Goal: Task Accomplishment & Management: Manage account settings

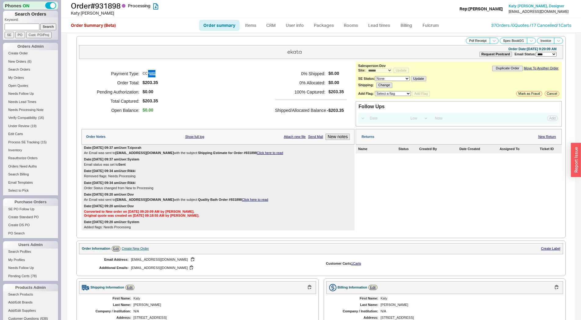
select select "*"
select select "LOW"
select select "3"
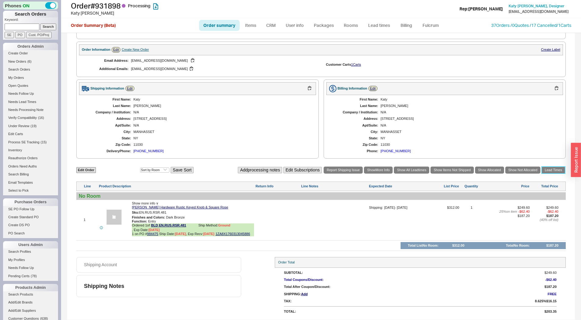
click at [553, 170] on link "Lead Times" at bounding box center [554, 169] width 24 height 7
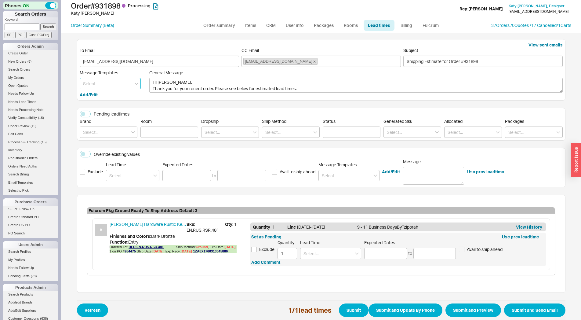
click at [93, 83] on input at bounding box center [110, 83] width 61 height 11
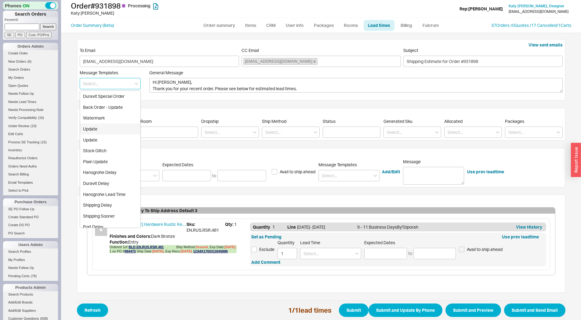
click at [101, 127] on div "Update" at bounding box center [110, 128] width 60 height 11
type textarea "Hi Katy, Please see below for an update on your order. We sincerely apologize f…"
type input "Update"
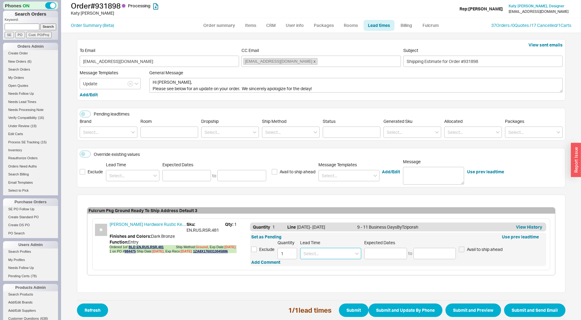
click at [313, 251] on input at bounding box center [330, 253] width 61 height 11
click at [311, 270] on div "6 - 8 Business Days" at bounding box center [331, 266] width 60 height 11
type input "6 - 8 Business Days"
type input "08/27/2025"
type input "[DATE]"
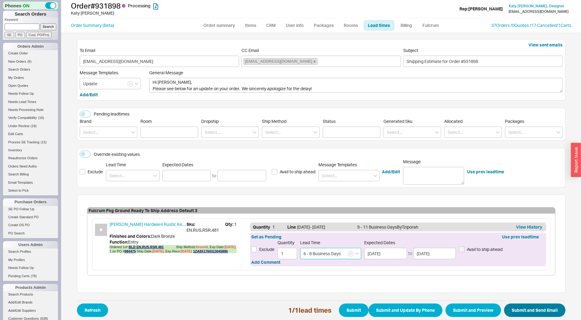
type input "6 - 8 Business Days"
click at [533, 309] on button "Submit and Send Email" at bounding box center [534, 309] width 61 height 13
select select "*"
select select "LOW"
select select "3"
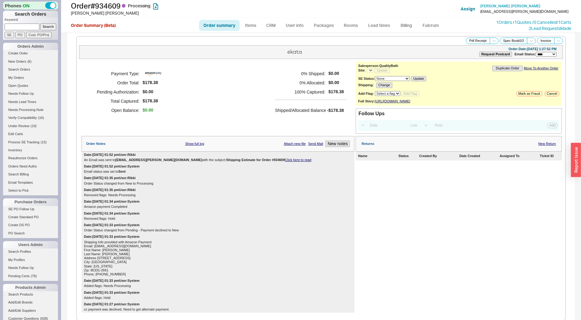
select select "LOW"
select select "3"
select select "*"
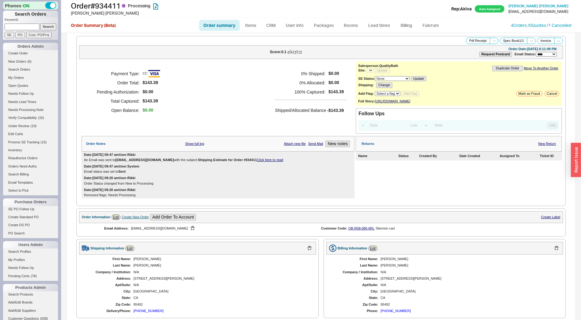
select select "LOW"
select select "3"
select select "*"
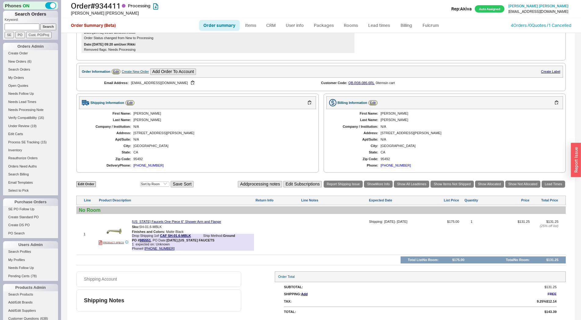
scroll to position [151, 0]
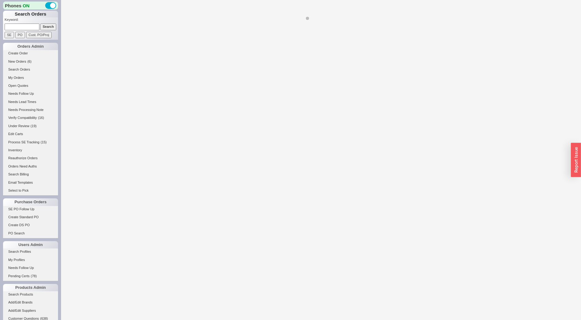
select select "LOW"
select select "3"
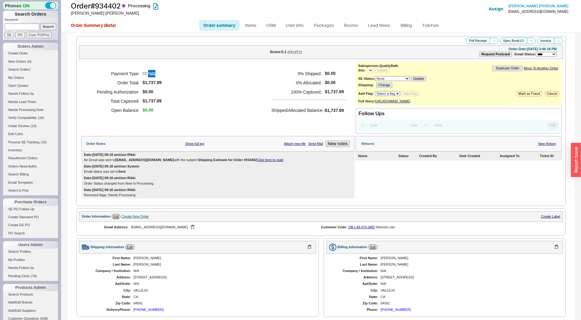
scroll to position [154, 0]
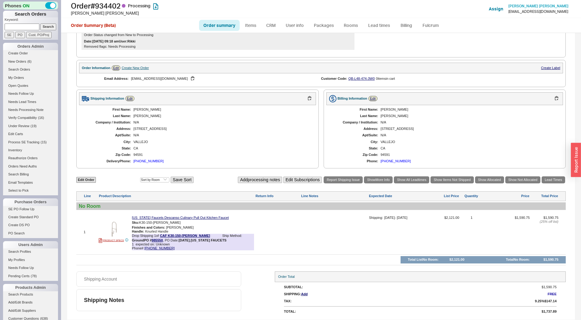
select select "*"
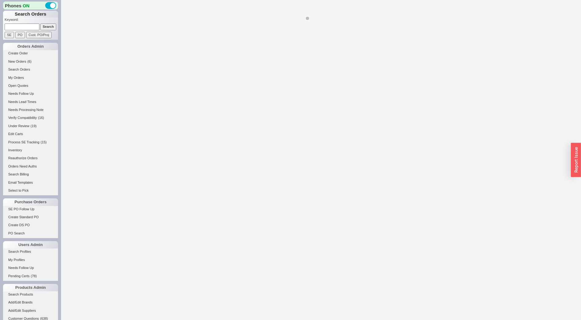
select select "LOW"
select select "3"
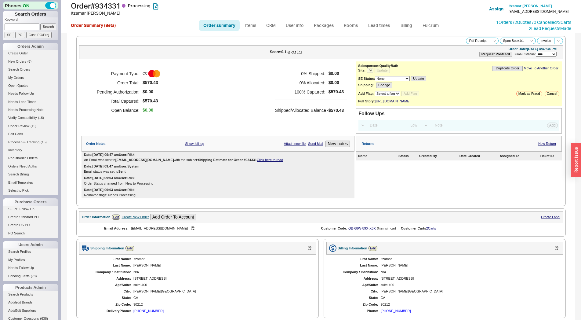
select select "*"
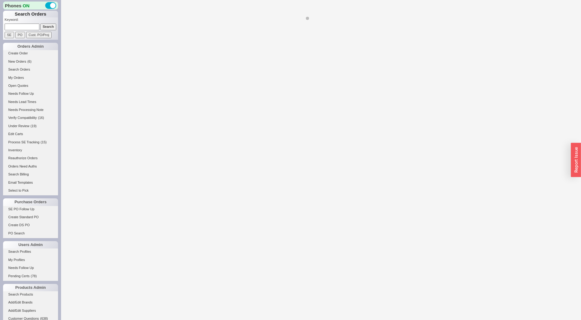
select select "*"
select select "LOW"
select select "3"
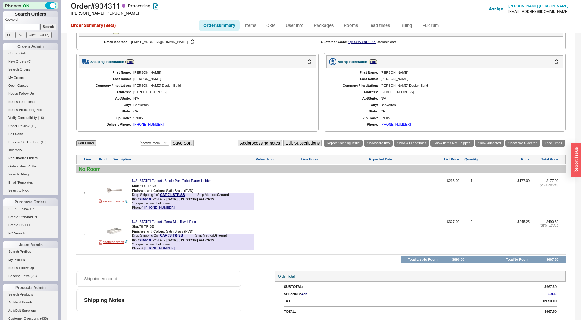
scroll to position [179, 0]
select select "*"
click at [547, 142] on link "Lead Times" at bounding box center [554, 143] width 24 height 7
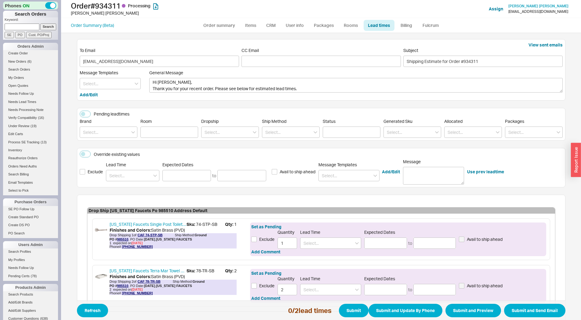
scroll to position [42, 0]
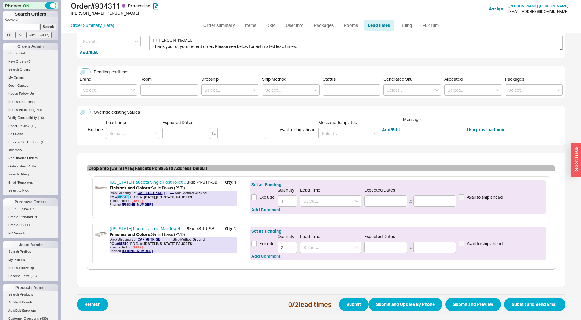
click at [117, 196] on link "985510" at bounding box center [122, 197] width 11 height 4
click at [112, 133] on input at bounding box center [132, 133] width 53 height 11
click at [113, 154] on div "8 - 9 Weeks" at bounding box center [132, 157] width 53 height 11
type input "8 - 9 Weeks"
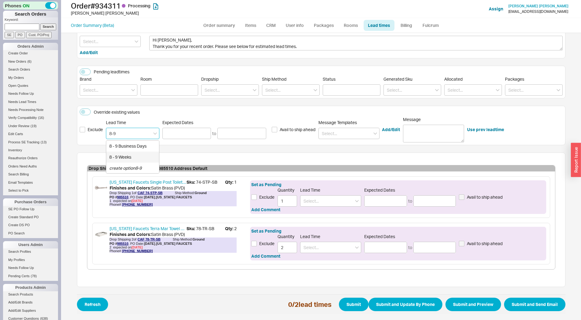
type input "10/14/2025"
type input "10/21/2025"
type input "8 - 9 Weeks"
type input "10/14/2025"
type input "10/21/2025"
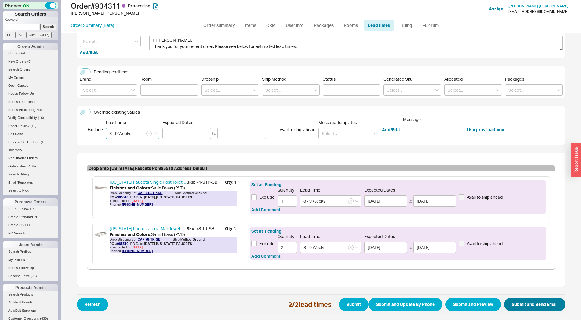
type input "8 - 9 Weeks"
click at [534, 306] on button "Submit and Send Email" at bounding box center [534, 304] width 61 height 13
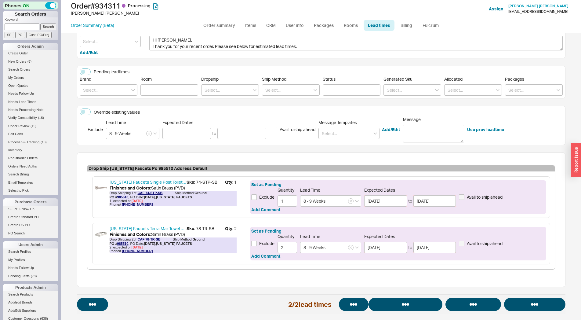
select select "*"
select select "LOW"
select select "3"
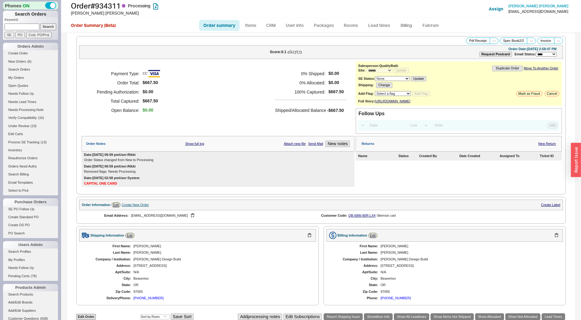
select select "*"
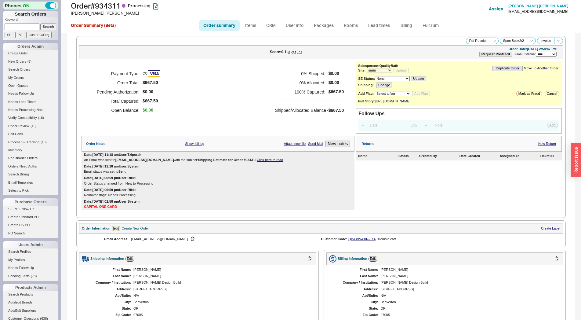
scroll to position [202, 0]
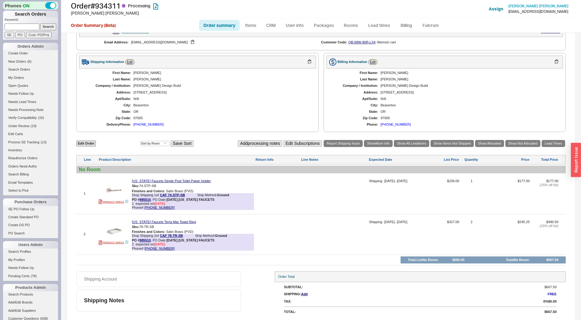
click at [159, 269] on div "**********" at bounding box center [321, 78] width 508 height 484
click at [15, 27] on input at bounding box center [22, 27] width 35 height 6
type input "916306"
click at [40, 24] on input "Search" at bounding box center [48, 27] width 16 height 6
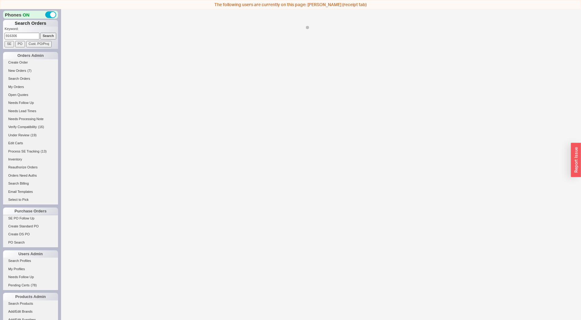
select select "*"
select select "LOW"
select select "3"
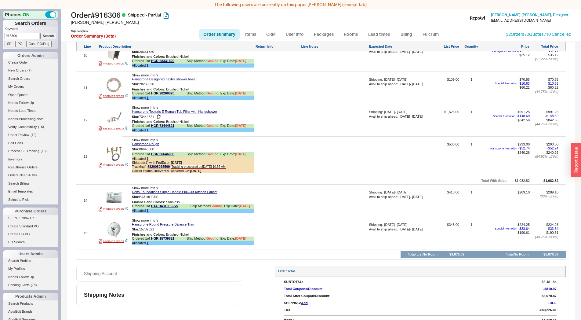
scroll to position [610, 0]
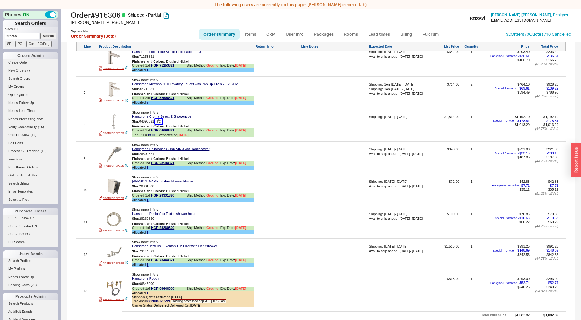
click at [158, 124] on button "button" at bounding box center [158, 122] width 7 height 6
click at [153, 137] on link "980105" at bounding box center [152, 135] width 11 height 4
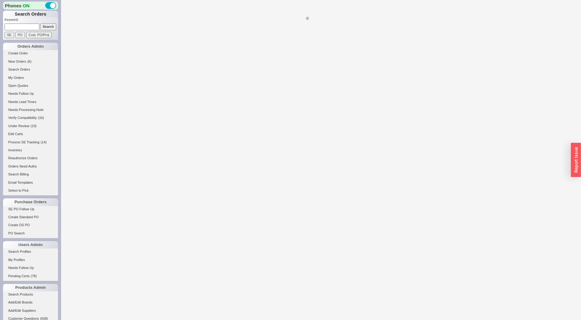
select select "*"
select select "LOW"
select select "3"
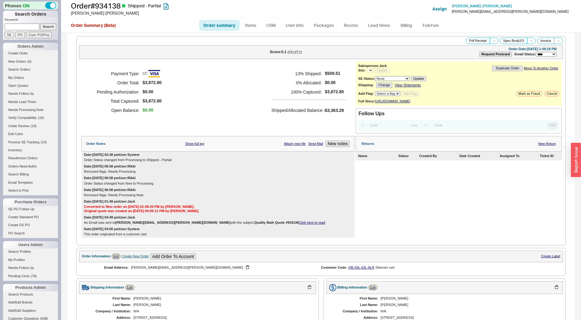
scroll to position [324, 0]
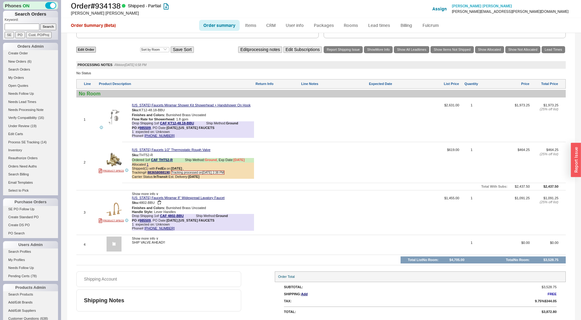
select select "*"
click at [545, 54] on div "Edit Order Select an option Sort by Brand Sort by Room Save Sort Edit processin…" at bounding box center [321, 50] width 490 height 8
click at [544, 50] on link "Lead Times" at bounding box center [554, 49] width 24 height 7
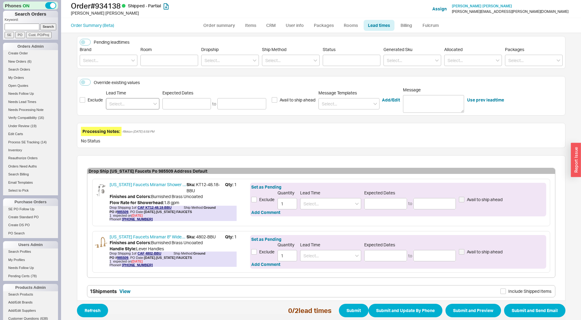
scroll to position [101, 0]
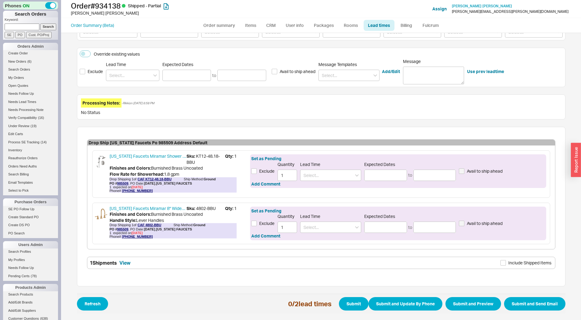
click at [223, 33] on div "Order # 934138 Shipped - Partial Greg Levine Add Customer Ref Assign Greg Levin…" at bounding box center [321, 16] width 520 height 33
click at [221, 26] on link "Order summary" at bounding box center [219, 25] width 41 height 11
select select "*"
select select "LOW"
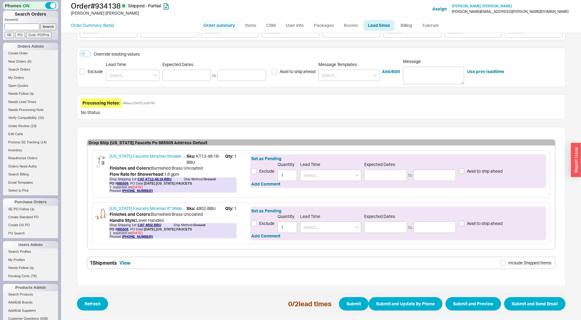
select select "3"
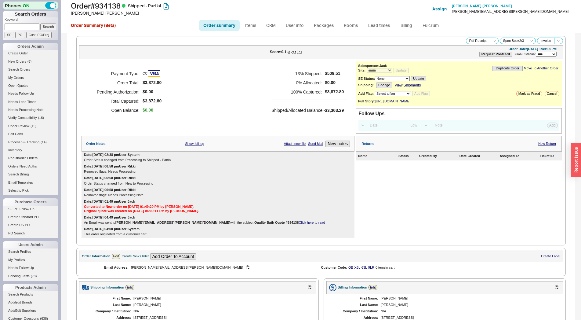
scroll to position [324, 0]
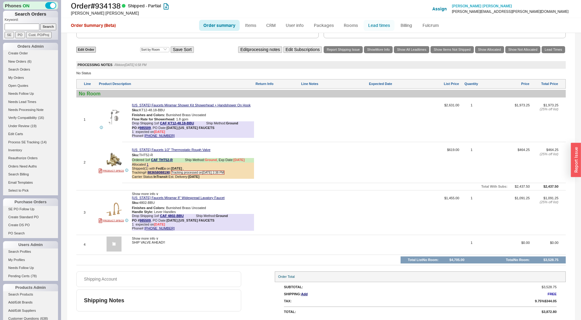
click at [377, 28] on link "Lead times" at bounding box center [379, 25] width 31 height 11
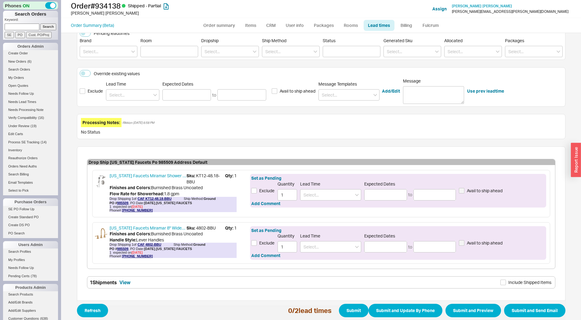
scroll to position [101, 0]
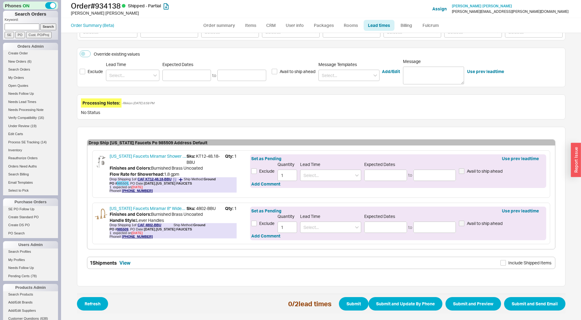
click at [120, 182] on link "985509" at bounding box center [122, 183] width 11 height 4
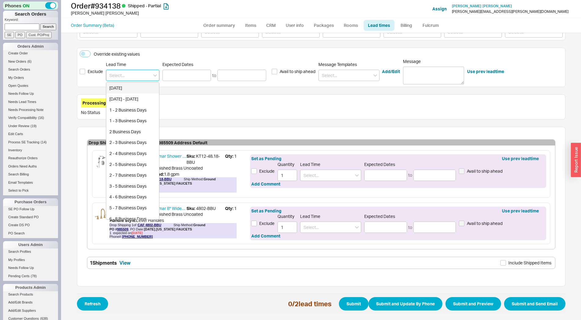
click at [137, 73] on input at bounding box center [132, 75] width 53 height 11
click at [129, 97] on div "2 Weeks" at bounding box center [132, 98] width 53 height 11
type input "2 Weeks"
type input "09/02/2025"
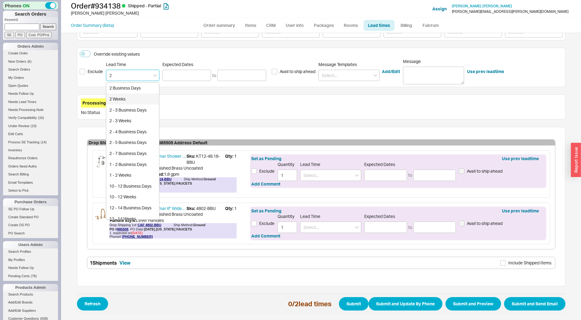
type input "09/05/2025"
type input "2 Weeks"
type input "09/02/2025"
type input "09/05/2025"
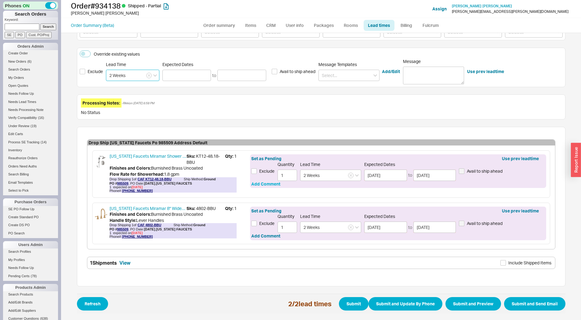
type input "2 Weeks"
click at [270, 185] on button "Add Comment" at bounding box center [265, 184] width 29 height 6
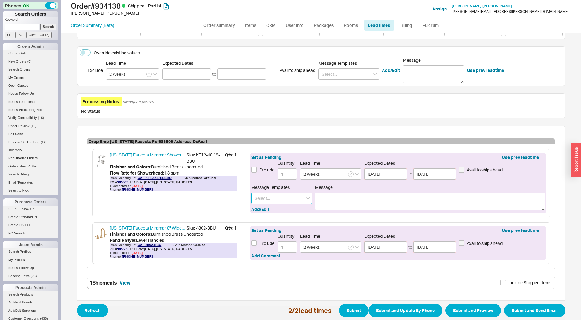
click at [271, 196] on input at bounding box center [281, 197] width 61 height 11
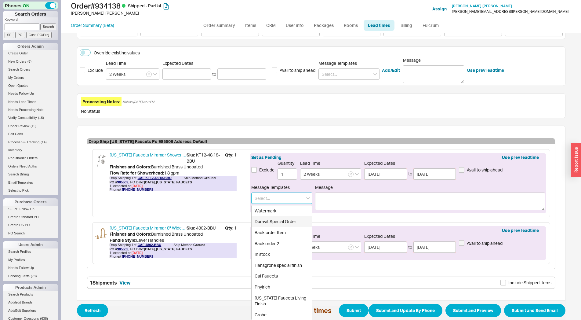
scroll to position [122, 0]
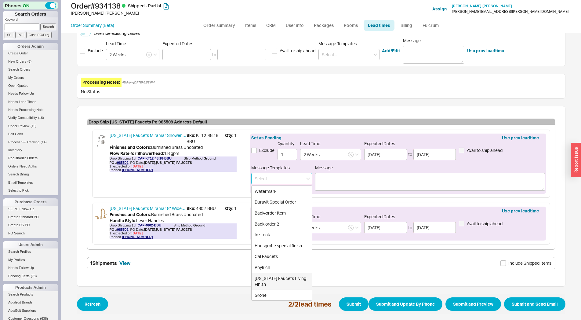
click at [285, 280] on div "California Faucets Living Finish" at bounding box center [282, 281] width 60 height 17
type input "California Faucets Living Finish"
type textarea "Please note, the finish you ordered is a living finish and is therefore non can…"
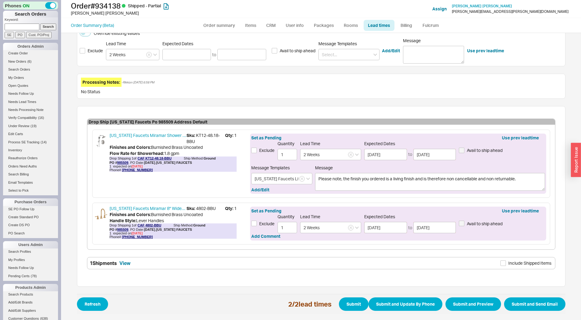
click at [261, 239] on div "Set as Pending Use prev leadtime Exclude Quantity 1 Lead Time 2 Weeks Expected …" at bounding box center [398, 223] width 298 height 36
click at [263, 237] on button "Add Comment" at bounding box center [265, 236] width 29 height 6
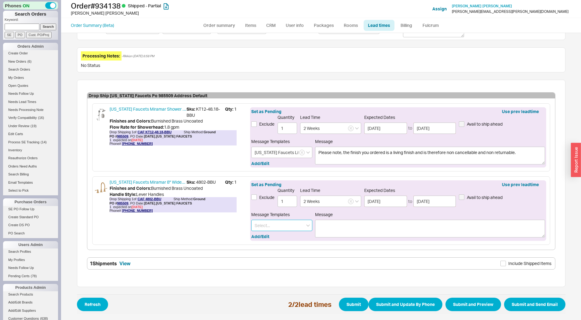
click at [275, 225] on input at bounding box center [281, 225] width 61 height 11
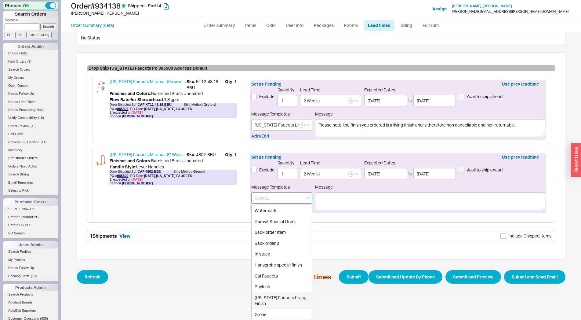
click at [287, 294] on div "California Faucets Living Finish" at bounding box center [282, 300] width 60 height 17
type input "California Faucets Living Finish"
type textarea "Please note, the finish you ordered is a living finish and is therefore non can…"
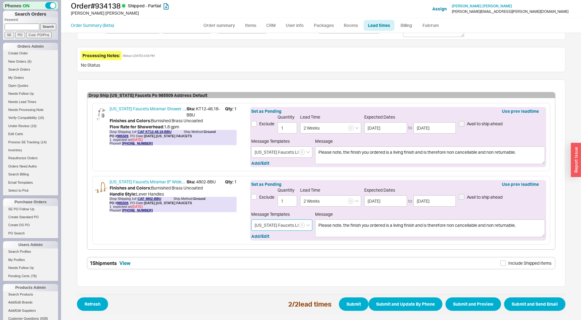
scroll to position [147, 0]
click at [467, 308] on button "Submit and Preview" at bounding box center [474, 304] width 56 height 13
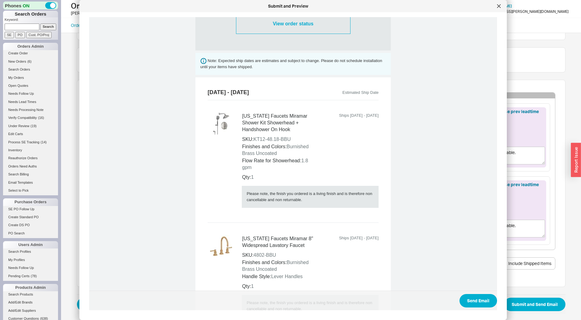
scroll to position [344, 0]
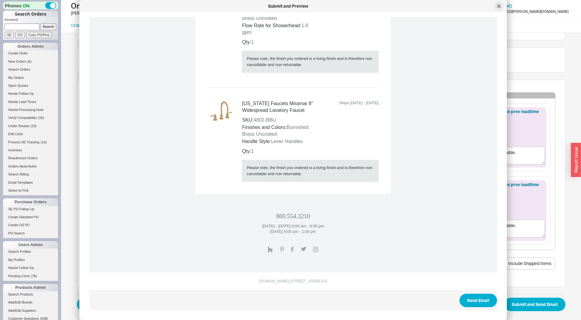
click at [501, 4] on div at bounding box center [499, 6] width 10 height 10
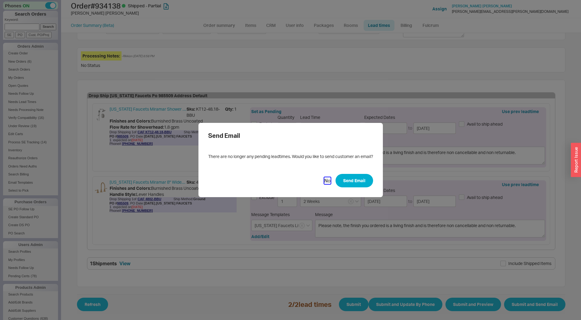
click at [325, 180] on button "No" at bounding box center [327, 180] width 6 height 7
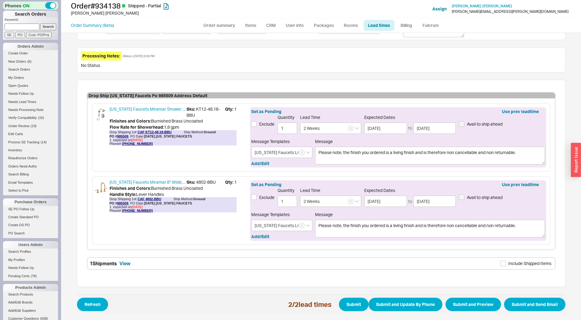
click at [524, 264] on span "Include Shipped Items" at bounding box center [530, 263] width 43 height 6
click at [506, 264] on input "Include Shipped Items" at bounding box center [503, 263] width 5 height 5
checkbox input "true"
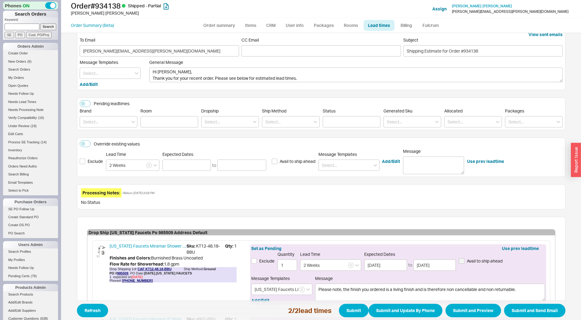
scroll to position [0, 0]
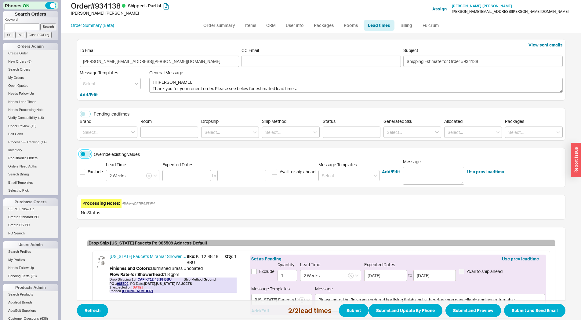
click at [86, 153] on button "Override existing values" at bounding box center [85, 154] width 11 height 7
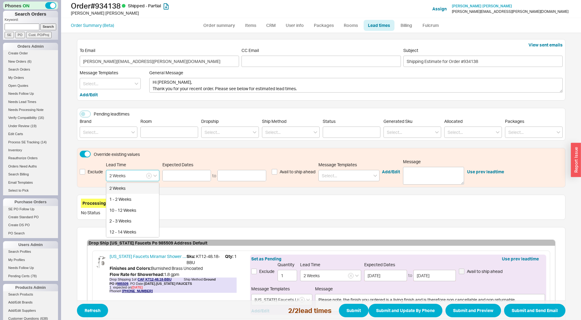
click at [130, 173] on input "2 Weeks" at bounding box center [132, 175] width 53 height 11
click at [146, 179] on input "2 Weeks" at bounding box center [132, 175] width 53 height 11
click at [146, 176] on button "button" at bounding box center [148, 175] width 5 height 5
click at [144, 176] on input at bounding box center [132, 175] width 53 height 11
click at [139, 194] on div "2 - 3 Weeks" at bounding box center [132, 199] width 53 height 11
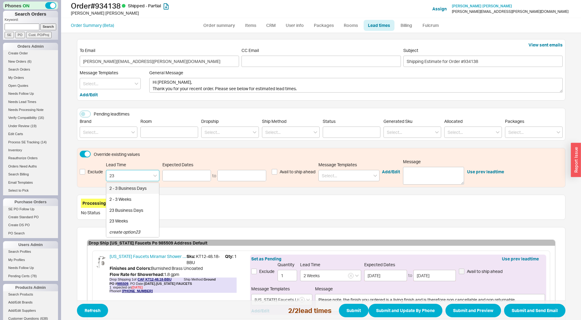
type input "2 - 3 Weeks"
type input "09/09/2025"
type input "2 - 3 Weeks"
type input "09/09/2025"
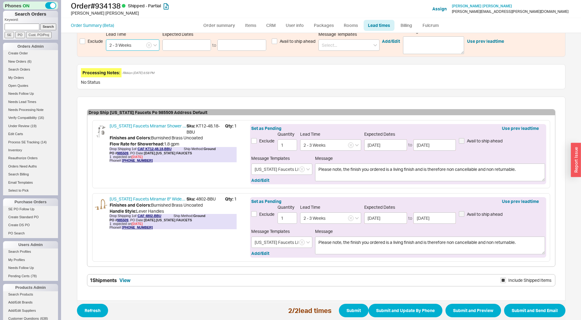
scroll to position [147, 0]
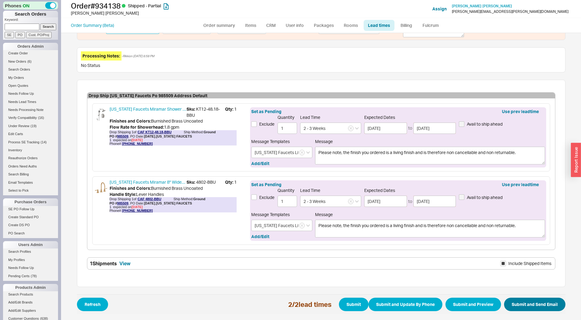
type input "2 - 3 Weeks"
click at [525, 303] on button "Submit and Send Email" at bounding box center [534, 304] width 61 height 13
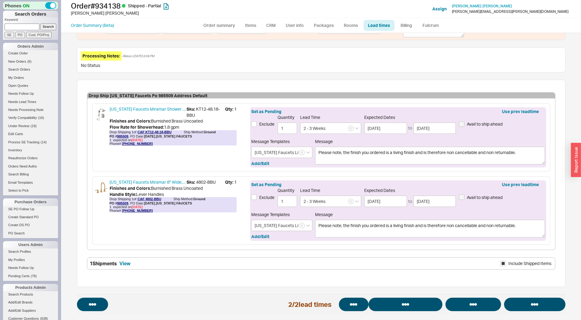
select select "*"
select select "LOW"
select select "3"
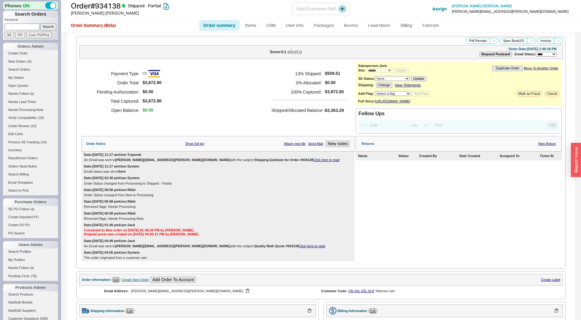
select select "*"
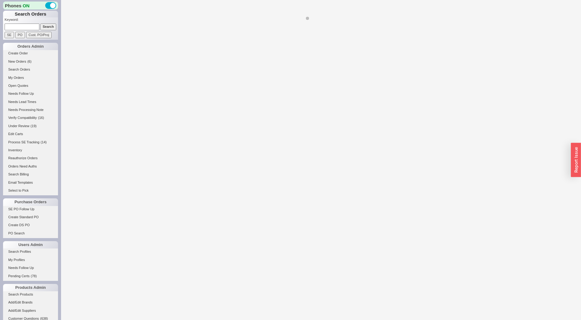
select select "*"
select select "LOW"
select select "3"
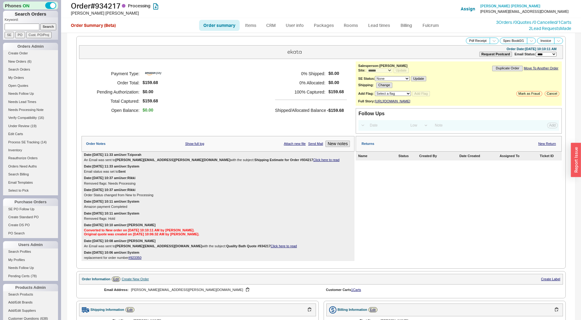
scroll to position [216, 0]
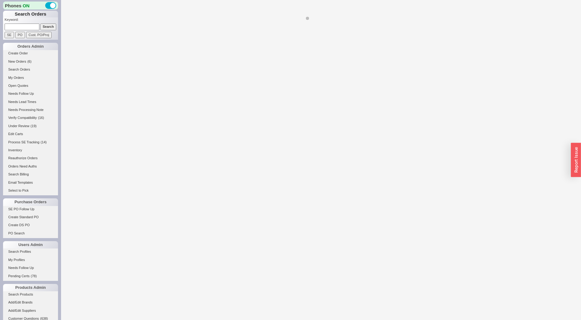
select select "*"
select select "LOW"
select select "3"
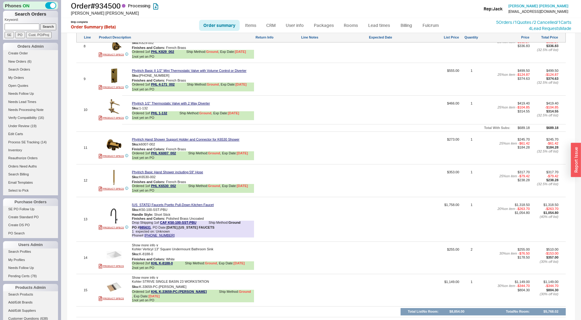
scroll to position [755, 0]
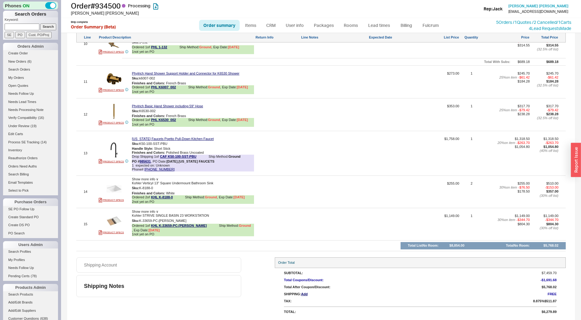
select select "*"
click at [374, 27] on link "Lead times" at bounding box center [379, 25] width 31 height 11
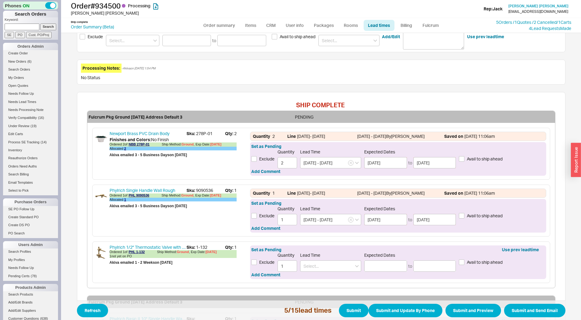
scroll to position [270, 0]
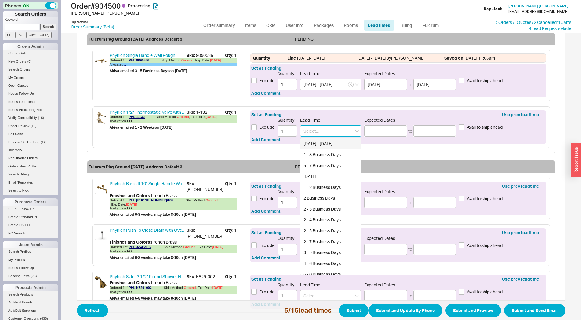
click at [319, 128] on input at bounding box center [330, 130] width 61 height 11
click at [321, 141] on div "8 - 10 Business Days" at bounding box center [331, 143] width 60 height 11
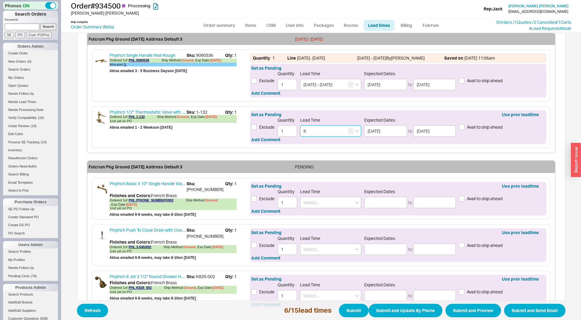
type input "8 - 10 Business Days"
type input "[DATE]"
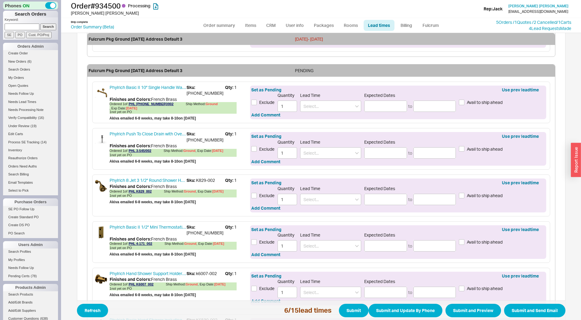
scroll to position [405, 0]
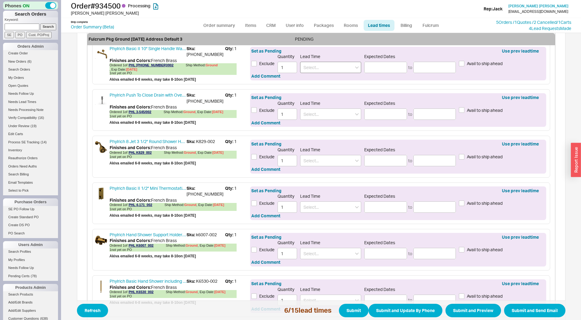
type input "8 - 10 Business Days"
click at [316, 71] on input at bounding box center [330, 67] width 61 height 11
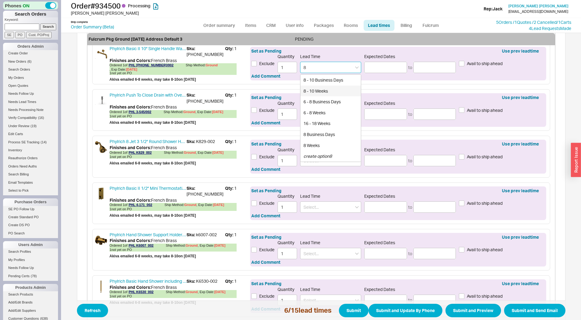
click at [316, 93] on div "8 - 10 Weeks" at bounding box center [331, 91] width 60 height 11
type input "8 - 10 Weeks"
type input "10/14/2025"
type input "10/28/2025"
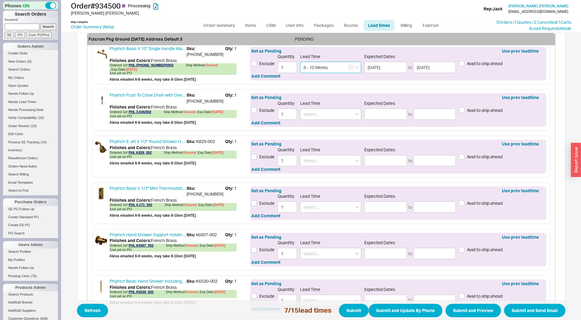
type input "8 - 10 Weeks"
drag, startPoint x: 312, startPoint y: 106, endPoint x: 312, endPoint y: 112, distance: 5.8
click at [312, 106] on div "Lead Time" at bounding box center [330, 109] width 61 height 19
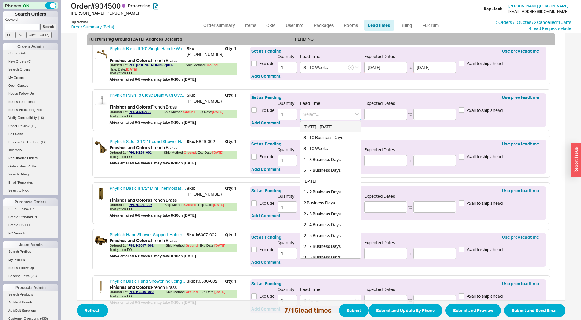
drag, startPoint x: 312, startPoint y: 112, endPoint x: 313, endPoint y: 123, distance: 11.1
click at [312, 112] on input at bounding box center [330, 113] width 61 height 11
drag, startPoint x: 315, startPoint y: 135, endPoint x: 316, endPoint y: 150, distance: 14.4
click at [316, 150] on div "Today - Tomorrow 8 - 10 Business Days 8 - 10 Weeks 1 - 3 Business Days 5 - 7 Bu…" at bounding box center [330, 189] width 61 height 137
click at [316, 150] on div "8 - 10 Weeks" at bounding box center [331, 148] width 60 height 11
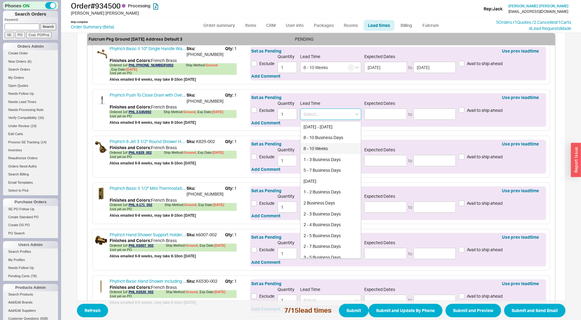
type input "8 - 10 Weeks"
type input "10/14/2025"
type input "10/28/2025"
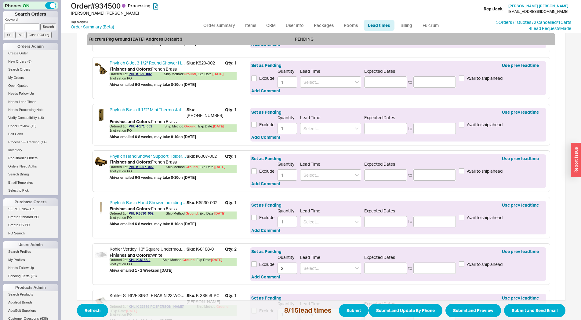
scroll to position [540, 0]
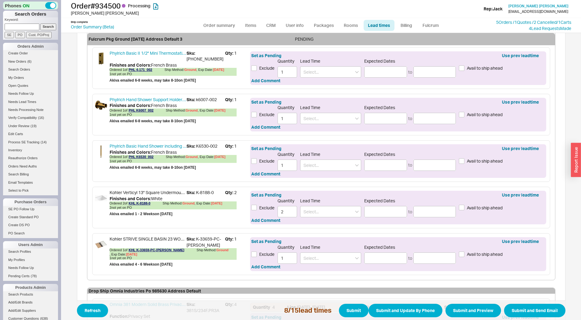
click at [308, 157] on div "Lead Time" at bounding box center [330, 161] width 61 height 19
click at [313, 171] on div "Set as Pending Use prev leadtime Exclude Quantity 1 Lead Time Expected Dates to…" at bounding box center [398, 161] width 296 height 34
click at [312, 161] on input at bounding box center [330, 164] width 61 height 11
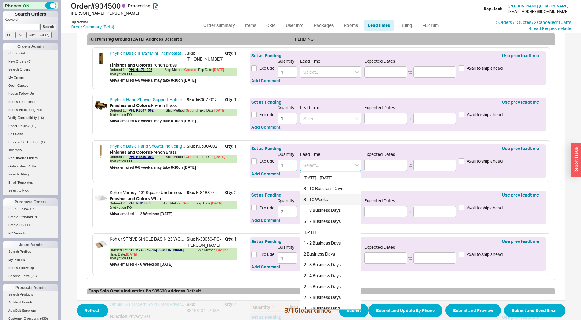
click at [324, 197] on div "8 - 10 Weeks" at bounding box center [331, 199] width 60 height 11
type input "8 - 10 Weeks"
type input "10/14/2025"
type input "10/28/2025"
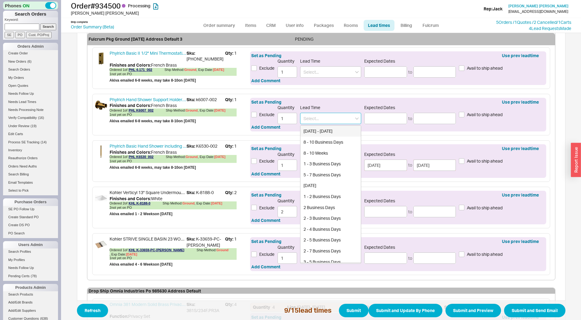
click at [319, 123] on input at bounding box center [330, 118] width 61 height 11
click at [316, 154] on div "8 - 10 Weeks" at bounding box center [331, 153] width 60 height 11
type input "8 - 10 Weeks"
type input "10/14/2025"
type input "10/28/2025"
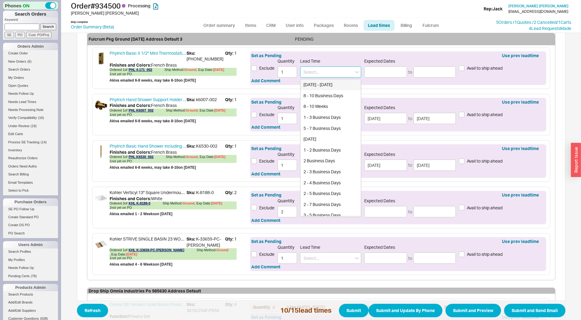
click at [313, 72] on input at bounding box center [330, 71] width 61 height 11
click at [318, 105] on div "8 - 10 Weeks" at bounding box center [331, 106] width 60 height 11
type input "8 - 10 Weeks"
type input "10/14/2025"
type input "10/28/2025"
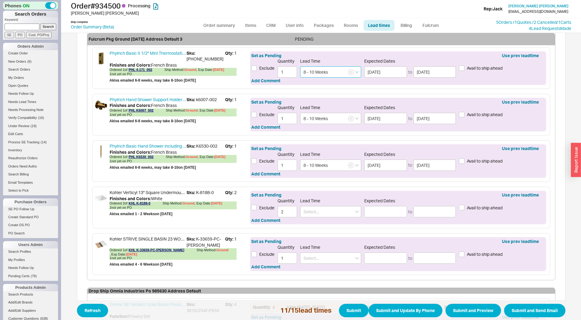
scroll to position [405, 0]
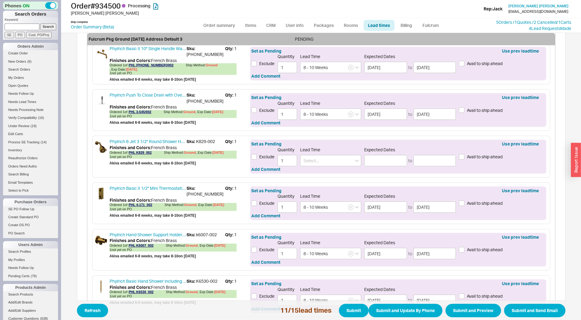
click at [317, 151] on span "Lead Time" at bounding box center [310, 149] width 20 height 5
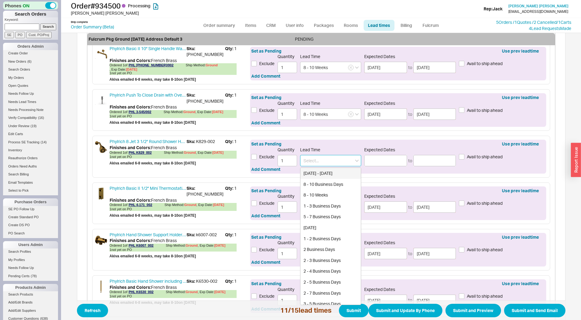
click at [316, 158] on input at bounding box center [330, 160] width 61 height 11
click at [316, 197] on div "8 - 10 Weeks" at bounding box center [331, 194] width 60 height 11
type input "8 - 10 Weeks"
type input "10/14/2025"
type input "10/28/2025"
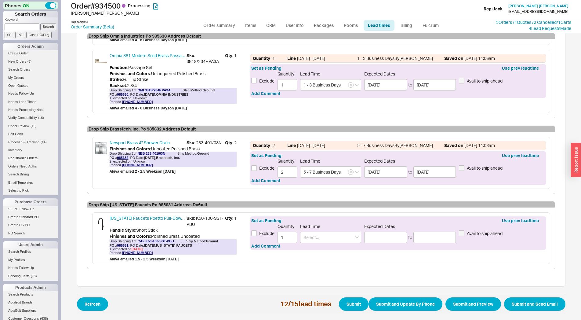
scroll to position [861, 0]
click at [123, 242] on div "Drop Shipping 1 of CAF K50-100-SST-PBU Ship Method: Ground PO # 985631 , PO Dat…" at bounding box center [173, 243] width 127 height 8
click at [117, 245] on link "985631" at bounding box center [122, 245] width 11 height 4
click at [120, 246] on div "PO # 985631 , PO Date: 8/18/25 , CALIFORNIA FAUCETS" at bounding box center [151, 245] width 82 height 4
click at [122, 244] on link "985631" at bounding box center [122, 245] width 11 height 4
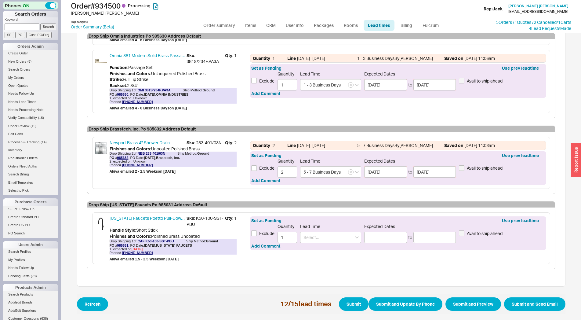
click at [577, 162] on div "button" at bounding box center [576, 160] width 10 height 34
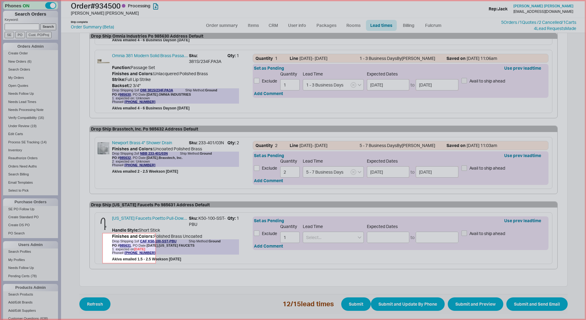
drag, startPoint x: 103, startPoint y: 233, endPoint x: 163, endPoint y: 265, distance: 68.3
click at [163, 265] on icon at bounding box center [293, 160] width 586 height 320
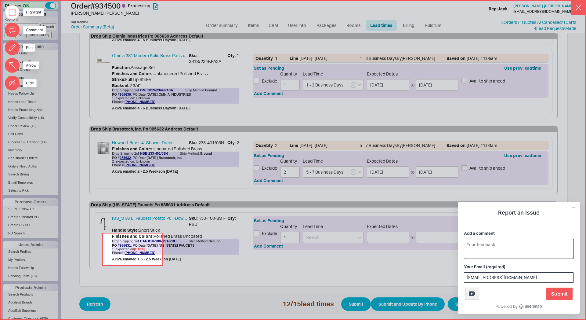
click at [485, 247] on textarea "Add a comment" at bounding box center [519, 249] width 109 height 20
type textarea "The date in the PO is 9/1, how is it showing 8/31 here?"
click at [565, 293] on span "Submit" at bounding box center [560, 293] width 26 height 12
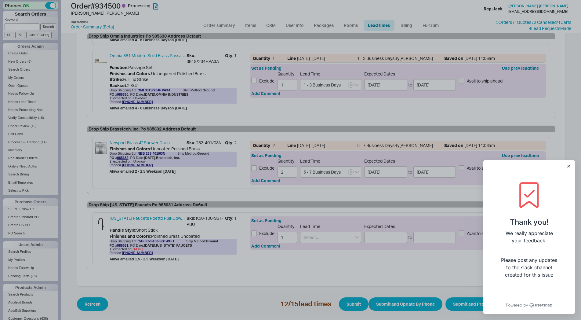
click at [321, 233] on div at bounding box center [290, 160] width 581 height 320
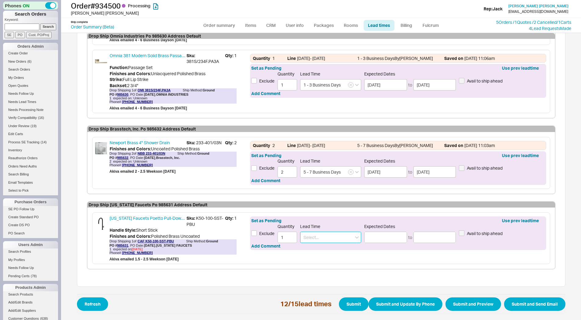
click at [313, 236] on input at bounding box center [330, 237] width 61 height 11
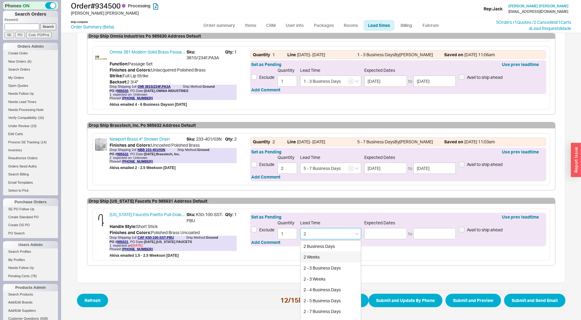
click at [316, 256] on div "2 Weeks" at bounding box center [331, 256] width 60 height 11
type input "2 Weeks"
type input "09/02/2025"
type input "09/05/2025"
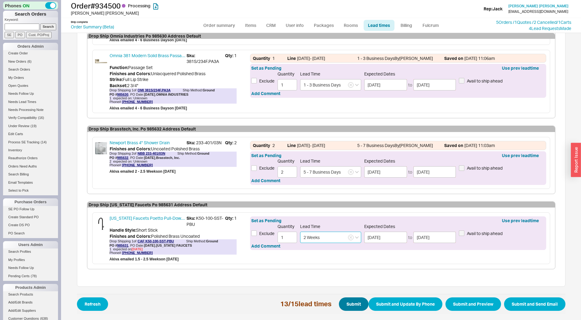
type input "2 Weeks"
click at [340, 303] on button "Submit" at bounding box center [354, 303] width 30 height 13
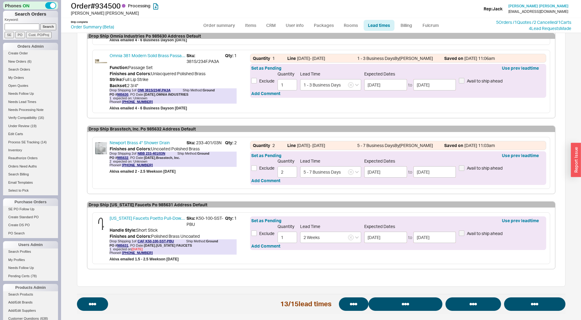
select select "*"
select select "LOW"
select select "3"
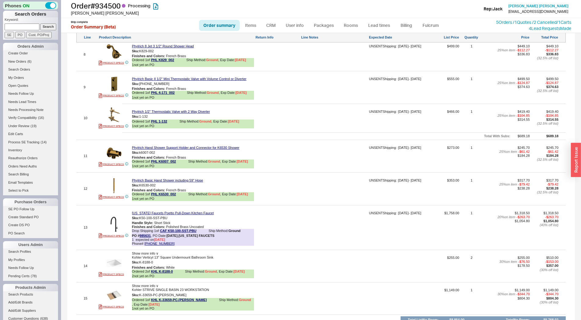
scroll to position [755, 0]
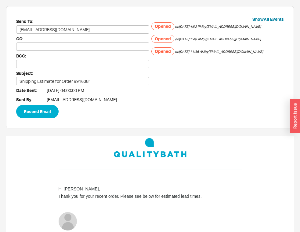
scroll to position [412, 0]
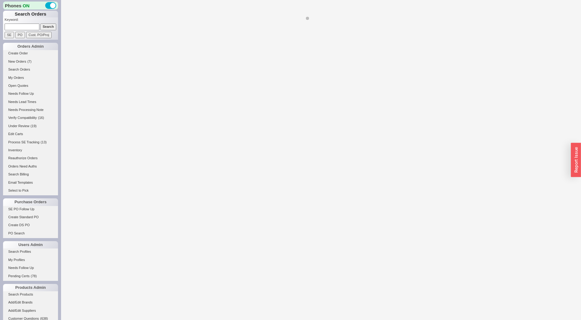
select select "*"
select select "LOW"
select select "3"
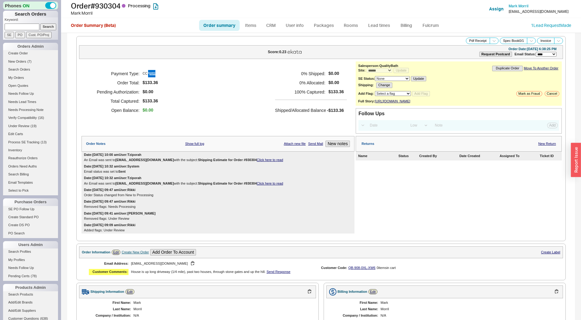
scroll to position [209, 0]
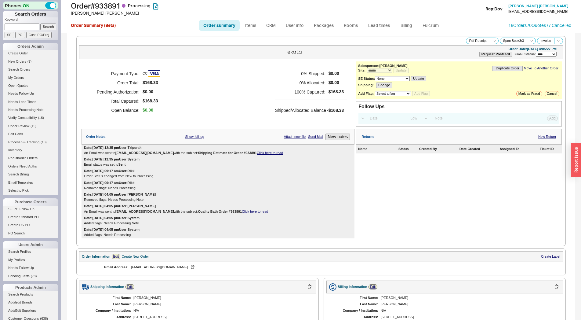
select select "*"
select select "LOW"
select select "3"
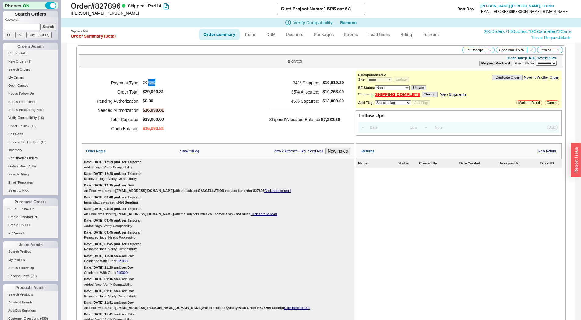
select select "**"
select select "*"
select select "LOW"
select select "3"
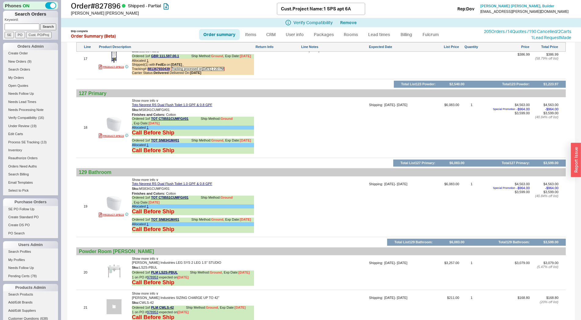
scroll to position [1909, 0]
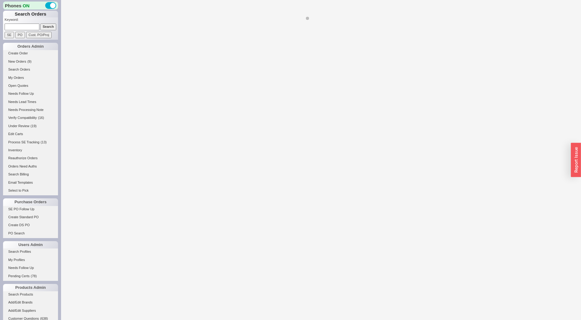
select select "*"
select select "LOW"
select select "3"
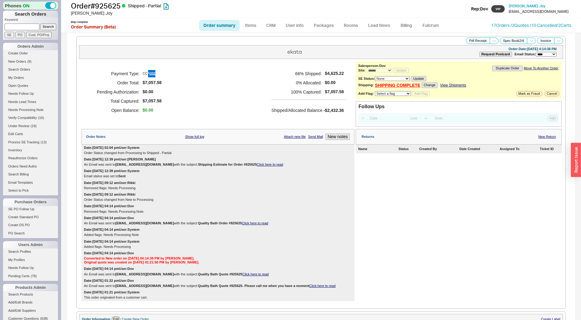
scroll to position [422, 0]
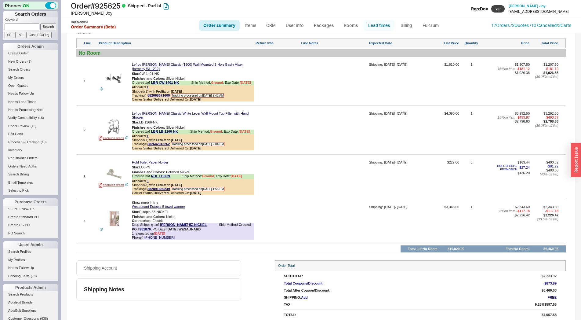
click at [374, 27] on link "Lead times" at bounding box center [379, 25] width 31 height 11
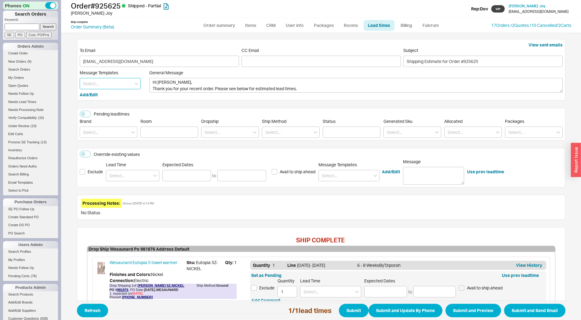
click at [106, 83] on input at bounding box center [110, 83] width 61 height 11
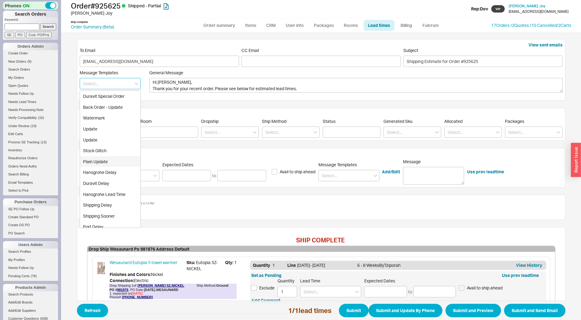
click at [105, 160] on div "Plain Update" at bounding box center [110, 161] width 60 height 11
type textarea "Hi Shannon O'leary, <br/> Please see below for an update on your order."
type input "Plain Update"
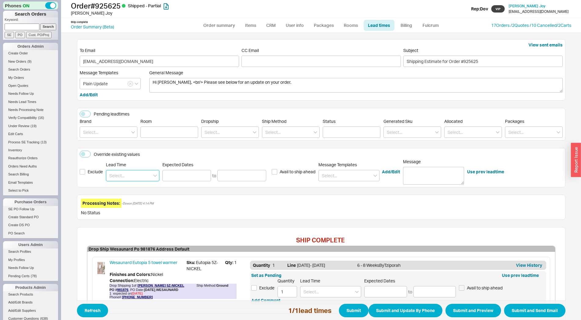
click at [124, 174] on input at bounding box center [132, 175] width 53 height 11
click at [118, 198] on div "2 - 3 Weeks" at bounding box center [132, 199] width 53 height 11
type input "2 - 3 Weeks"
type input "09/02/2025"
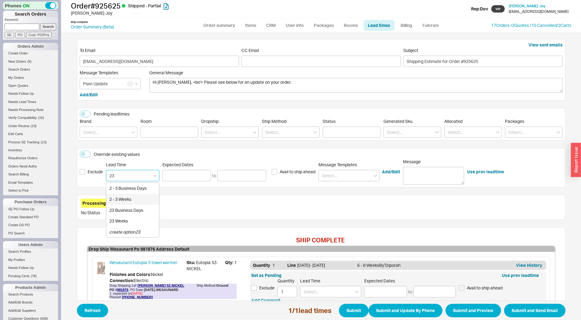
type input "09/09/2025"
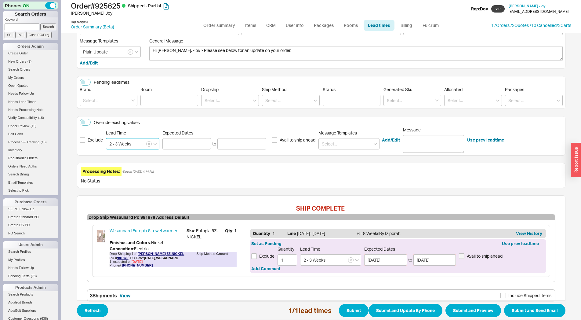
scroll to position [64, 0]
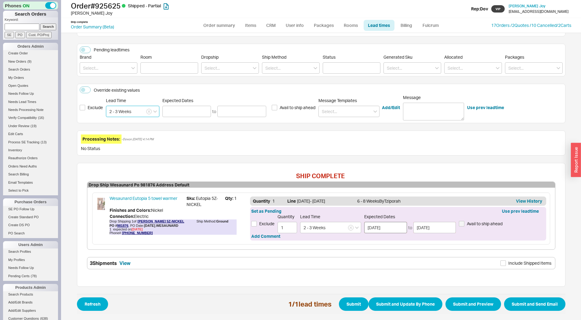
type input "2 - 3 Weeks"
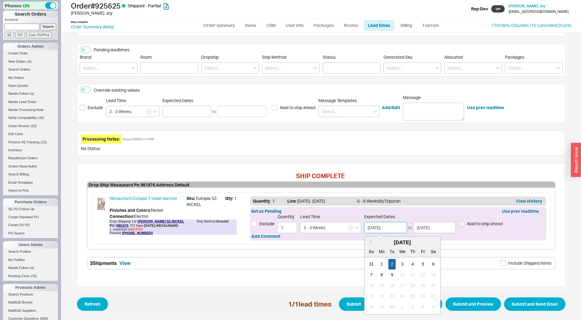
click at [377, 230] on input "09/02/2025" at bounding box center [385, 227] width 43 height 11
click at [412, 265] on div "4" at bounding box center [412, 264] width 7 height 11
type input "09/04/2025"
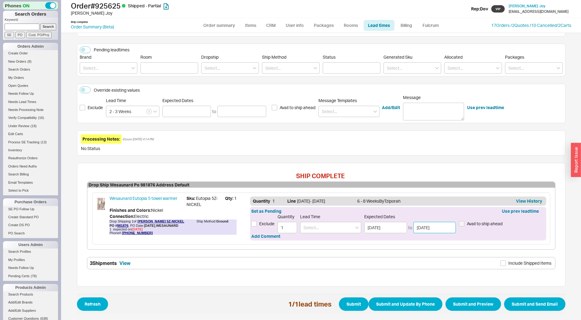
click at [424, 226] on input "09/09/2025" at bounding box center [435, 227] width 43 height 11
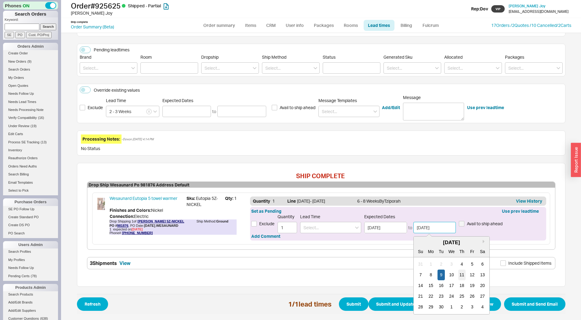
click at [460, 274] on div "11" at bounding box center [461, 274] width 7 height 11
type input "09/11/2025"
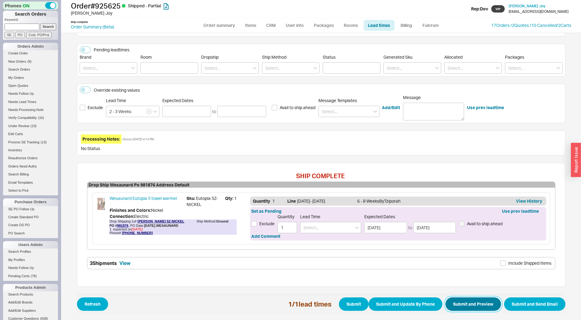
click at [481, 307] on button "Submit and Preview" at bounding box center [474, 303] width 56 height 13
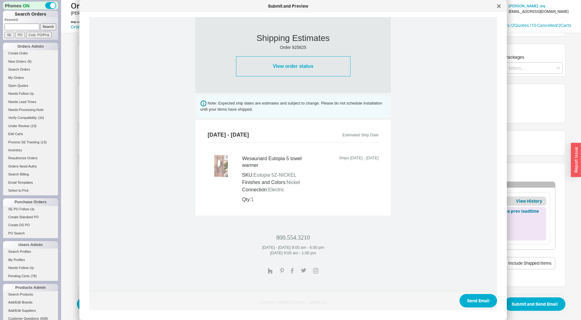
scroll to position [188, 0]
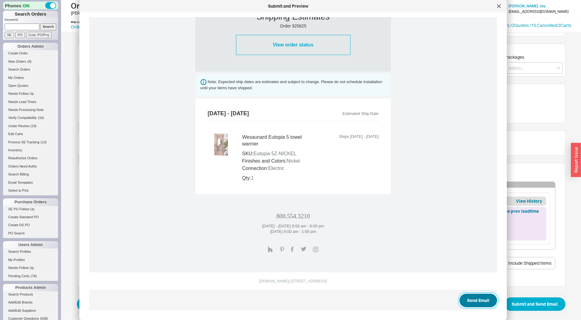
click at [469, 296] on button "Send Email" at bounding box center [479, 300] width 38 height 13
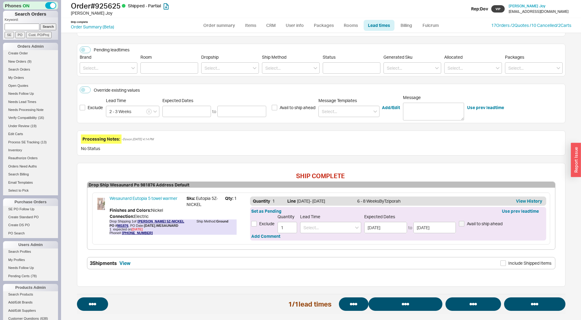
select select "*"
select select "LOW"
select select "3"
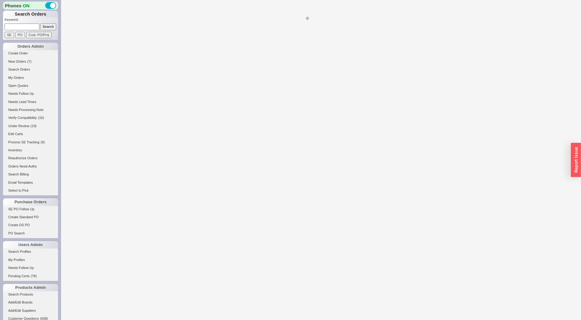
select select "LOW"
select select "3"
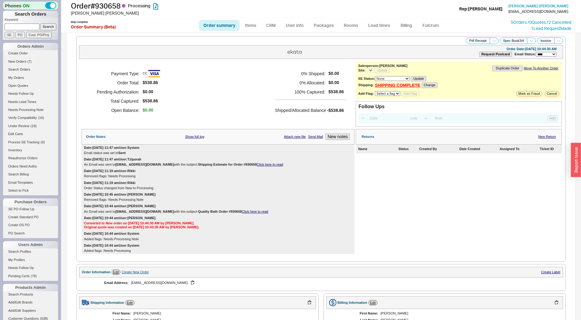
select select "*"
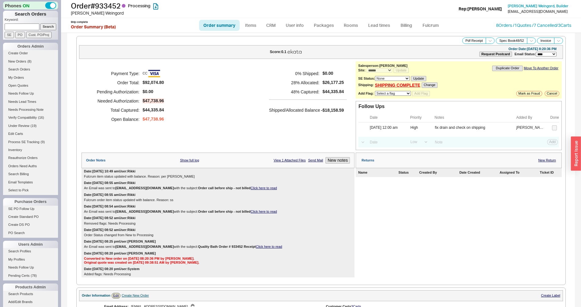
select select "*"
select select "LOW"
select select "3"
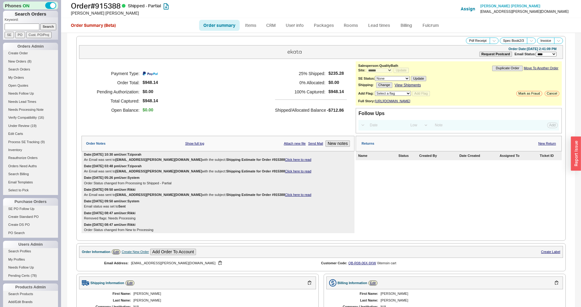
select select "*"
select select "LOW"
select select "3"
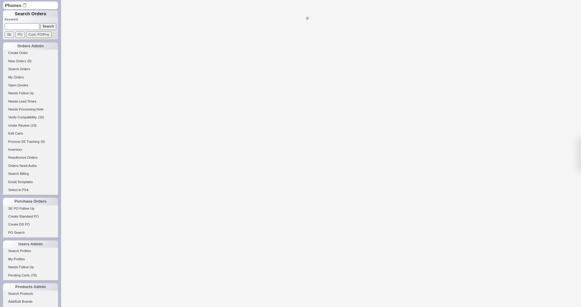
select select "*"
select select "LOW"
select select "3"
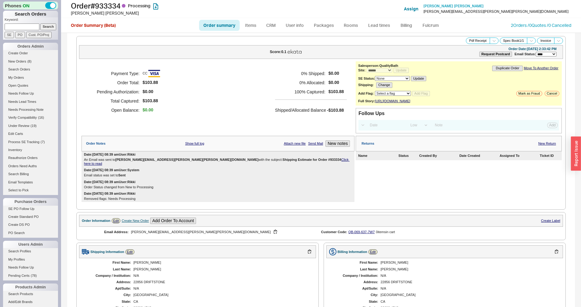
scroll to position [155, 0]
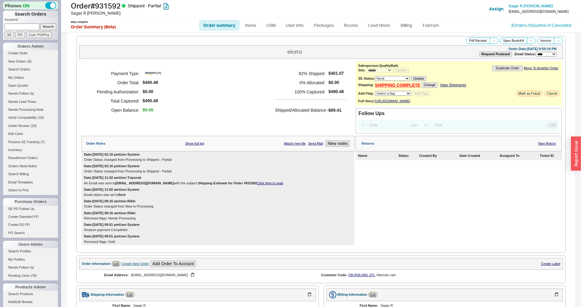
select select "*"
select select "LOW"
select select "3"
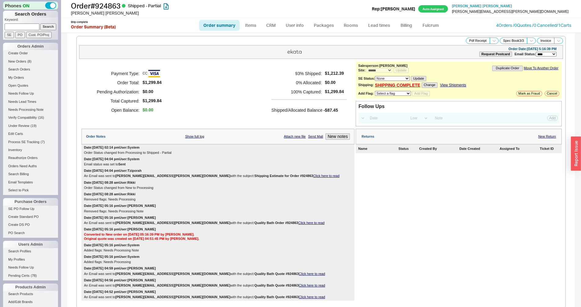
select select "*"
select select "LOW"
select select "3"
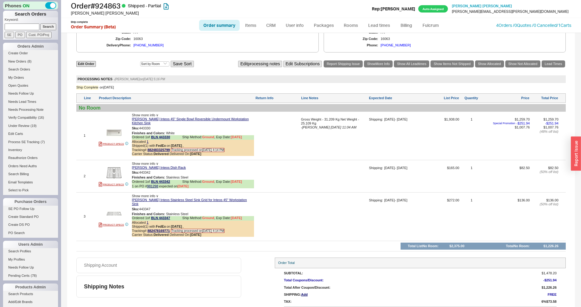
click at [352, 185] on div at bounding box center [334, 178] width 67 height 25
click at [548, 68] on link "Lead Times" at bounding box center [554, 63] width 24 height 7
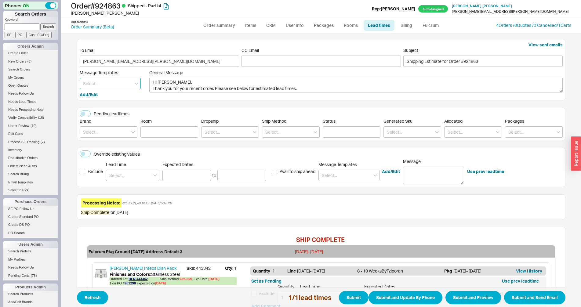
click at [119, 80] on input at bounding box center [110, 83] width 61 height 11
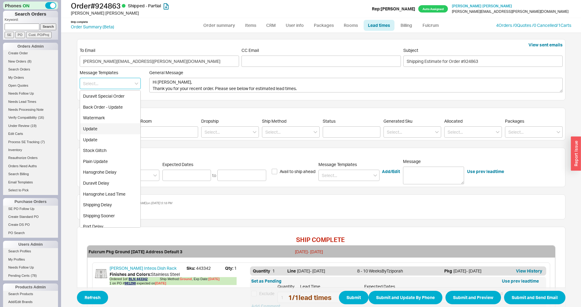
click at [108, 130] on div "Update" at bounding box center [110, 128] width 60 height 11
type textarea "Hi John, Please see below for an update on your order. We sincerely apologize f…"
type input "Update"
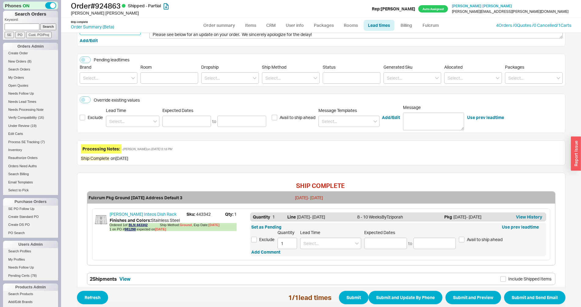
scroll to position [83, 0]
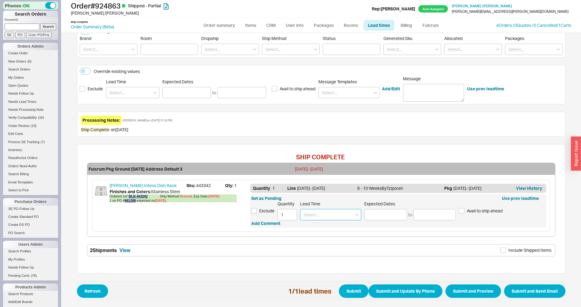
click at [317, 214] on input at bounding box center [330, 214] width 61 height 11
click at [317, 224] on div "3 - 4 Weeks" at bounding box center [331, 227] width 60 height 11
type input "3 - 4 Weeks"
type input "[DATE]"
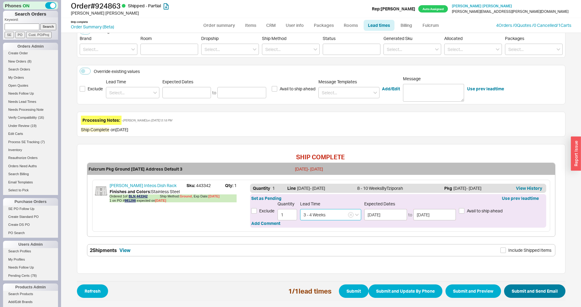
type input "3 - 4 Weeks"
click at [528, 290] on button "Submit and Send Email" at bounding box center [534, 291] width 61 height 13
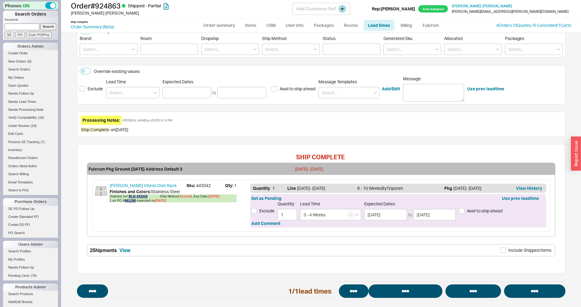
select select "*"
select select "LOW"
select select "3"
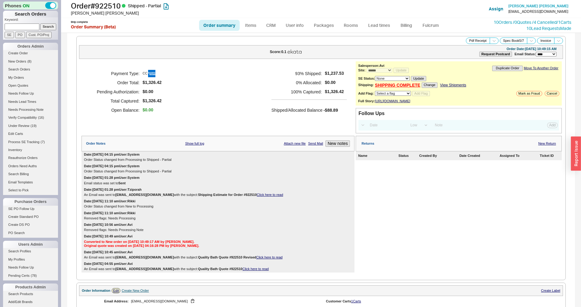
select select "*"
select select "LOW"
select select "3"
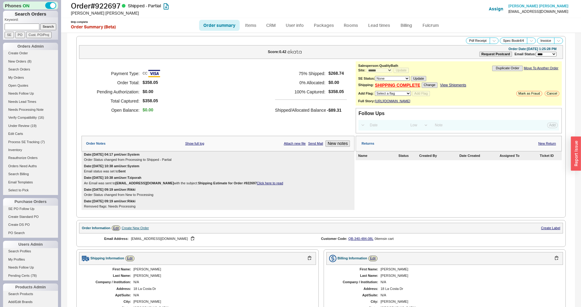
select select "*"
select select "LOW"
select select "3"
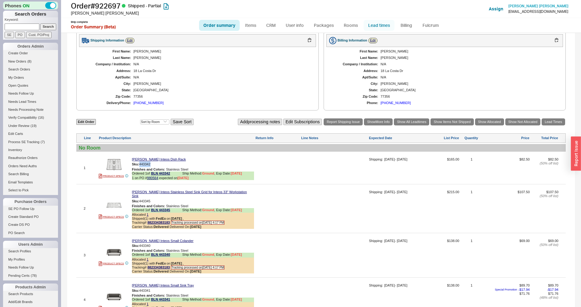
click at [371, 26] on link "Lead times" at bounding box center [379, 25] width 31 height 11
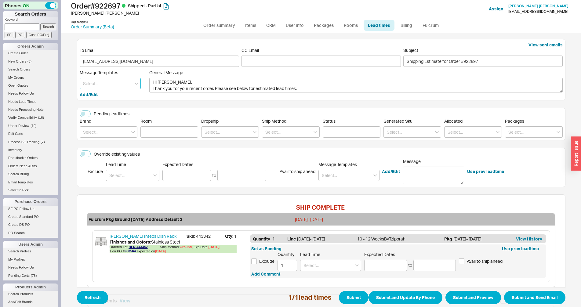
click at [114, 89] on input at bounding box center [110, 83] width 61 height 11
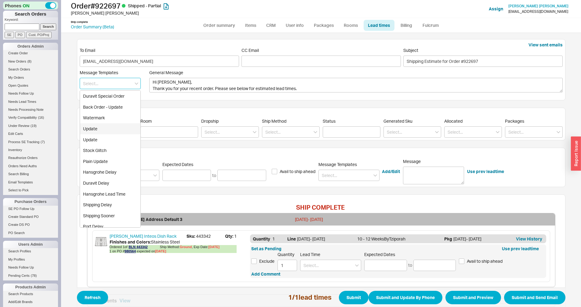
click at [99, 130] on div "Update" at bounding box center [110, 128] width 60 height 11
type textarea "Hi Debora, Please see below for an update on your order. We sincerely apologize…"
type input "Update"
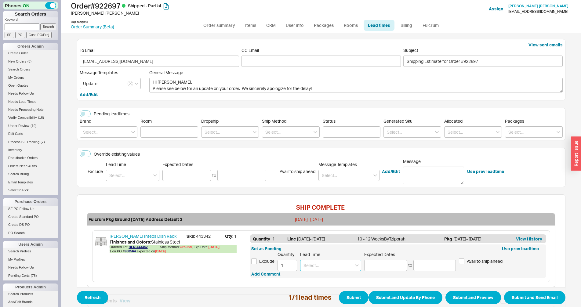
click at [338, 270] on input at bounding box center [330, 265] width 61 height 11
click at [329, 276] on div "3 - 4 Weeks" at bounding box center [331, 278] width 60 height 11
type input "3 - 4 Weeks"
type input "09/09/2025"
type input "09/16/2025"
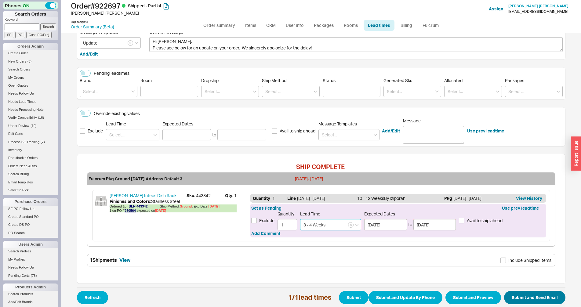
scroll to position [50, 0]
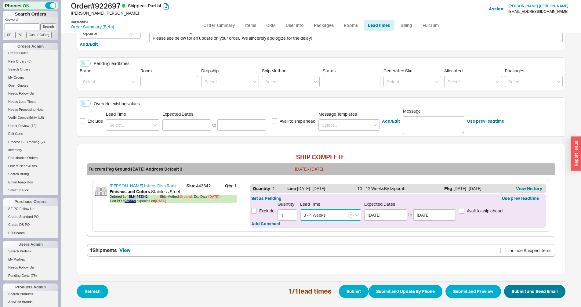
type input "3 - 4 Weeks"
click at [526, 287] on button "Submit and Send Email" at bounding box center [534, 291] width 61 height 13
select select "*"
select select "LOW"
select select "3"
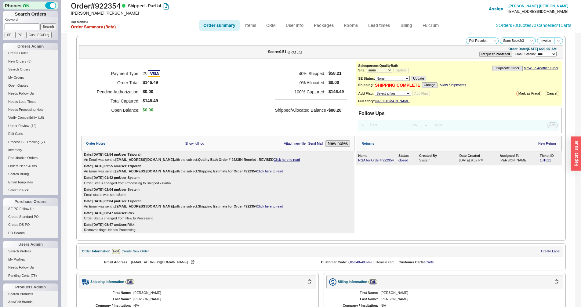
select select "*"
select select "LOW"
select select "3"
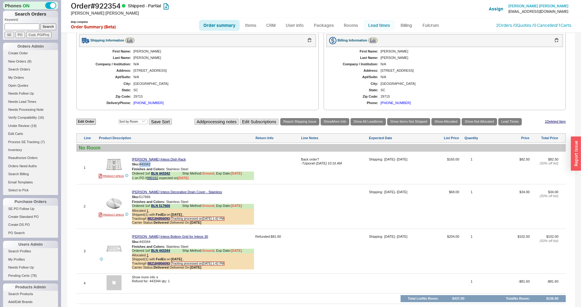
click at [383, 25] on link "Lead times" at bounding box center [379, 25] width 31 height 11
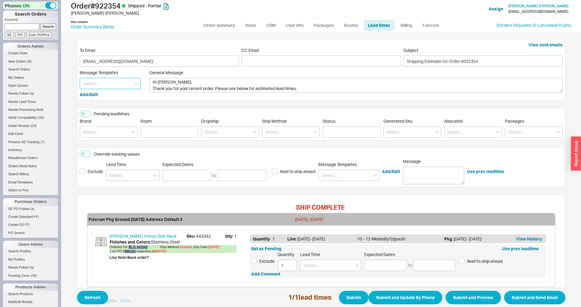
click at [111, 88] on input at bounding box center [110, 83] width 61 height 11
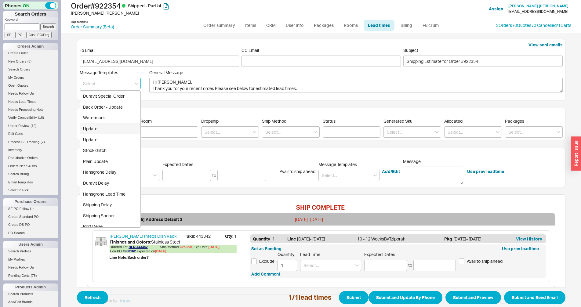
drag, startPoint x: 96, startPoint y: 119, endPoint x: 97, endPoint y: 131, distance: 12.5
click at [97, 131] on div "Duravit Special Order Back Order - Update Watermark Update Update Stock Glitch …" at bounding box center [110, 158] width 61 height 137
click at [99, 129] on div "Update" at bounding box center [110, 128] width 60 height 11
type textarea "Hi Lisa, Please see below for an update on your order. We sincerely apologize f…"
type input "Update"
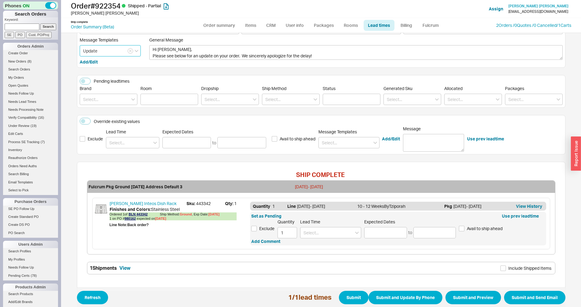
scroll to position [50, 0]
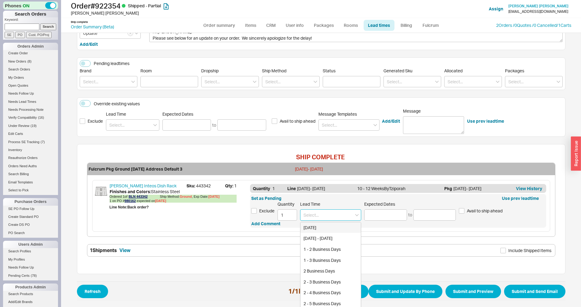
click at [328, 214] on input at bounding box center [330, 215] width 61 height 11
click at [319, 227] on div "3 - 4 Weeks" at bounding box center [331, 227] width 60 height 11
type input "3 - 4 Weeks"
type input "09/09/2025"
type input "09/16/2025"
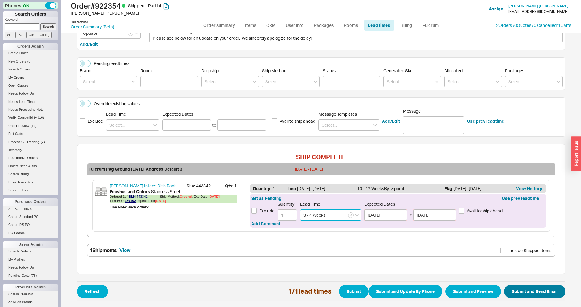
type input "3 - 4 Weeks"
click at [537, 293] on button "Submit and Send Email" at bounding box center [534, 291] width 61 height 13
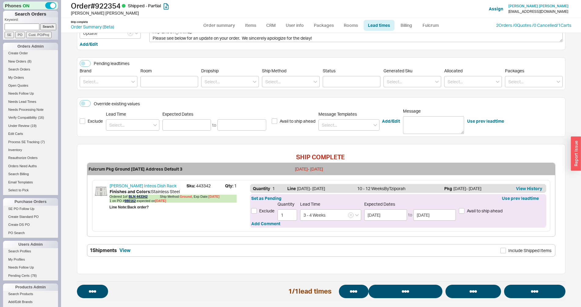
select select "*"
select select "LOW"
select select "3"
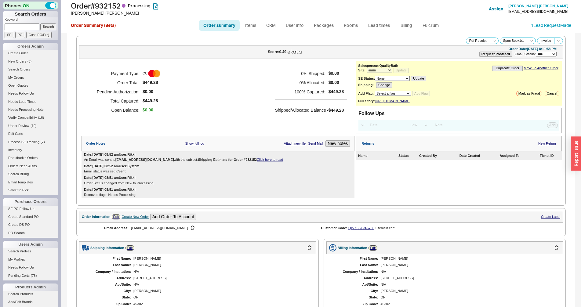
select select "*"
select select "LOW"
select select "3"
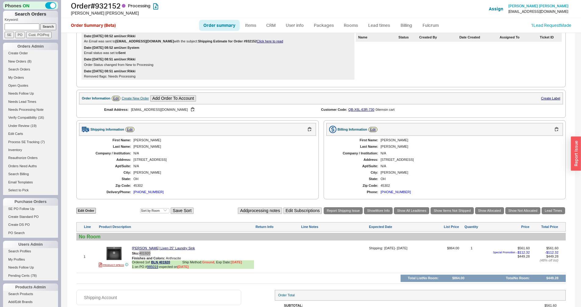
scroll to position [170, 0]
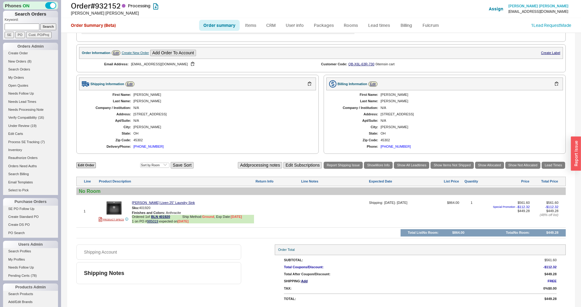
click at [564, 162] on div "**********" at bounding box center [321, 88] width 508 height 438
click at [556, 164] on link "Lead Times" at bounding box center [554, 165] width 24 height 7
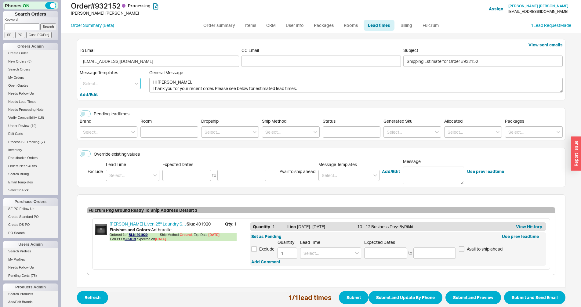
click at [92, 85] on input at bounding box center [110, 83] width 61 height 11
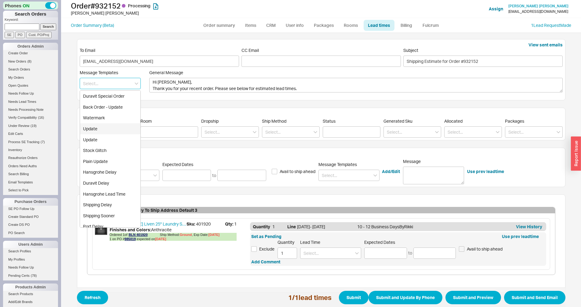
click at [91, 130] on div "Update" at bounding box center [110, 128] width 60 height 11
type textarea "Hi [PERSON_NAME], Please see below for an update on your order. We sincerely ap…"
type input "Update"
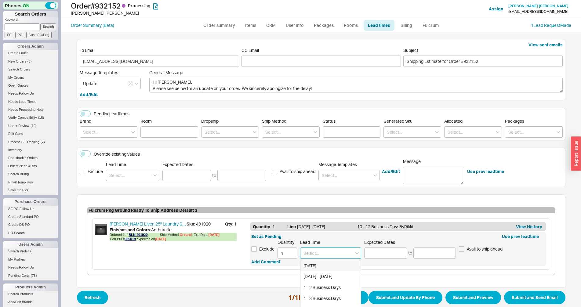
click at [332, 252] on input at bounding box center [330, 253] width 61 height 11
click at [318, 268] on div "4 - 5 Weeks" at bounding box center [331, 266] width 60 height 11
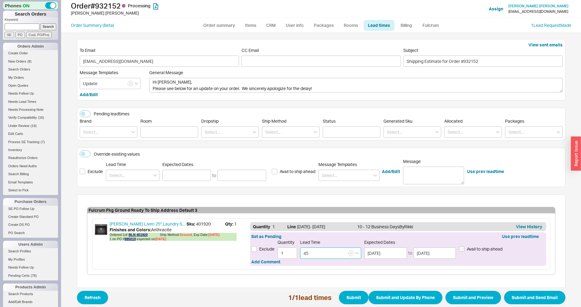
type input "4 - 5 Weeks"
type input "[DATE]"
type input "4 - 5 Weeks"
click at [518, 296] on button "Submit and Send Email" at bounding box center [534, 297] width 61 height 13
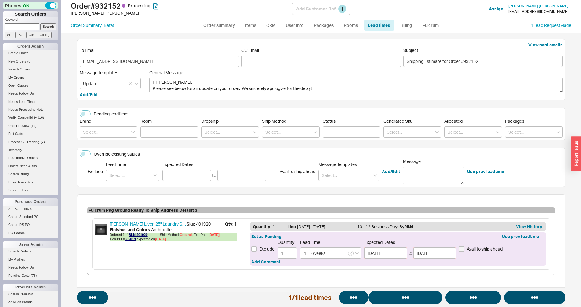
select select "*"
select select "LOW"
select select "3"
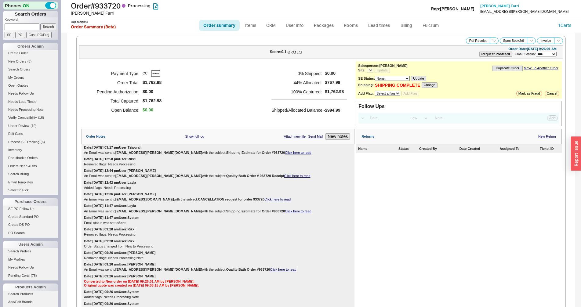
select select "LOW"
select select "3"
select select "*"
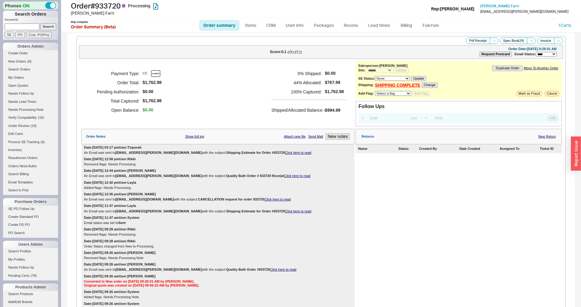
select select "LOW"
select select "3"
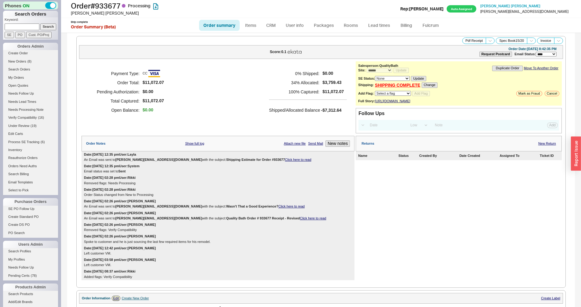
select select "*"
select select "LOW"
select select "3"
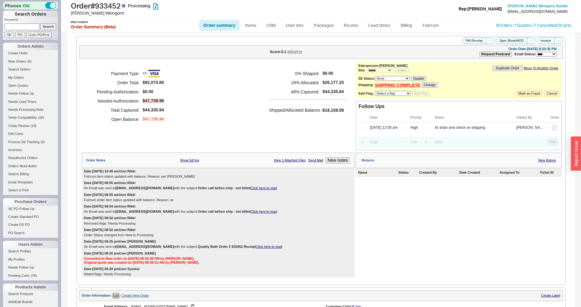
select select "*"
select select "LOW"
select select "3"
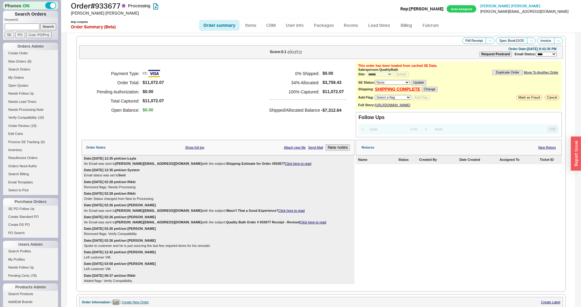
select select "*"
select select "LOW"
select select "3"
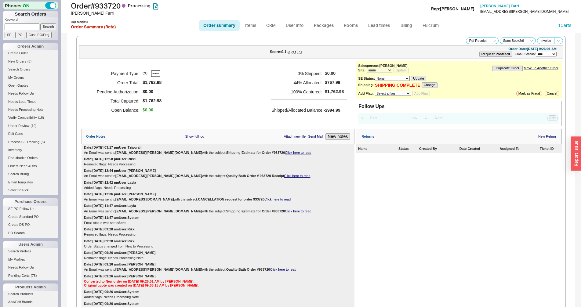
select select "*"
select select "LOW"
select select "3"
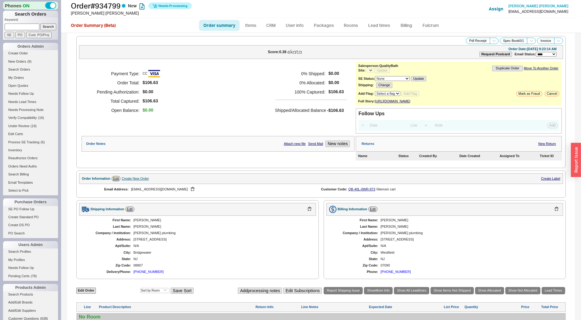
select select "*"
select select "LOW"
select select "3"
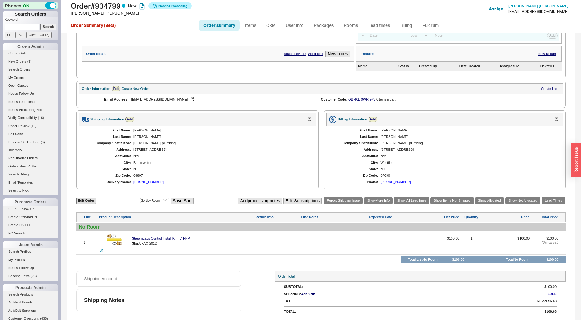
select select "*"
click at [116, 242] on img at bounding box center [114, 239] width 15 height 15
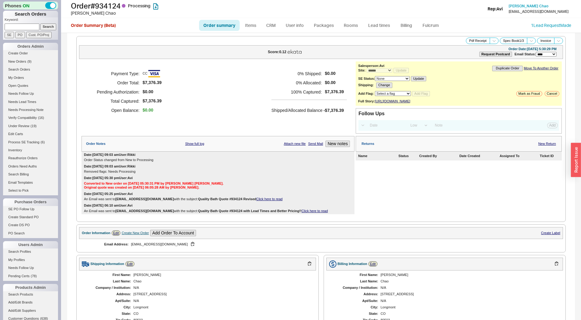
select select "*"
select select "LOW"
select select "3"
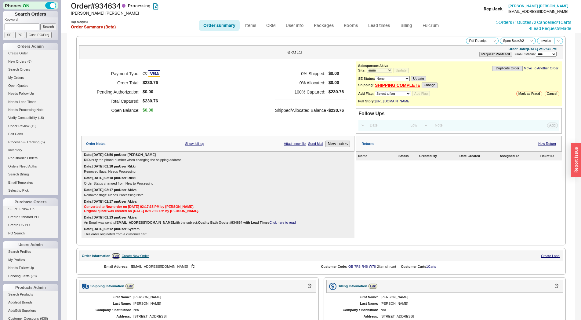
select select "*"
select select "LOW"
select select "3"
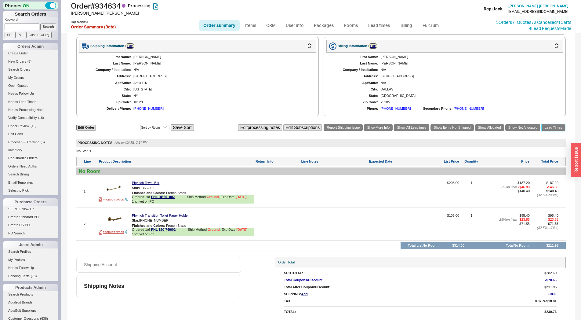
click at [550, 126] on link "Lead Times" at bounding box center [554, 127] width 24 height 7
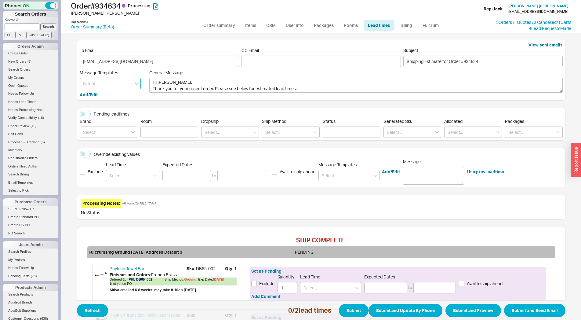
click at [97, 87] on input at bounding box center [110, 83] width 61 height 11
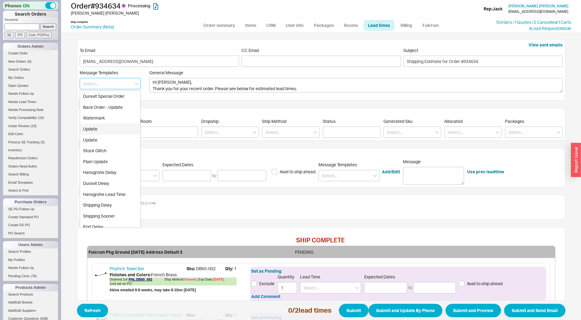
scroll to position [76, 0]
click at [93, 204] on div "Phylrich" at bounding box center [110, 205] width 60 height 11
type textarea "Hi Lori, Thank you for your recent order. Please see below for estimated lead t…"
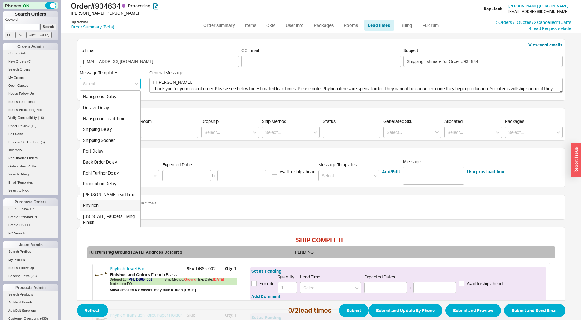
type input "Phylrich"
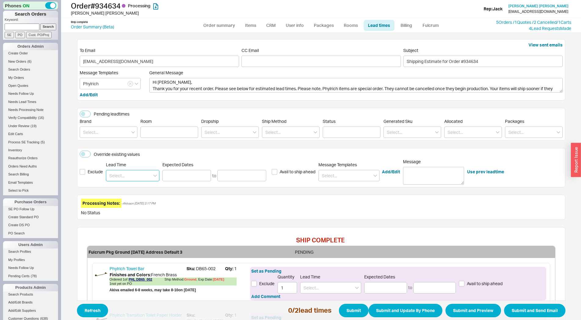
click at [119, 174] on input at bounding box center [132, 175] width 53 height 11
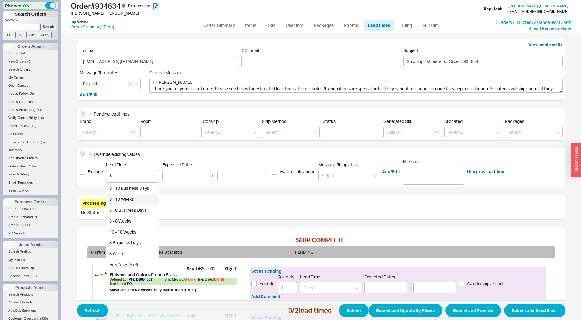
click at [127, 198] on div "8 - 10 Weeks" at bounding box center [132, 199] width 53 height 11
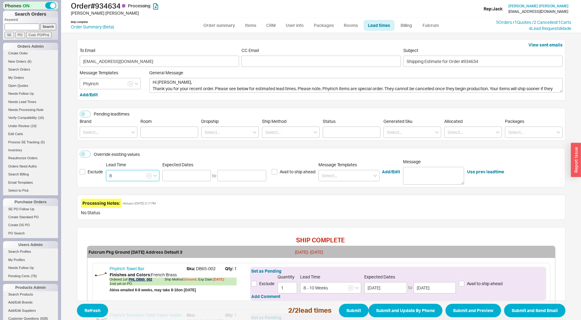
type input "8 - 10 Weeks"
type input "10/14/2025"
type input "10/28/2025"
type input "8 - 10 Weeks"
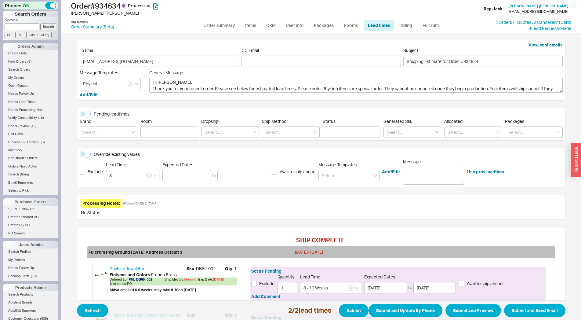
type input "10/14/2025"
type input "10/28/2025"
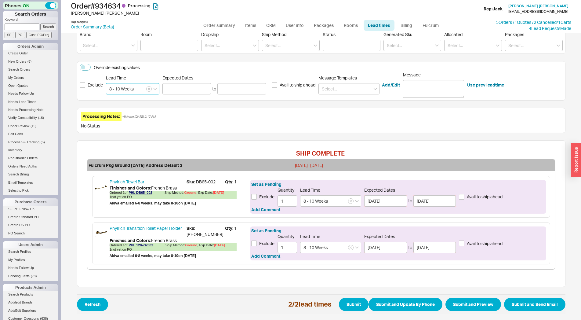
type input "8 - 10 Weeks"
click at [525, 312] on span "Refresh 2 / 2 lead times Submit Submit and Update By Phone Submit and Preview S…" at bounding box center [321, 304] width 489 height 20
click at [524, 306] on button "Submit and Send Email" at bounding box center [534, 304] width 61 height 13
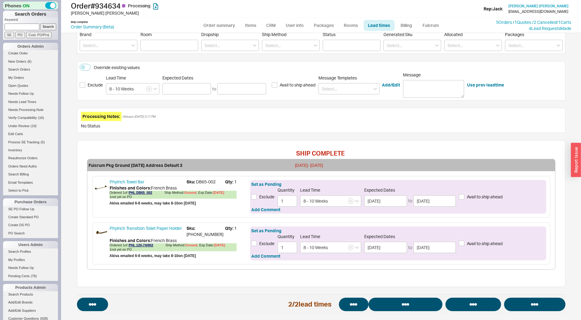
select select "*"
select select "LOW"
select select "3"
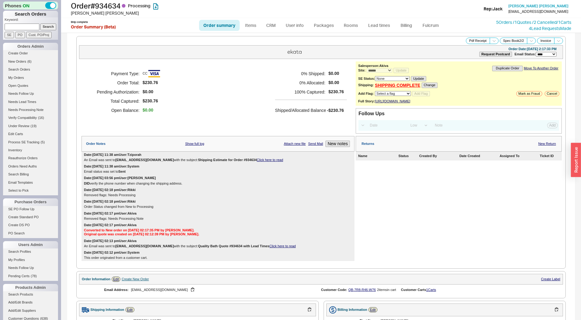
select select "*"
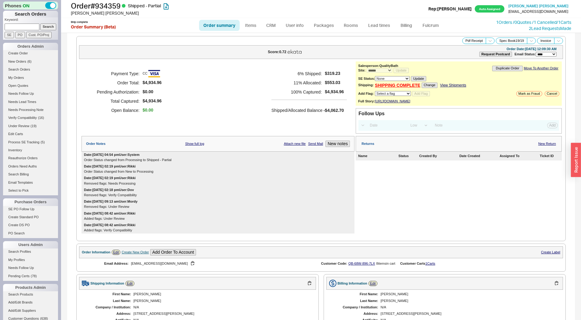
select select "*"
select select "LOW"
select select "3"
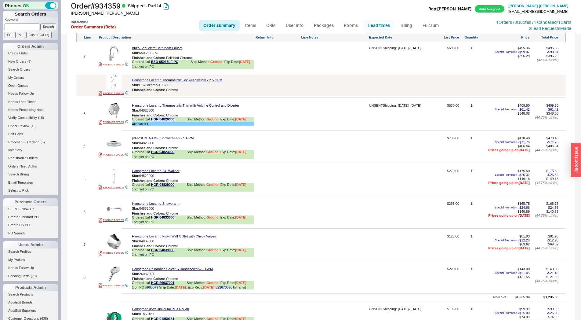
click at [382, 26] on link "Lead times" at bounding box center [379, 25] width 31 height 11
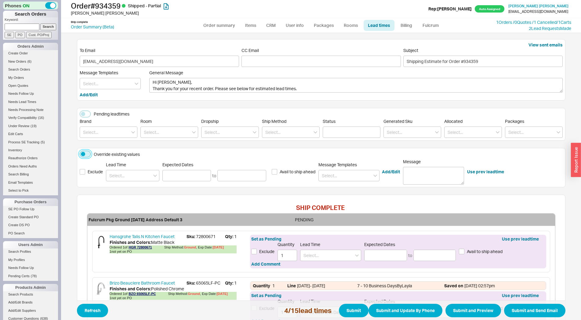
click at [85, 155] on button "Override existing values" at bounding box center [85, 154] width 11 height 7
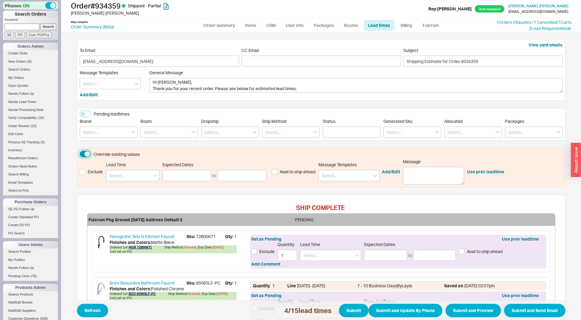
click at [80, 155] on button "Override existing values" at bounding box center [85, 154] width 11 height 7
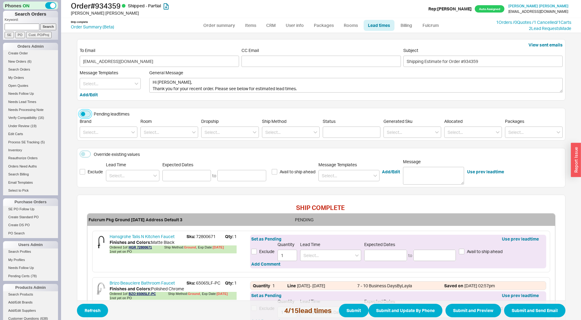
click at [84, 114] on button "Pending leadtimes" at bounding box center [85, 114] width 11 height 7
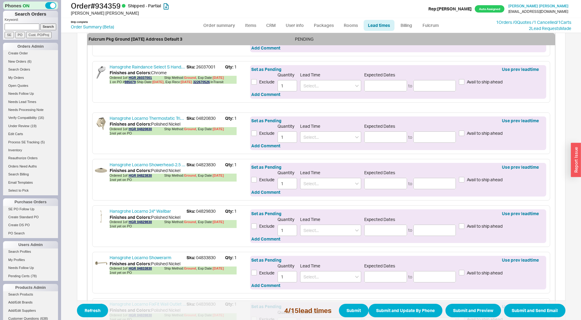
scroll to position [502, 0]
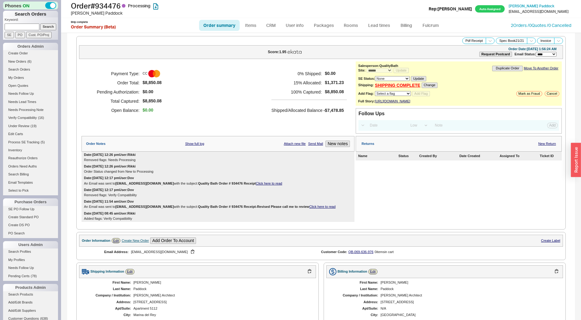
select select "*"
select select "LOW"
select select "3"
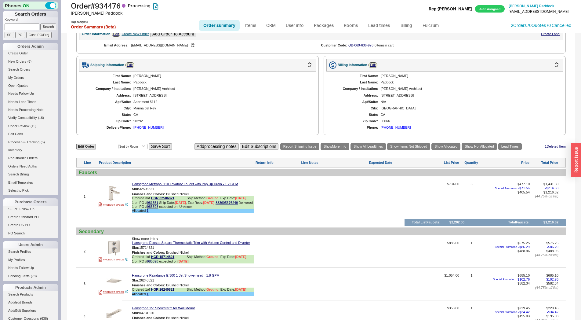
scroll to position [245, 0]
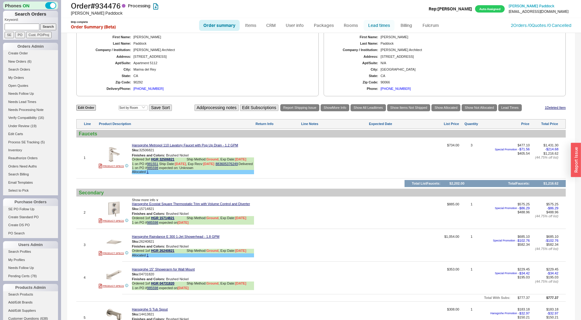
click at [383, 26] on link "Lead times" at bounding box center [379, 25] width 31 height 11
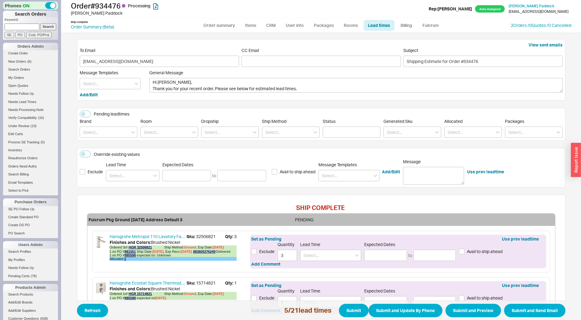
scroll to position [135, 0]
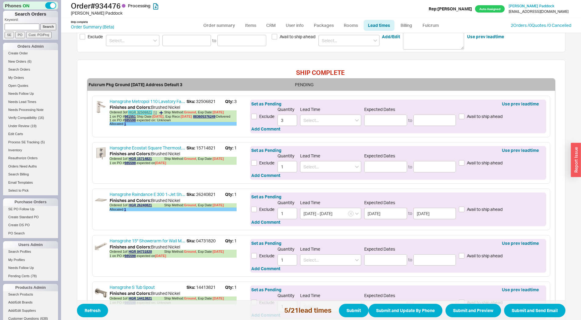
click at [144, 112] on link "HGR 32506821" at bounding box center [140, 112] width 23 height 4
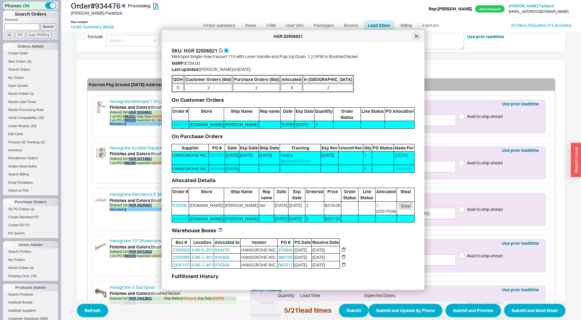
click at [416, 37] on icon at bounding box center [416, 36] width 3 height 3
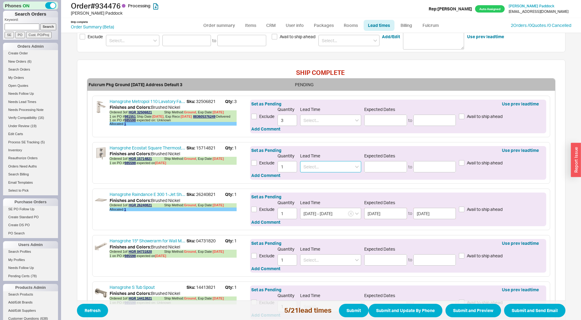
click at [322, 163] on input at bounding box center [330, 166] width 61 height 11
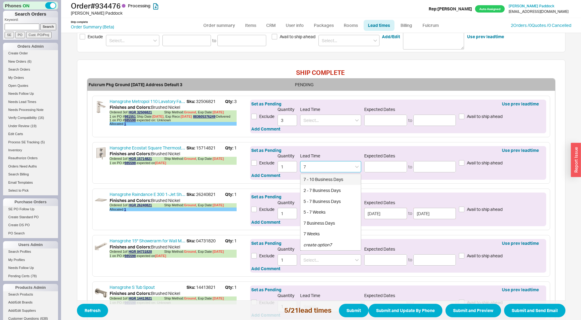
click at [315, 183] on div "7 - 10 Business Days" at bounding box center [331, 179] width 60 height 11
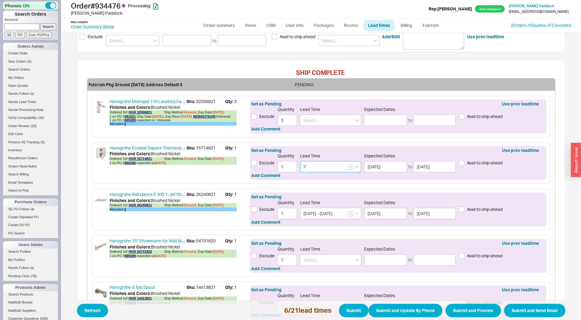
type input "7 - 10 Business Days"
type input "08/28/2025"
type input "09/03/2025"
type input "7 - 10 Business Days"
click at [301, 254] on div "Lead Time" at bounding box center [330, 255] width 61 height 19
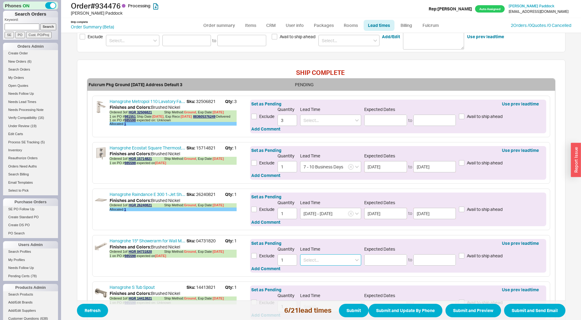
click at [310, 261] on input at bounding box center [330, 259] width 61 height 11
click at [319, 274] on div "7 - 10 Business Days" at bounding box center [331, 272] width 60 height 11
type input "7 - 10 Business Days"
type input "08/28/2025"
type input "09/03/2025"
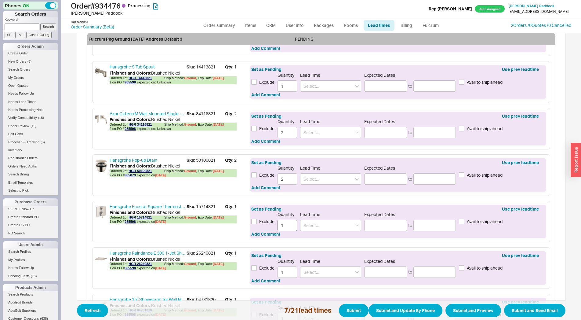
scroll to position [405, 0]
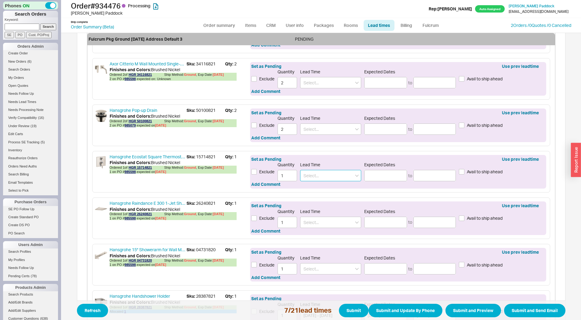
click at [317, 179] on input at bounding box center [330, 175] width 61 height 11
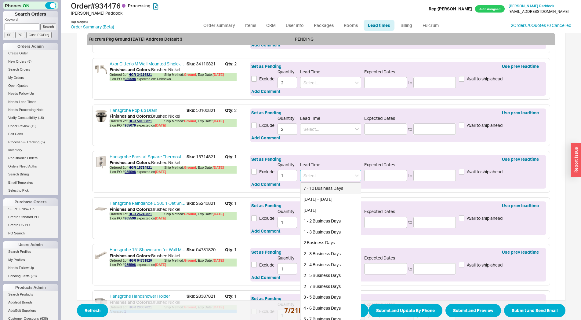
click at [317, 189] on div "7 - 10 Business Days" at bounding box center [331, 188] width 60 height 11
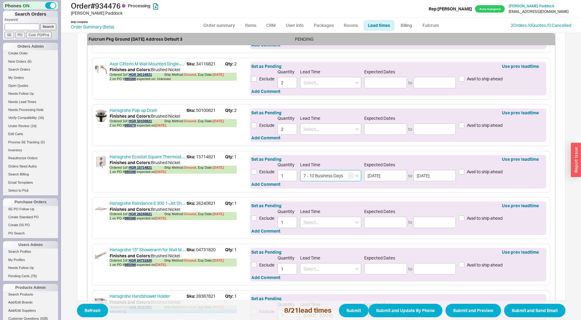
type input "7 - 10 Business Days"
type input "08/28/2025"
type input "09/03/2025"
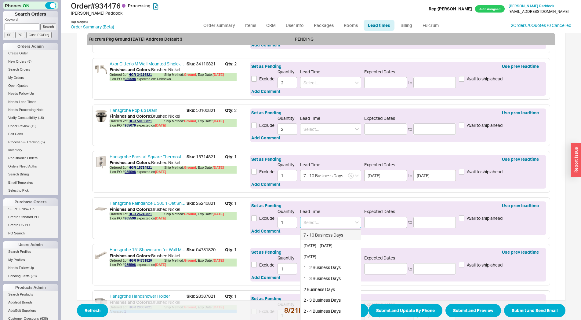
click at [310, 220] on input at bounding box center [330, 222] width 61 height 11
click at [312, 232] on div "7 - 10 Business Days" at bounding box center [331, 234] width 60 height 11
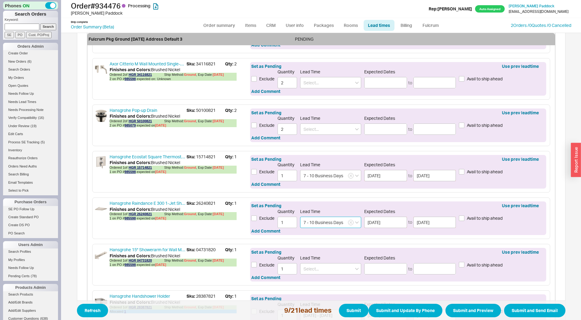
type input "7 - 10 Business Days"
type input "08/28/2025"
type input "09/03/2025"
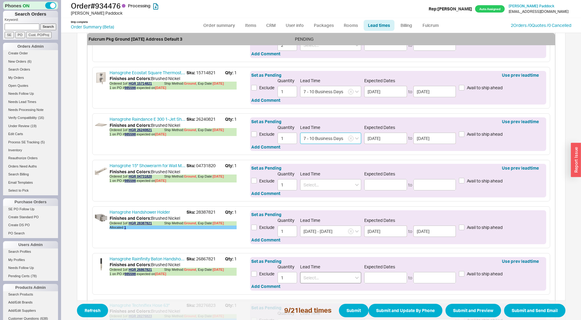
scroll to position [540, 0]
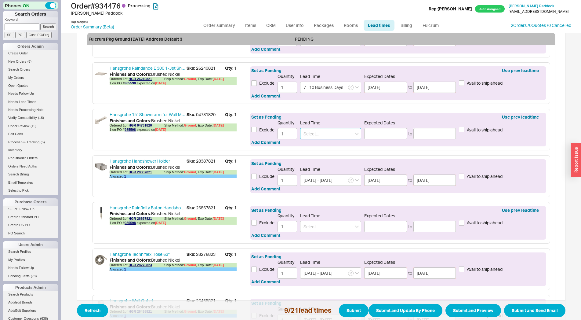
click at [312, 132] on input at bounding box center [330, 133] width 61 height 11
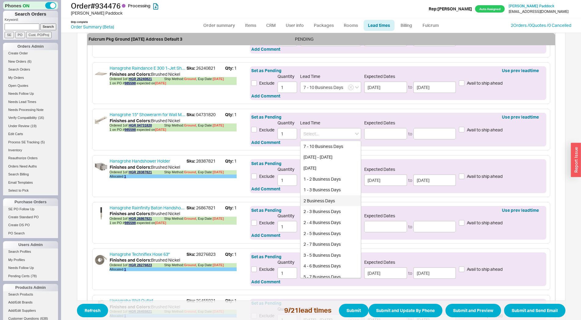
click at [203, 113] on span "Sku: 04731820" at bounding box center [206, 114] width 38 height 6
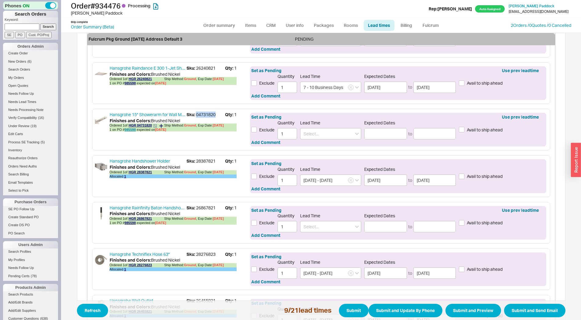
copy span "04731820"
click at [126, 129] on link "985598" at bounding box center [130, 130] width 11 height 4
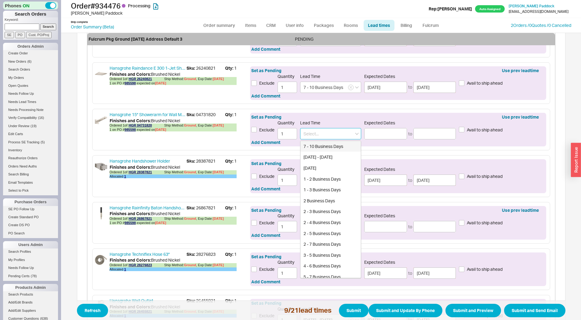
click at [332, 136] on input at bounding box center [330, 133] width 61 height 11
click at [323, 146] on div "7 - 10 Business Days" at bounding box center [331, 146] width 60 height 11
type input "7 - 10 Business Days"
type input "08/28/2025"
type input "[DATE]"
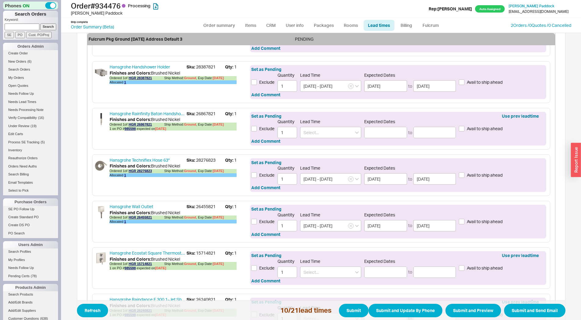
scroll to position [675, 0]
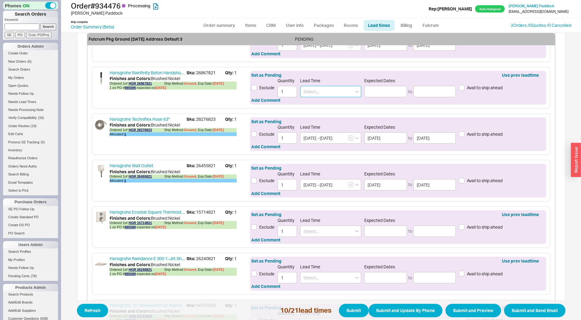
click at [316, 94] on input at bounding box center [330, 91] width 61 height 11
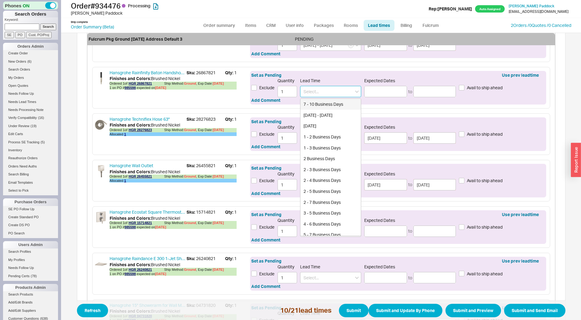
click at [318, 105] on div "7 - 10 Business Days" at bounding box center [331, 104] width 60 height 11
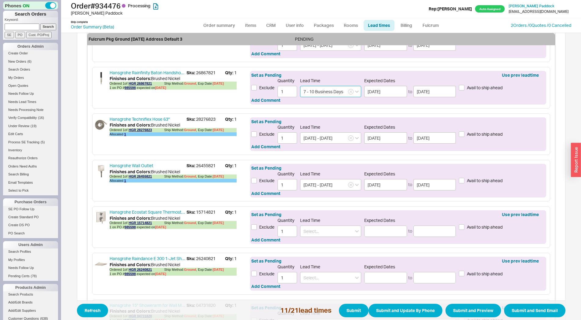
type input "7 - 10 Business Days"
type input "08/28/2025"
type input "[DATE]"
click at [313, 227] on input at bounding box center [330, 230] width 61 height 11
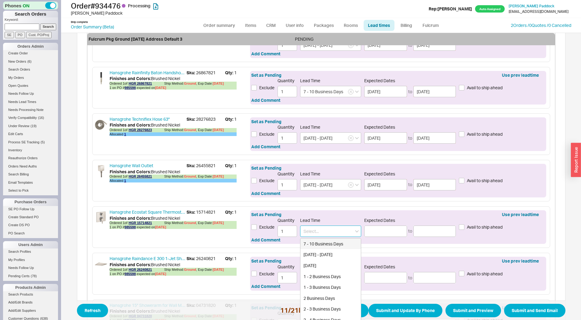
click at [314, 243] on div "7 - 10 Business Days" at bounding box center [331, 243] width 60 height 11
type input "7 - 10 Business Days"
type input "08/28/2025"
type input "[DATE]"
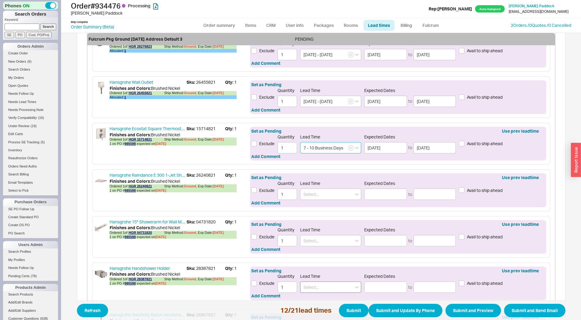
scroll to position [810, 0]
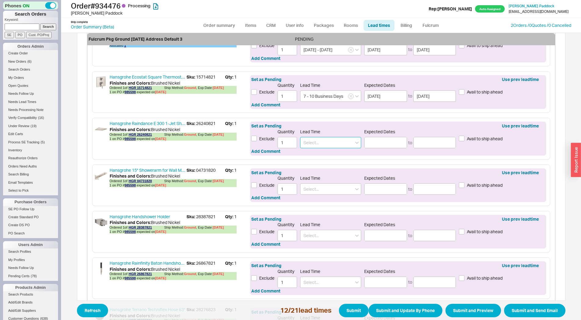
click at [324, 143] on input at bounding box center [330, 142] width 61 height 11
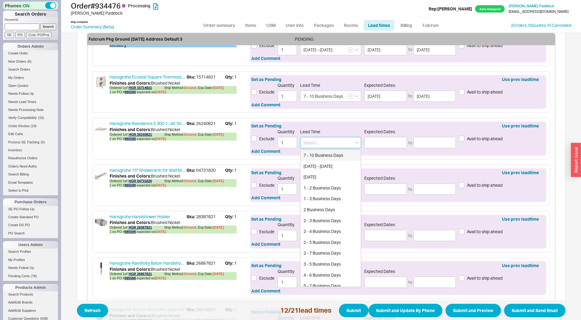
click at [320, 155] on div "7 - 10 Business Days" at bounding box center [331, 155] width 60 height 11
type input "7 - 10 Business Days"
type input "08/28/2025"
type input "[DATE]"
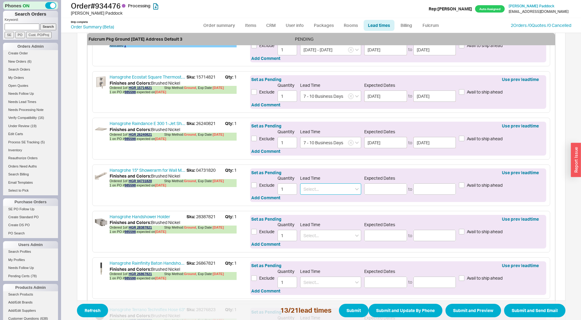
click at [313, 184] on input at bounding box center [330, 188] width 61 height 11
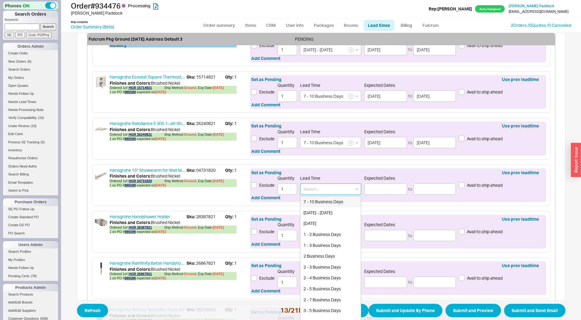
click at [313, 200] on div "7 - 10 Business Days" at bounding box center [331, 201] width 60 height 11
type input "7 - 10 Business Days"
type input "08/28/2025"
type input "09/03/2025"
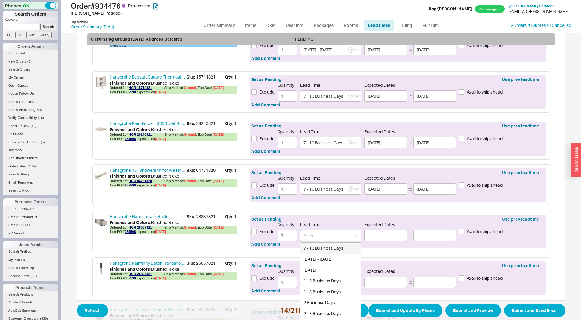
click at [314, 234] on input at bounding box center [330, 235] width 61 height 11
click at [316, 248] on div "7 - 10 Business Days" at bounding box center [331, 248] width 60 height 11
type input "7 - 10 Business Days"
type input "08/28/2025"
type input "09/03/2025"
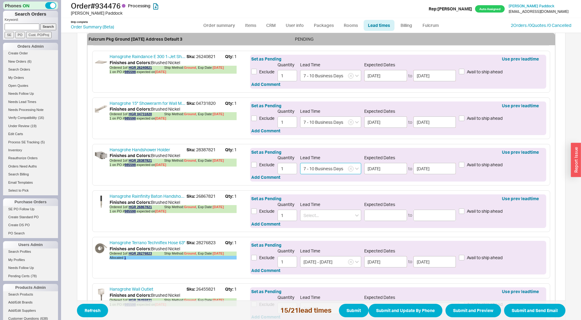
scroll to position [938, 0]
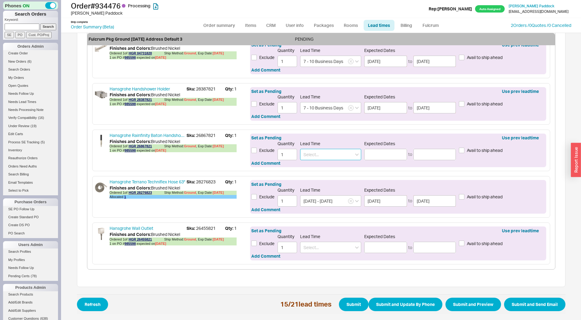
click at [318, 159] on input at bounding box center [330, 154] width 61 height 11
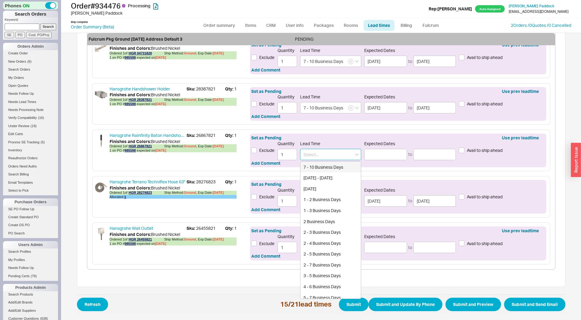
click at [318, 170] on div "7 - 10 Business Days" at bounding box center [331, 167] width 60 height 11
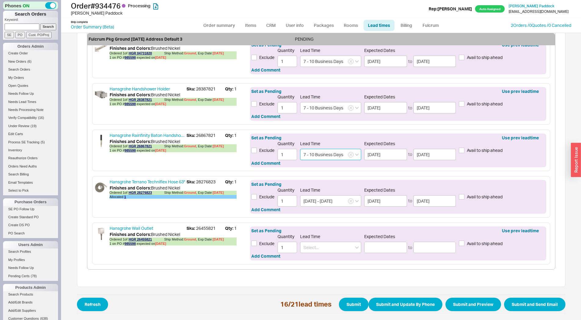
type input "7 - 10 Business Days"
type input "08/28/2025"
type input "09/03/2025"
click at [319, 251] on input at bounding box center [330, 247] width 61 height 11
click at [320, 259] on div "7 - 10 Business Days" at bounding box center [331, 259] width 60 height 11
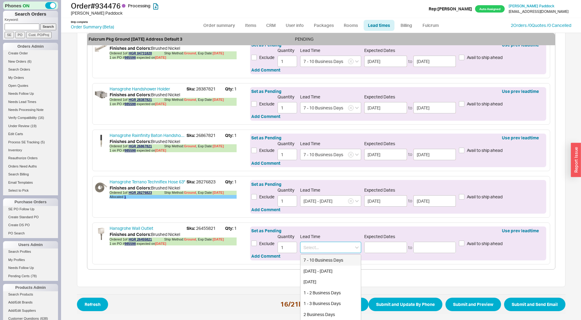
type input "7 - 10 Business Days"
type input "08/28/2025"
type input "09/03/2025"
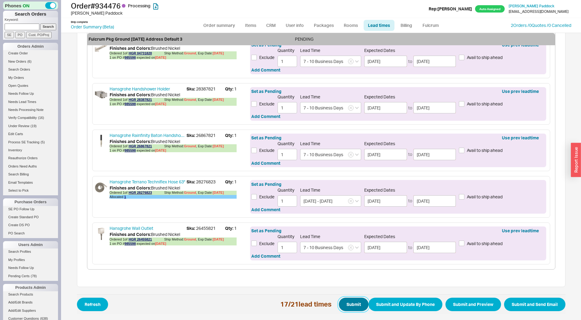
click at [345, 304] on button "Submit" at bounding box center [354, 304] width 30 height 13
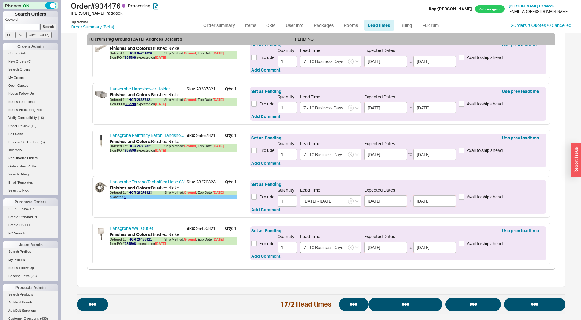
select select "*"
select select "LOW"
select select "3"
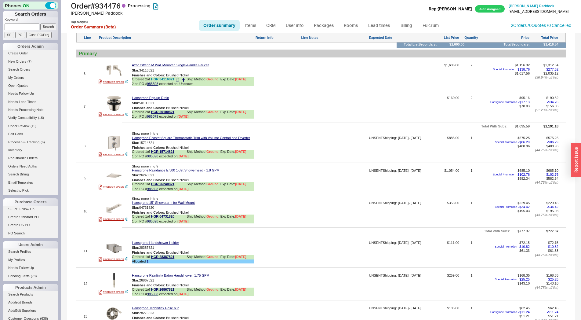
scroll to position [920, 0]
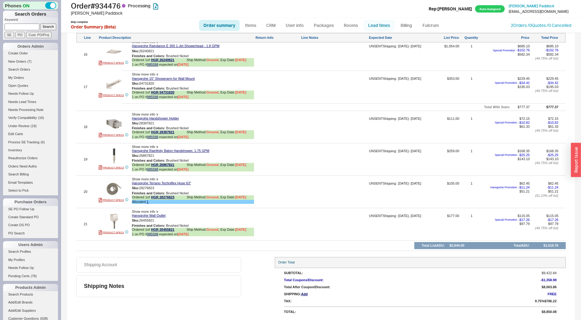
click at [371, 24] on link "Lead times" at bounding box center [379, 25] width 31 height 11
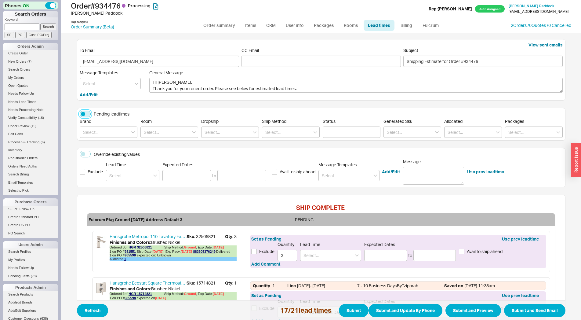
click at [83, 116] on button "Pending leadtimes" at bounding box center [85, 114] width 11 height 7
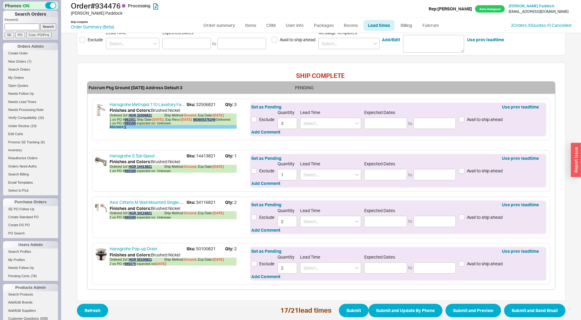
scroll to position [152, 0]
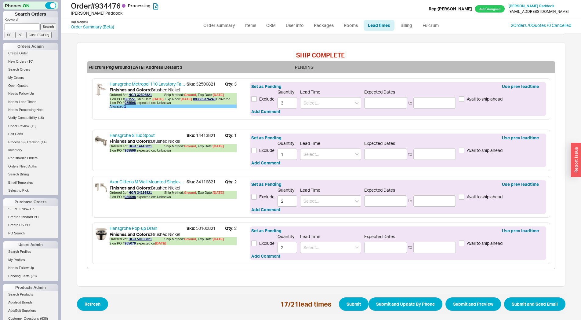
click at [198, 183] on span "Sku: 34116821" at bounding box center [206, 182] width 38 height 6
copy span "34116821"
click at [314, 202] on input at bounding box center [330, 200] width 61 height 11
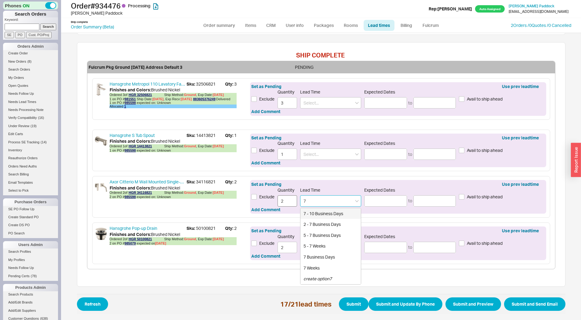
drag, startPoint x: 294, startPoint y: 198, endPoint x: 288, endPoint y: 199, distance: 5.6
click at [300, 199] on input "7" at bounding box center [330, 200] width 61 height 11
click at [319, 227] on div "8 - 10 Weeks" at bounding box center [331, 224] width 60 height 11
type input "8 - 10 Weeks"
type input "10/14/2025"
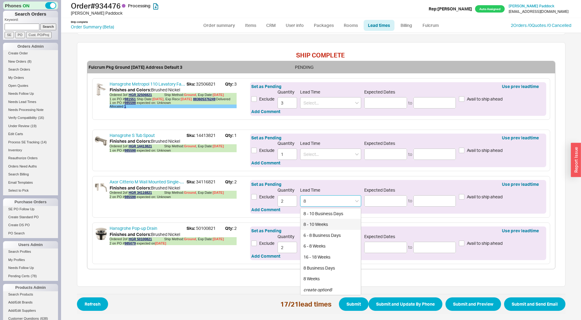
type input "10/28/2025"
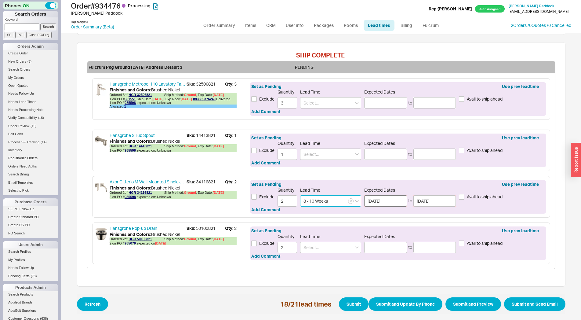
type input "8 - 10 Weeks"
click at [379, 203] on input "10/14/2025" at bounding box center [385, 200] width 43 height 11
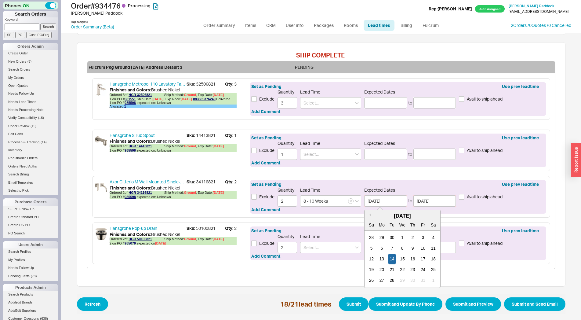
click at [199, 181] on span "Sku: 34116821" at bounding box center [206, 182] width 38 height 6
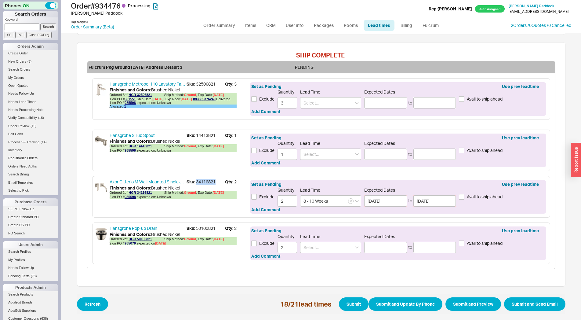
click at [199, 181] on span "Sku: 34116821" at bounding box center [206, 182] width 38 height 6
copy span "34116821"
click at [130, 197] on link "985598" at bounding box center [130, 197] width 11 height 4
click at [204, 136] on span "Sku: 14413821" at bounding box center [206, 135] width 38 height 6
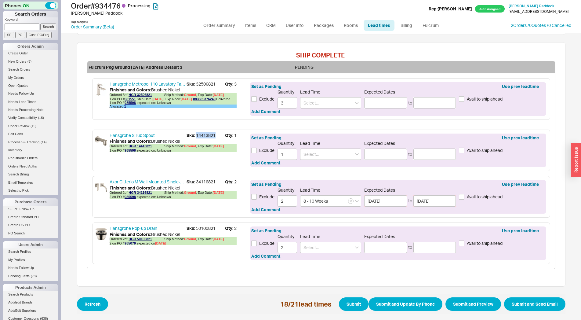
copy span "14413821"
click at [315, 160] on div "Set as Pending Use prev leadtime Exclude Quantity 1 Lead Time Expected Dates to…" at bounding box center [398, 150] width 296 height 34
click at [315, 155] on input at bounding box center [330, 153] width 61 height 11
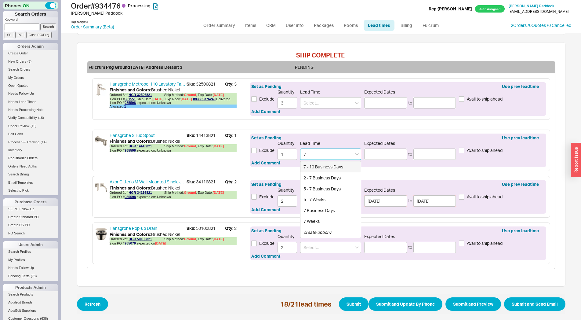
click at [315, 167] on div "7 - 10 Business Days" at bounding box center [331, 166] width 60 height 11
type input "7 - 10 Business Days"
type input "08/28/2025"
type input "09/03/2025"
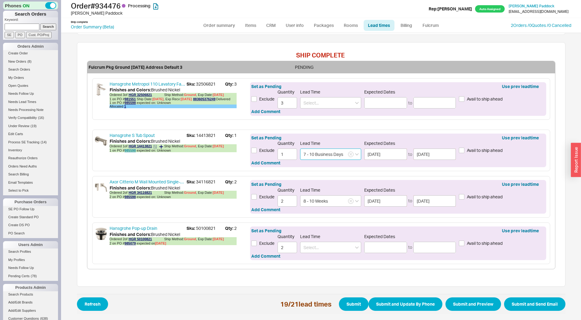
type input "7 - 10 Business Days"
click at [130, 151] on link "985598" at bounding box center [130, 150] width 11 height 4
click at [350, 153] on icon "button" at bounding box center [351, 154] width 2 height 4
click at [347, 309] on button "Submit" at bounding box center [354, 303] width 30 height 13
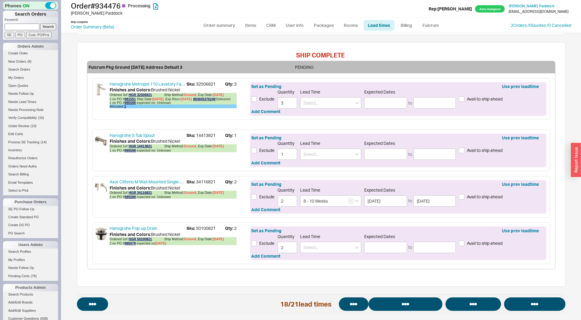
select select "*"
select select "LOW"
select select "3"
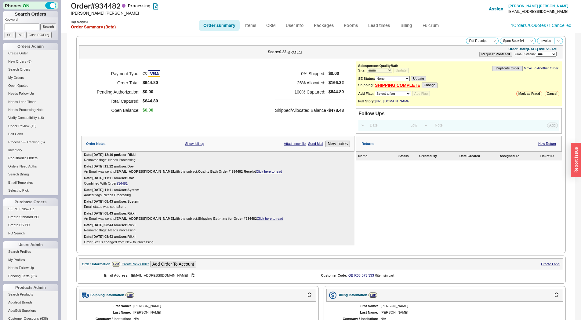
select select "*"
select select "LOW"
select select "3"
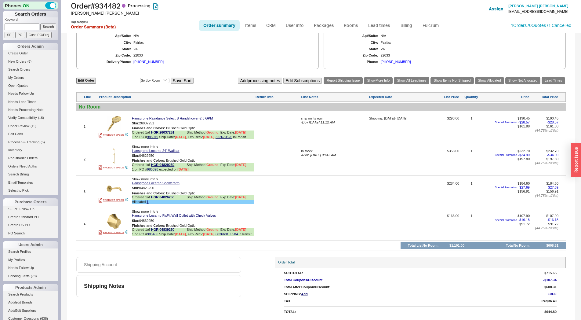
click at [536, 78] on div "Edit Order Select an option Sort by Brand Sort by Room Save Sort Add processing…" at bounding box center [321, 80] width 490 height 8
click at [552, 77] on link "Lead Times" at bounding box center [554, 80] width 24 height 7
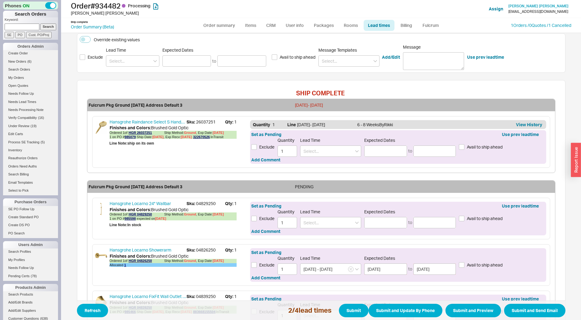
scroll to position [135, 0]
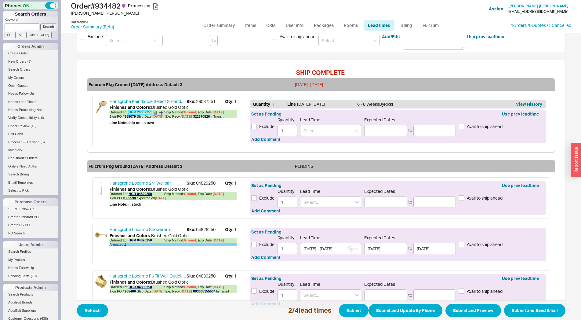
click at [134, 113] on link "HGR 26037251" at bounding box center [140, 112] width 23 height 4
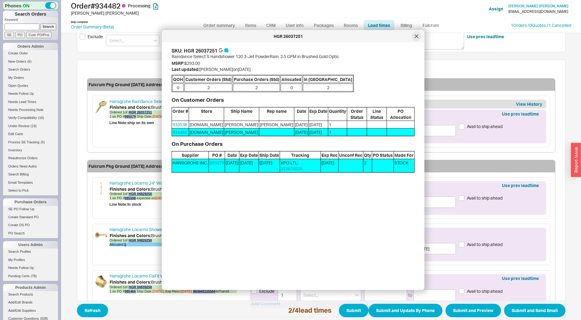
click at [417, 38] on icon at bounding box center [417, 37] width 4 height 4
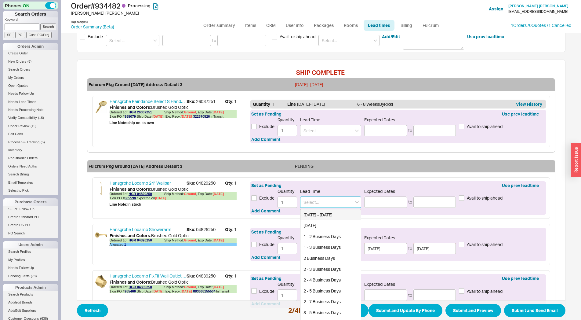
click at [329, 202] on input at bounding box center [330, 201] width 61 height 11
click at [316, 214] on div "7 - 10 Business Days" at bounding box center [331, 214] width 60 height 11
type input "7 - 10 Business Days"
type input "[DATE]"
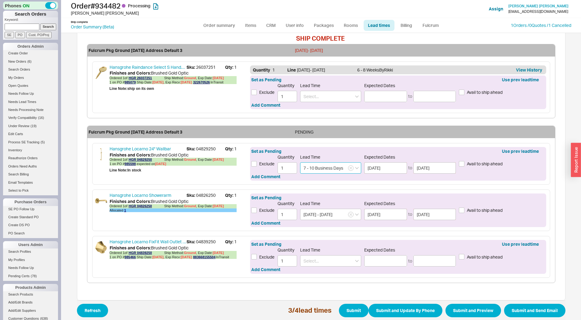
scroll to position [183, 0]
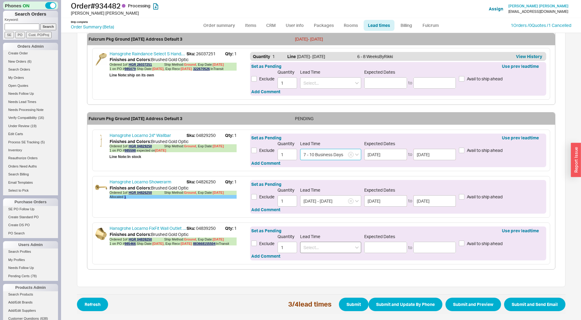
type input "7 - 10 Business Days"
click at [325, 249] on input at bounding box center [330, 247] width 61 height 11
click at [321, 258] on div "7 - 10 Business Days" at bounding box center [331, 259] width 60 height 11
type input "7 - 10 Business Days"
type input "[DATE]"
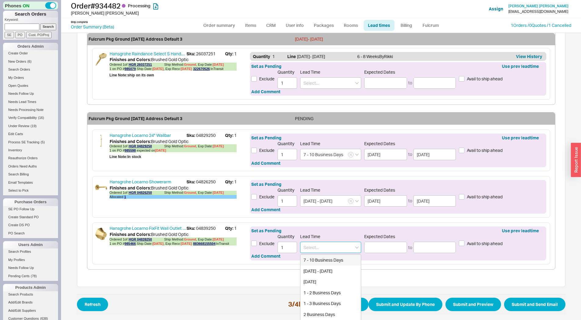
type input "[DATE]"
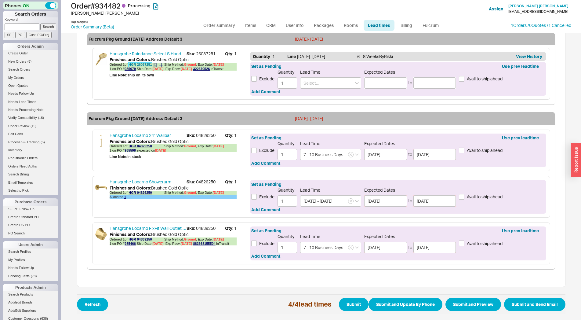
click at [140, 64] on link "HGR 26037251" at bounding box center [140, 65] width 23 height 4
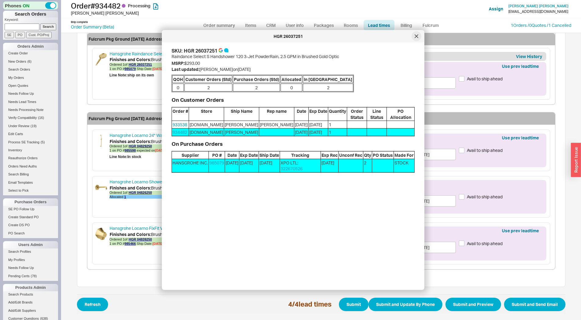
click at [414, 38] on div at bounding box center [417, 36] width 10 height 10
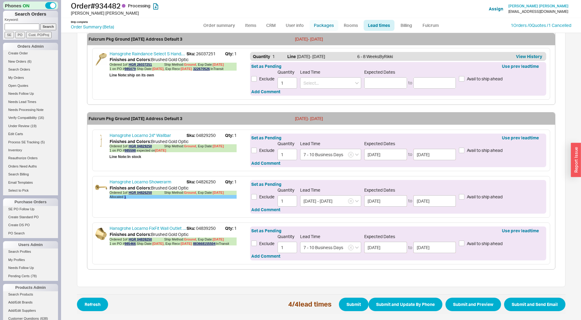
click at [318, 25] on link "Packages" at bounding box center [324, 25] width 29 height 11
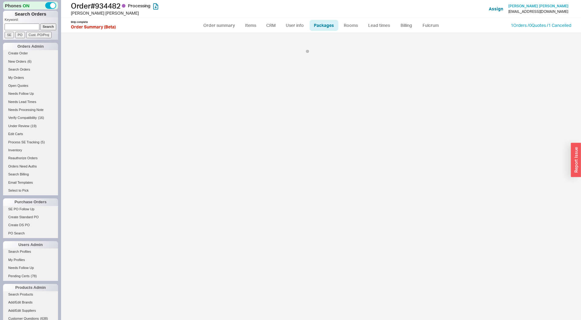
select select "1"
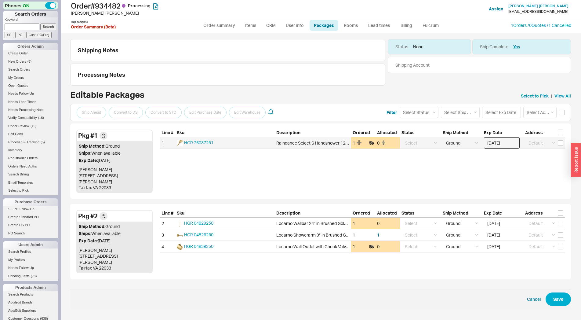
click at [494, 143] on input "08/18/2025" at bounding box center [502, 142] width 36 height 11
click at [508, 202] on div "19" at bounding box center [507, 200] width 7 height 7
type input "08/19/2025"
click at [566, 292] on button "Save" at bounding box center [558, 298] width 25 height 13
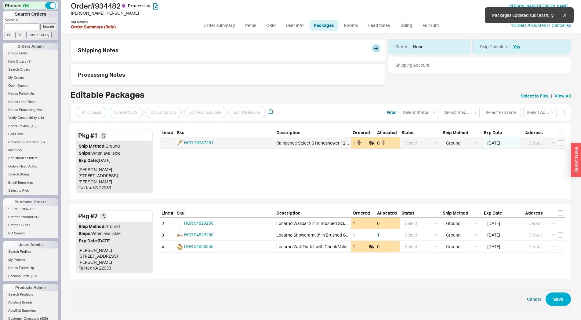
select select "1"
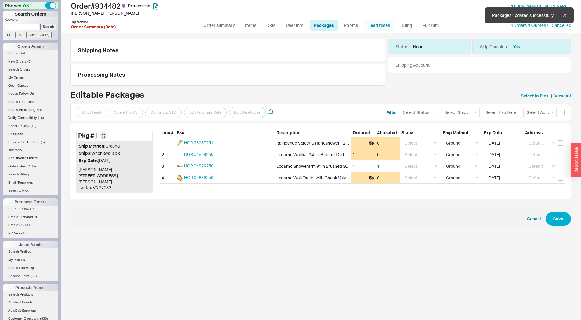
click at [371, 27] on link "Lead times" at bounding box center [379, 25] width 31 height 11
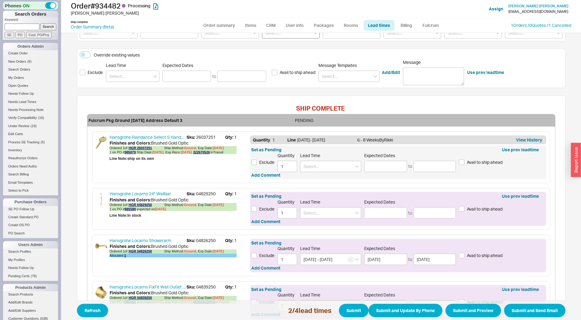
scroll to position [135, 0]
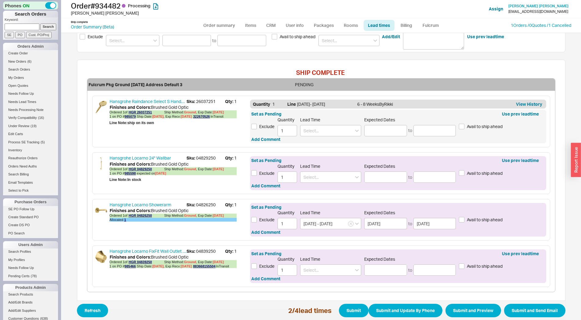
click at [324, 123] on div "Lead Time" at bounding box center [330, 126] width 61 height 19
click at [324, 129] on input at bounding box center [330, 130] width 61 height 11
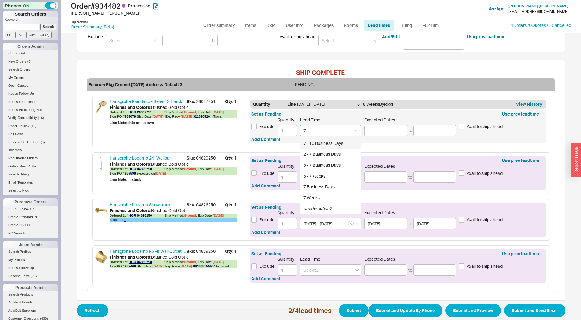
click at [321, 144] on div "7 - 10 Business Days" at bounding box center [331, 143] width 60 height 11
type input "7 - 10 Business Days"
type input "08/28/2025"
type input "09/03/2025"
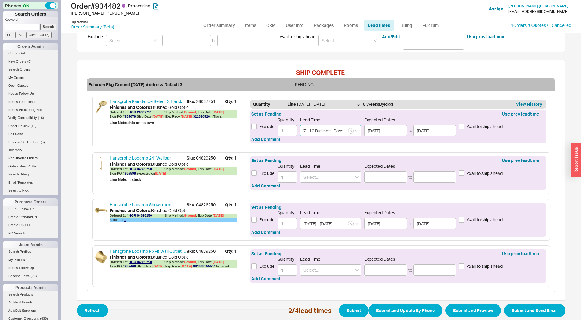
type input "7 - 10 Business Days"
click at [321, 170] on div "Lead Time" at bounding box center [330, 172] width 61 height 19
click at [321, 175] on input at bounding box center [330, 176] width 61 height 11
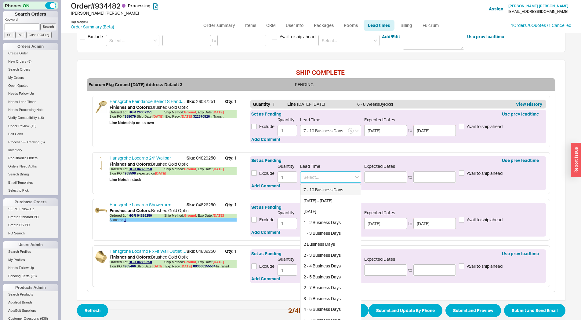
click at [322, 188] on div "7 - 10 Business Days" at bounding box center [331, 189] width 60 height 11
type input "7 - 10 Business Days"
type input "08/28/2025"
type input "09/03/2025"
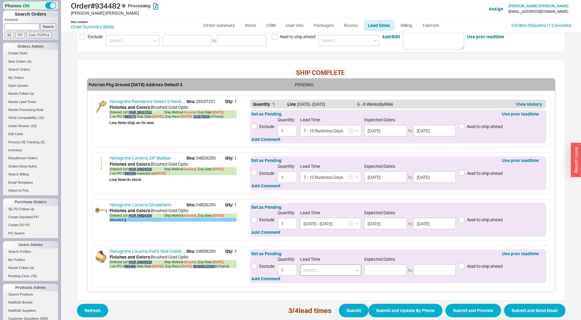
drag, startPoint x: 327, startPoint y: 260, endPoint x: 324, endPoint y: 270, distance: 10.7
click at [327, 263] on div "Lead Time" at bounding box center [330, 265] width 61 height 19
click at [324, 270] on input at bounding box center [330, 269] width 61 height 11
click at [316, 282] on div "7 - 10 Business Days" at bounding box center [331, 282] width 60 height 11
type input "7 - 10 Business Days"
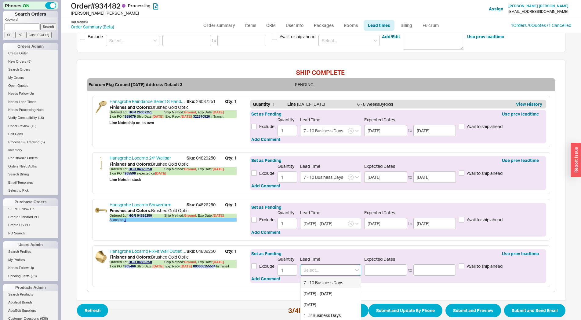
type input "08/28/2025"
type input "09/03/2025"
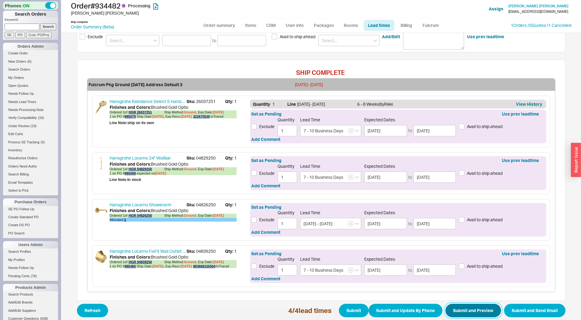
click at [468, 307] on button "Submit and Preview" at bounding box center [474, 310] width 56 height 13
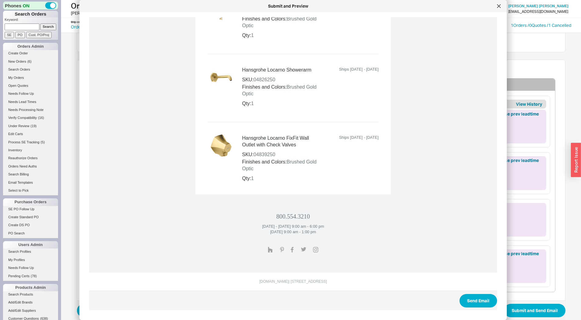
scroll to position [399, 0]
click at [482, 294] on span "Send Email" at bounding box center [293, 300] width 408 height 20
click at [463, 300] on button "Send Email" at bounding box center [479, 300] width 38 height 13
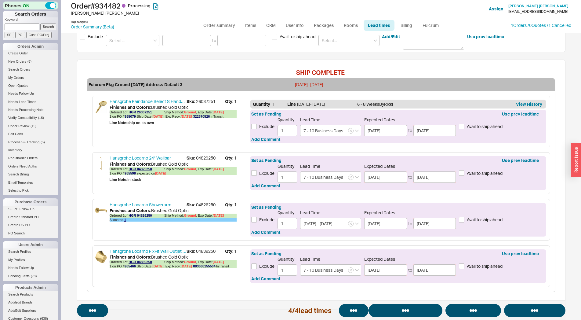
select select "*"
select select "LOW"
select select "3"
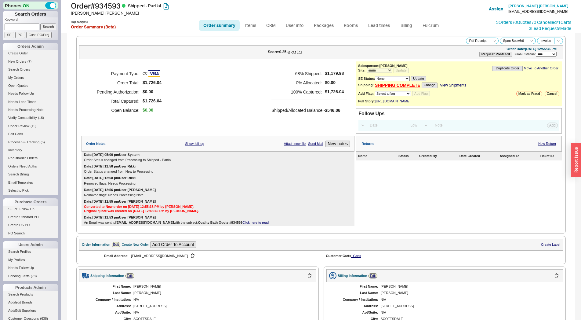
select select "*"
select select "LOW"
select select "3"
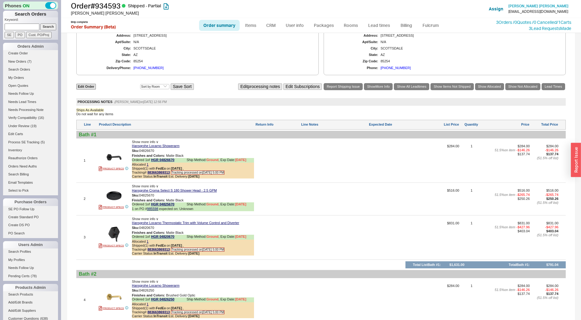
scroll to position [270, 0]
click at [550, 89] on div "Edit Order Select an option Sort by Brand Sort by Room Save Sort Edit processin…" at bounding box center [321, 87] width 490 height 8
click at [549, 90] on link "Lead Times" at bounding box center [554, 86] width 24 height 7
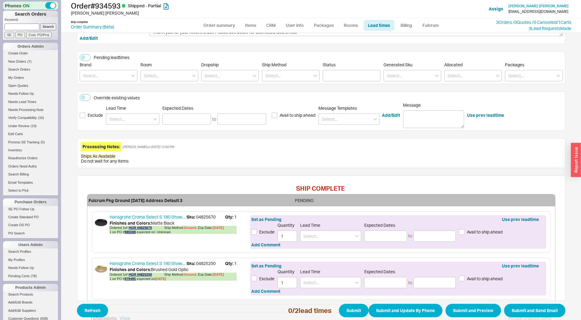
scroll to position [111, 0]
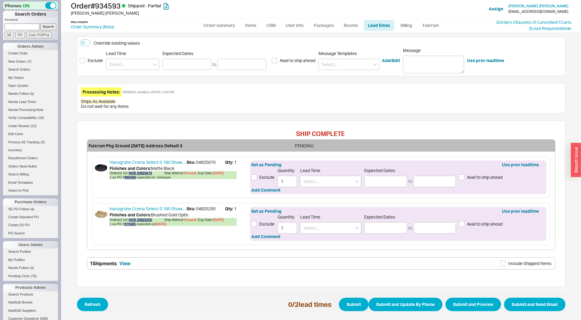
click at [194, 161] on span "Sku: 04825670" at bounding box center [206, 162] width 38 height 6
copy span "04825670"
click at [295, 184] on div "Exclude Quantity 1 Lead Time Expected Dates to Avail to ship ahead" at bounding box center [398, 177] width 294 height 19
click at [308, 183] on input at bounding box center [330, 181] width 61 height 11
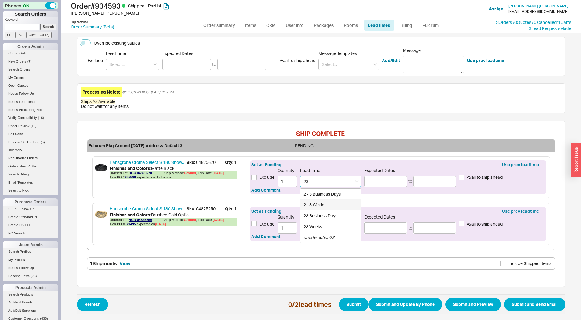
click at [311, 203] on div "2 - 3 Weeks" at bounding box center [331, 204] width 60 height 11
type input "2 - 3 Weeks"
type input "[DATE]"
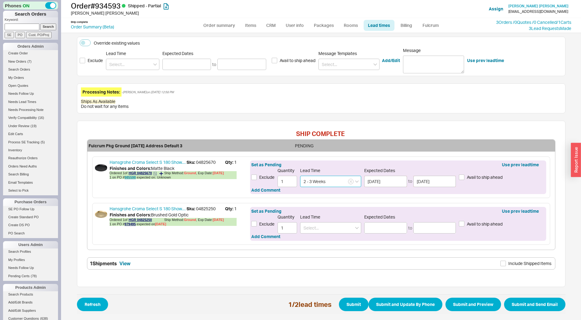
type input "2 - 3 Weeks"
click at [126, 178] on link "985598" at bounding box center [130, 177] width 11 height 4
click at [205, 210] on span "Sku: 04825250" at bounding box center [206, 209] width 38 height 6
copy span "04825250"
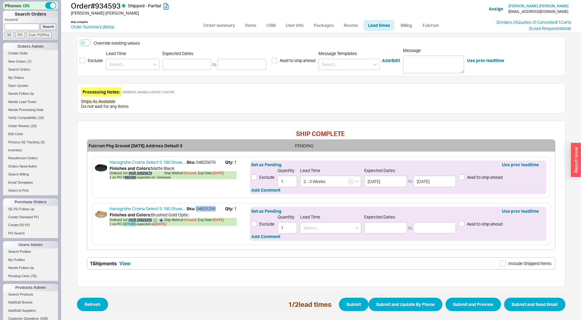
click at [128, 224] on link "979495" at bounding box center [130, 224] width 11 height 4
click at [305, 224] on input at bounding box center [330, 227] width 61 height 11
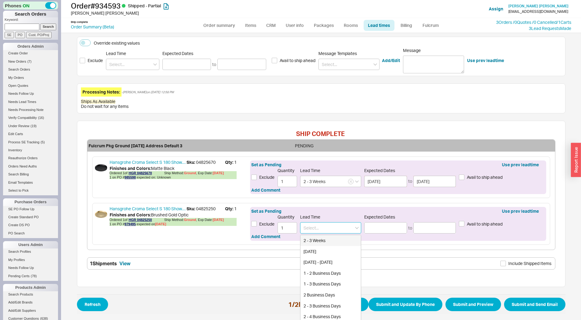
click at [305, 225] on input at bounding box center [330, 227] width 61 height 11
click at [305, 240] on div "3 - 4 Weeks" at bounding box center [331, 240] width 60 height 11
type input "3 - 4 Weeks"
type input "09/09/2025"
type input "09/16/2025"
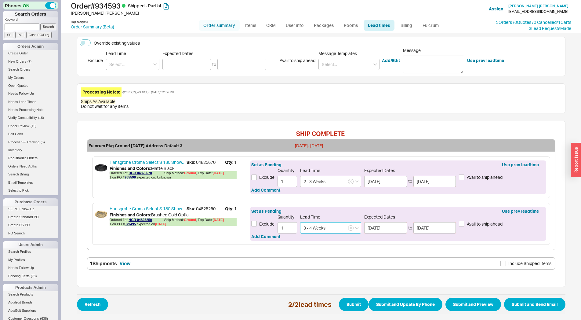
type input "3 - 4 Weeks"
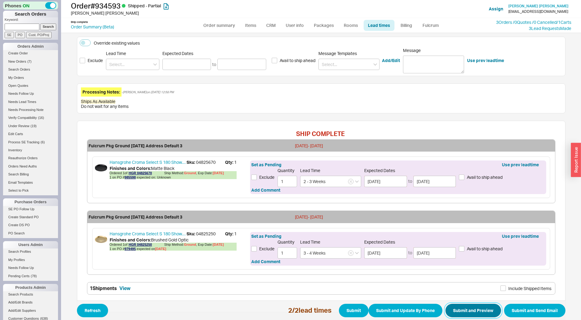
click at [462, 308] on button "Submit and Preview" at bounding box center [474, 310] width 56 height 13
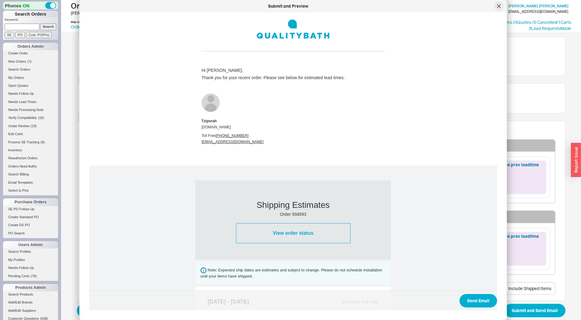
click at [498, 4] on div at bounding box center [499, 6] width 10 height 10
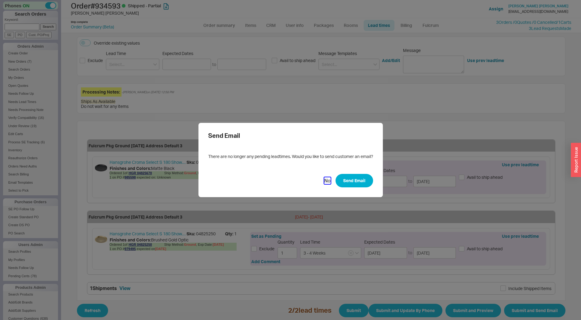
click at [326, 181] on button "No" at bounding box center [327, 180] width 6 height 7
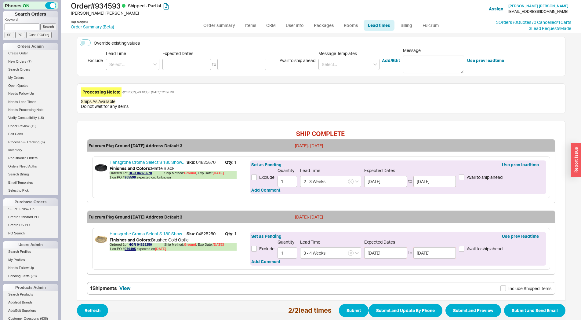
click at [505, 286] on label "Include Shipped Items" at bounding box center [526, 288] width 51 height 7
click at [505, 286] on input "Include Shipped Items" at bounding box center [503, 287] width 5 height 5
checkbox input "true"
click at [471, 309] on button "Submit and Preview" at bounding box center [474, 310] width 56 height 13
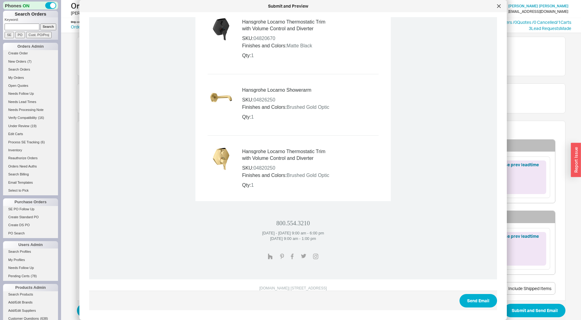
scroll to position [566, 0]
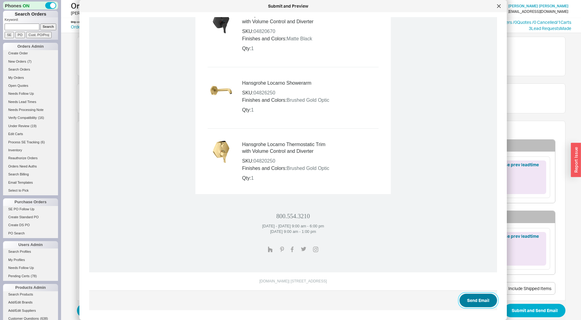
click at [466, 299] on button "Send Email" at bounding box center [479, 300] width 38 height 13
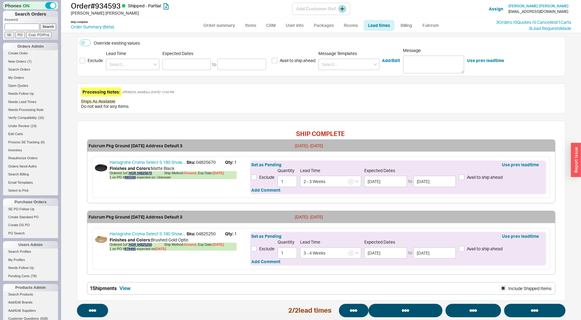
select select "*"
select select "LOW"
select select "3"
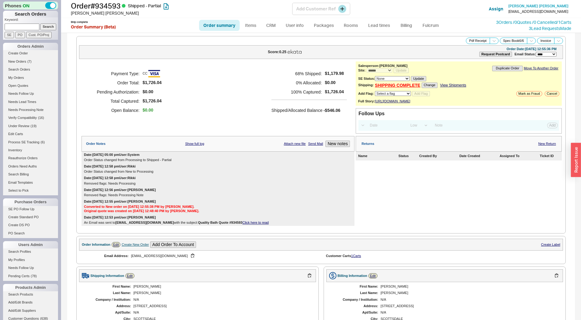
select select "*"
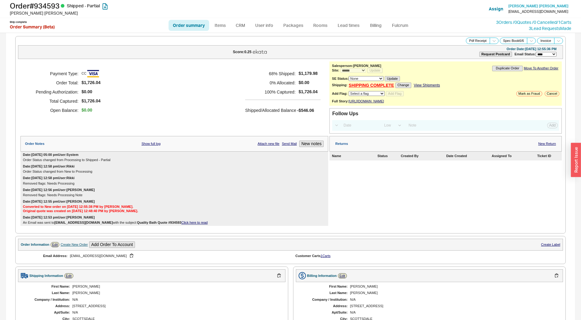
select select "*"
select select "LOW"
select select "3"
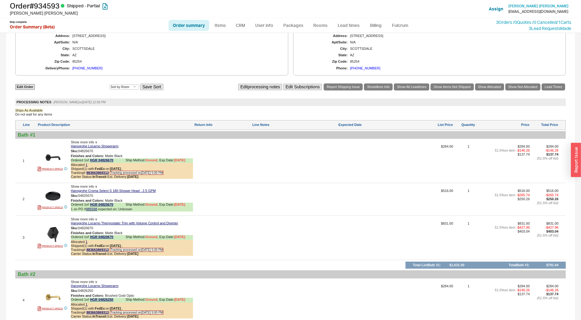
scroll to position [429, 0]
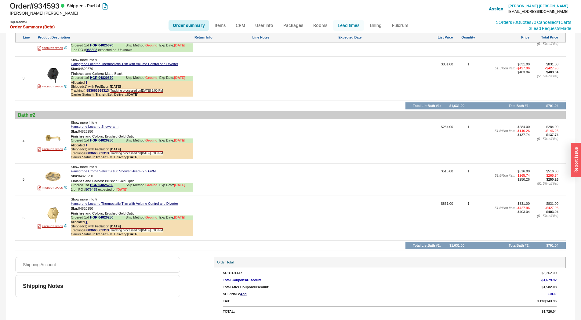
click at [349, 30] on link "Lead times" at bounding box center [348, 25] width 31 height 11
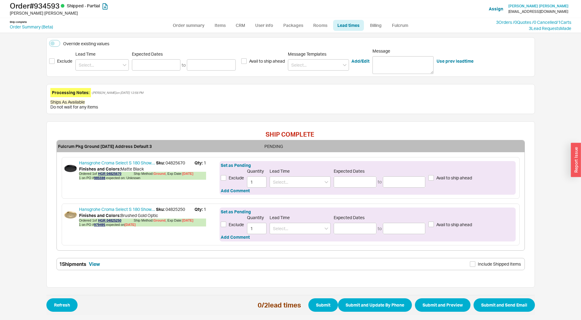
scroll to position [111, 0]
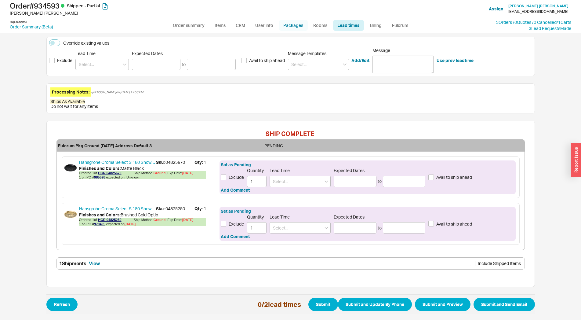
click at [304, 25] on link "Packages" at bounding box center [293, 25] width 29 height 11
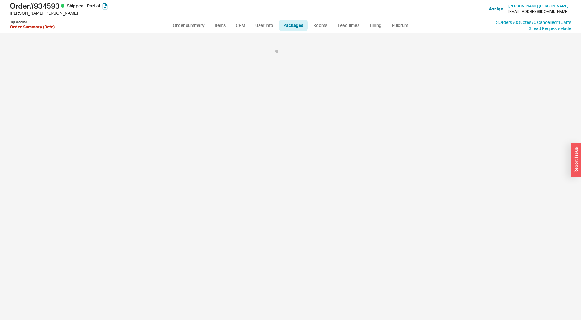
select select "1"
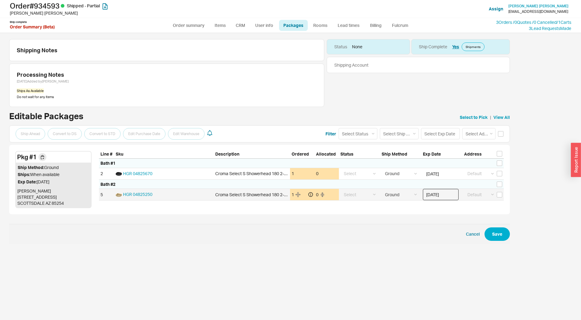
click at [435, 199] on input "[DATE]" at bounding box center [441, 194] width 36 height 11
click at [455, 252] on div "20" at bounding box center [455, 252] width 7 height 7
type input "[DATE]"
click at [507, 237] on button "Save" at bounding box center [497, 233] width 25 height 13
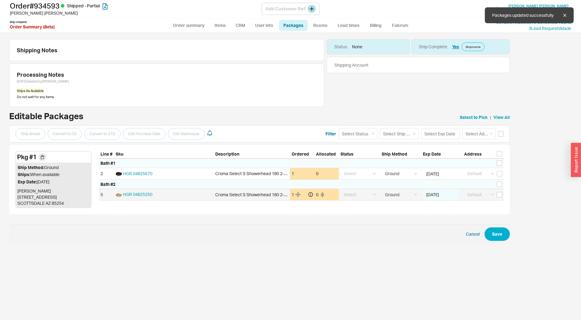
select select "1"
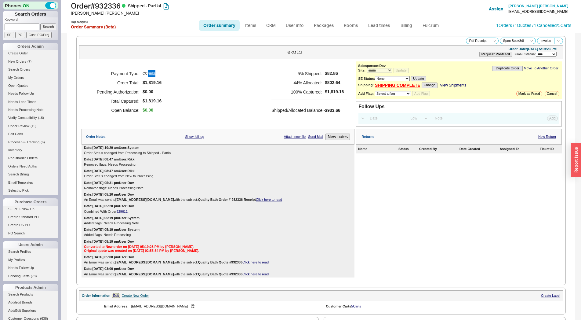
select select "*"
select select "LOW"
select select "3"
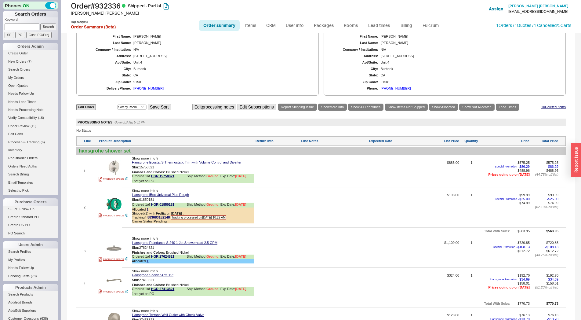
scroll to position [91, 0]
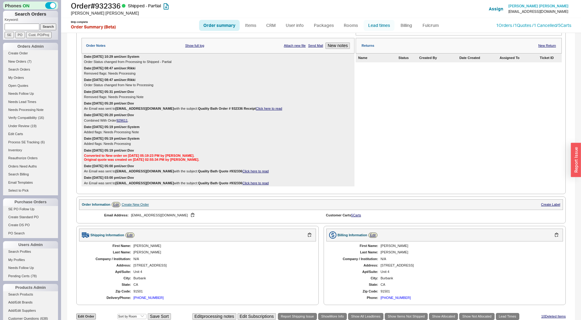
click at [385, 28] on link "Lead times" at bounding box center [379, 25] width 31 height 11
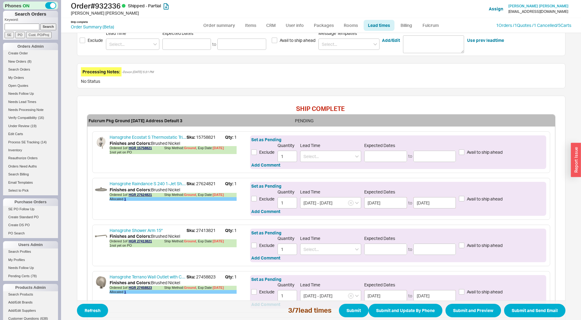
scroll to position [69, 0]
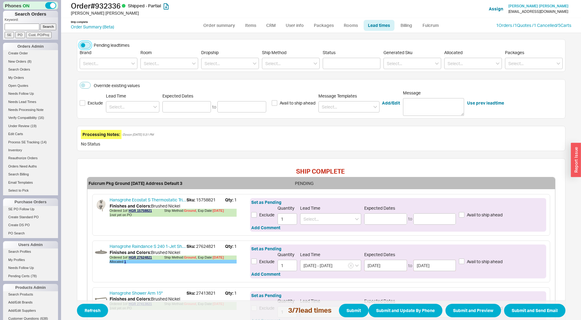
click at [85, 45] on button "Pending leadtimes" at bounding box center [85, 45] width 11 height 7
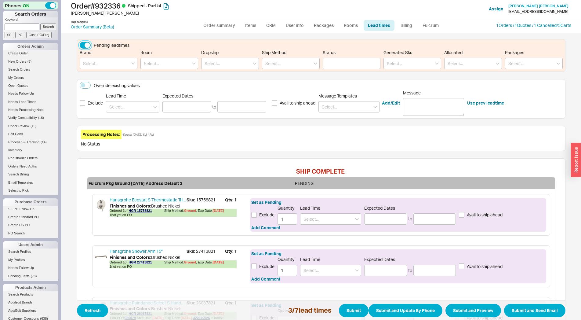
scroll to position [209, 0]
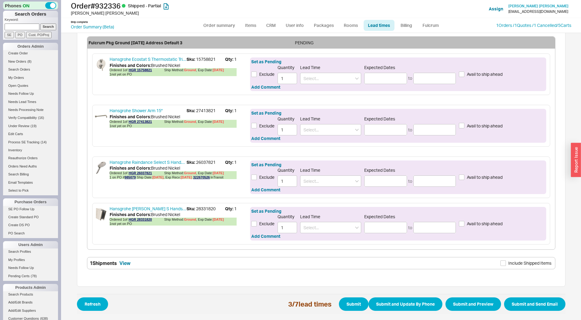
click at [204, 207] on span "Sku: 28331820" at bounding box center [206, 209] width 38 height 6
copy span "28331820"
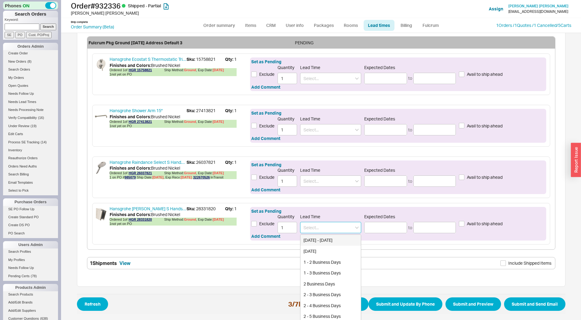
click at [312, 225] on input at bounding box center [330, 227] width 61 height 11
click at [310, 237] on div "7 - 10 Business Days" at bounding box center [331, 240] width 60 height 11
type input "7 - 10 Business Days"
type input "08/28/2025"
type input "09/03/2025"
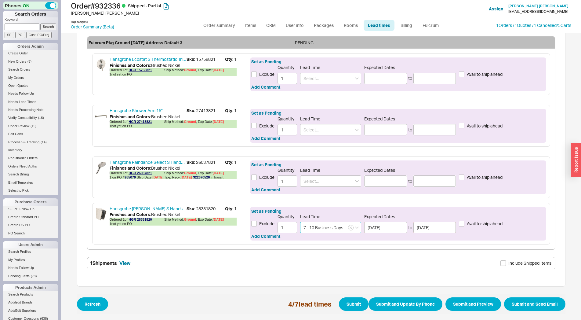
type input "7 - 10 Business Days"
click at [203, 163] on span "Sku: 26037821" at bounding box center [206, 162] width 38 height 6
click at [310, 180] on input at bounding box center [330, 180] width 61 height 11
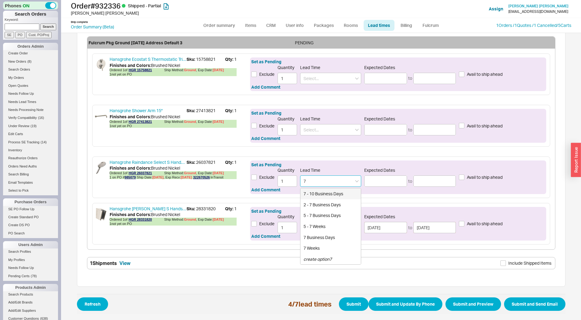
click at [311, 190] on div "7 - 10 Business Days" at bounding box center [331, 193] width 60 height 11
type input "7 - 10 Business Days"
type input "08/28/2025"
type input "09/03/2025"
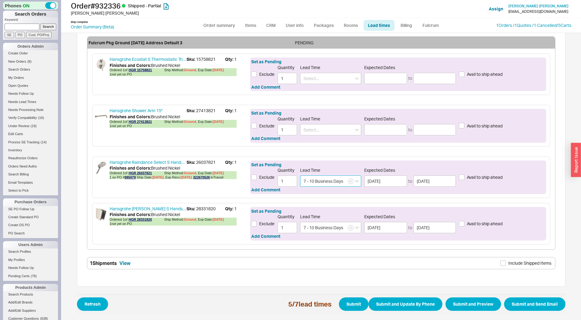
type input "7 - 10 Business Days"
click at [198, 106] on div "Hansgrohe Shower Arm 15" Sku: 27413821 Qty: 1 Finishes and Colors : Brushed Nic…" at bounding box center [321, 126] width 458 height 42
click at [200, 108] on span "Sku: 27413821" at bounding box center [206, 111] width 38 height 6
copy span "27413821"
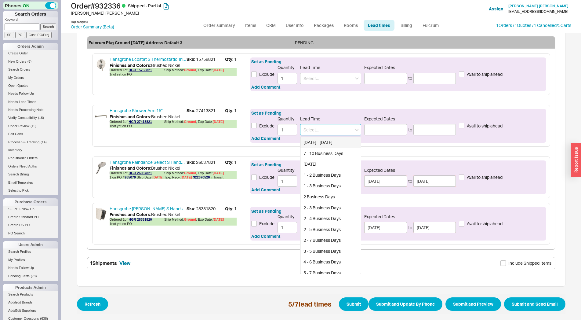
click at [313, 124] on input at bounding box center [330, 129] width 61 height 11
click at [317, 152] on div "8 - 10 Weeks" at bounding box center [331, 153] width 60 height 11
type input "8 - 10 Weeks"
type input "10/14/2025"
type input "10/28/2025"
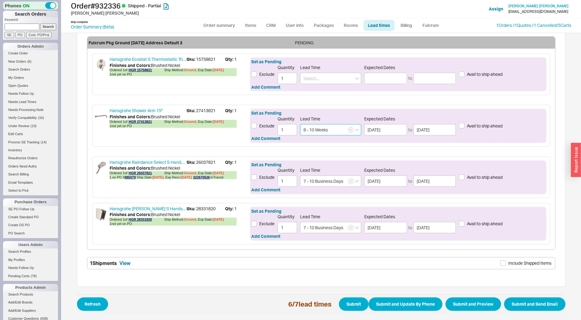
scroll to position [74, 0]
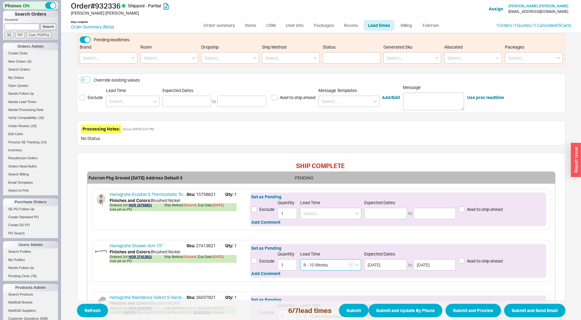
type input "8 - 10 Weeks"
click at [205, 192] on span "Sku: 15758821" at bounding box center [206, 194] width 38 height 6
copy span "15758821"
click at [325, 213] on input at bounding box center [330, 213] width 61 height 11
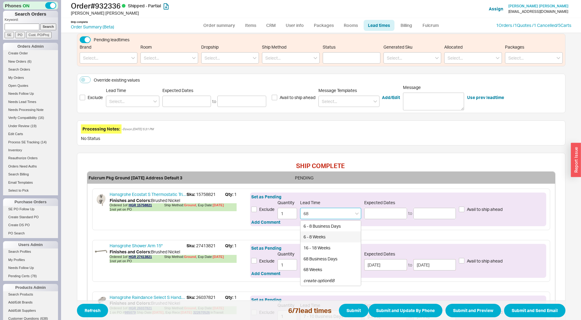
click at [316, 233] on div "6 - 8 Weeks" at bounding box center [331, 236] width 60 height 11
type input "6 - 8 Weeks"
type input "09/30/2025"
type input "10/14/2025"
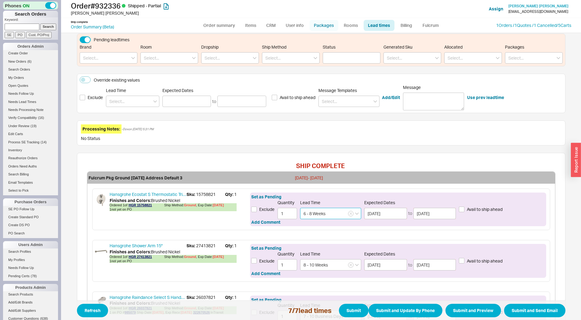
type input "6 - 8 Weeks"
click at [83, 42] on button "Pending leadtimes" at bounding box center [85, 39] width 11 height 7
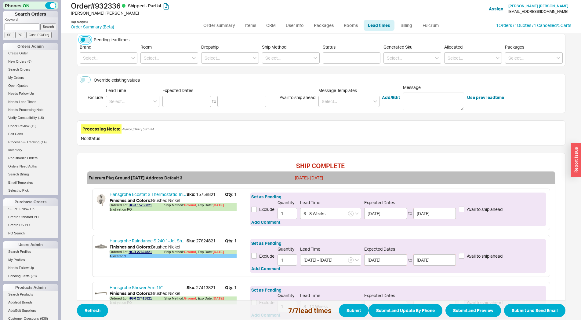
scroll to position [209, 0]
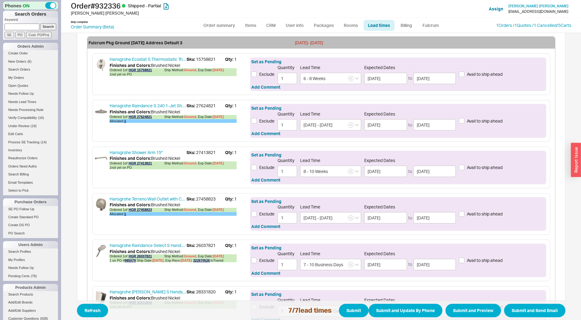
click at [475, 122] on span "Avail to ship ahead" at bounding box center [485, 121] width 36 height 6
click at [465, 122] on input "Avail to ship ahead" at bounding box center [461, 120] width 5 height 5
checkbox input "true"
click at [479, 74] on span "Avail to ship ahead" at bounding box center [485, 74] width 36 height 6
click at [465, 74] on input "Avail to ship ahead" at bounding box center [461, 73] width 5 height 5
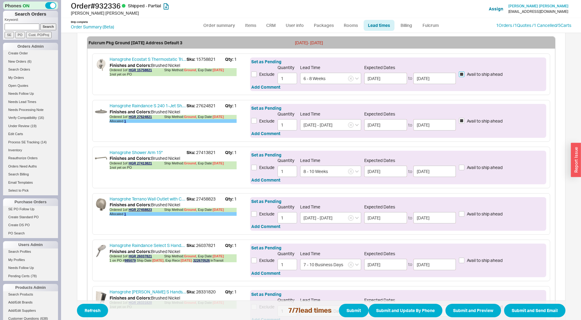
checkbox input "true"
click at [472, 212] on span "Avail to ship ahead" at bounding box center [485, 214] width 36 height 6
click at [465, 212] on input "Avail to ship ahead" at bounding box center [461, 213] width 5 height 5
checkbox input "true"
click at [471, 257] on div "Exclude Quantity 1 Lead Time 7 - 10 Business Days Expected Dates 08/28/2025 to …" at bounding box center [398, 260] width 294 height 19
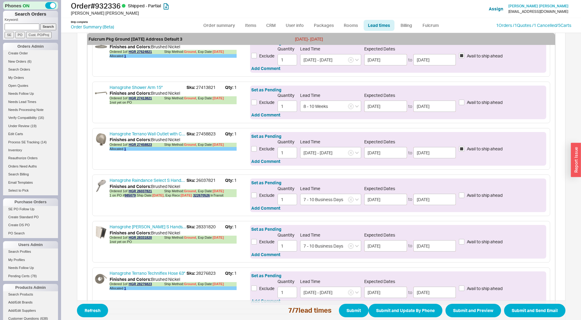
scroll to position [339, 0]
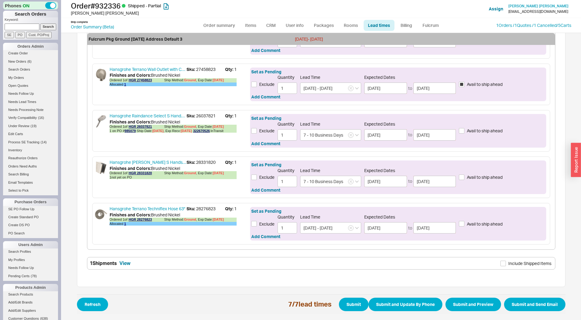
click at [474, 180] on span "Avail to ship ahead" at bounding box center [485, 177] width 36 height 6
click at [465, 180] on input "Avail to ship ahead" at bounding box center [461, 176] width 5 height 5
checkbox input "true"
click at [475, 222] on span "Avail to ship ahead" at bounding box center [485, 224] width 36 height 6
click at [465, 222] on input "Avail to ship ahead" at bounding box center [461, 223] width 5 height 5
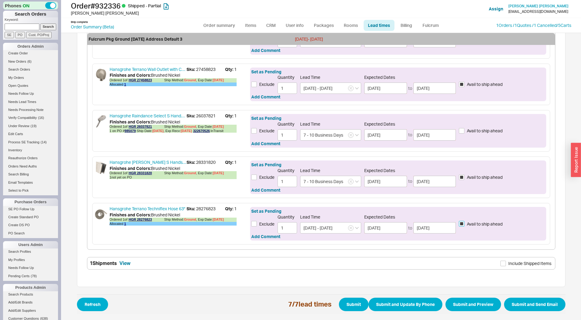
checkbox input "true"
click at [475, 124] on div "Exclude Quantity 1 Lead Time 7 - 10 Business Days Expected Dates 08/28/2025 to …" at bounding box center [398, 130] width 294 height 19
click at [473, 130] on span "Avail to ship ahead" at bounding box center [485, 131] width 36 height 6
click at [465, 130] on input "Avail to ship ahead" at bounding box center [461, 130] width 5 height 5
checkbox input "true"
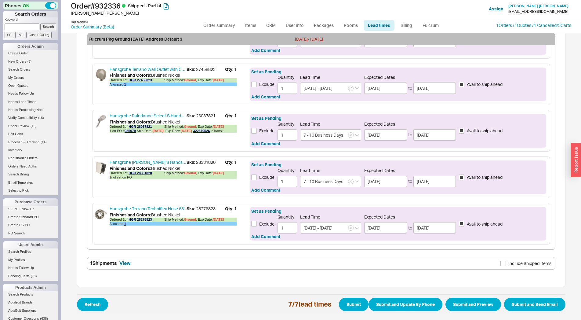
click at [509, 262] on span "Include Shipped Items" at bounding box center [530, 263] width 43 height 6
click at [506, 262] on input "Include Shipped Items" at bounding box center [503, 263] width 5 height 5
checkbox input "true"
click at [470, 305] on button "Submit and Preview" at bounding box center [474, 304] width 56 height 13
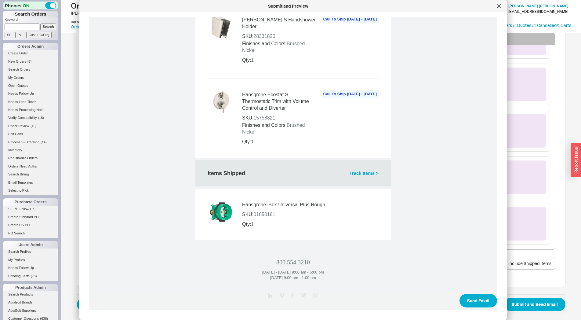
scroll to position [757, 0]
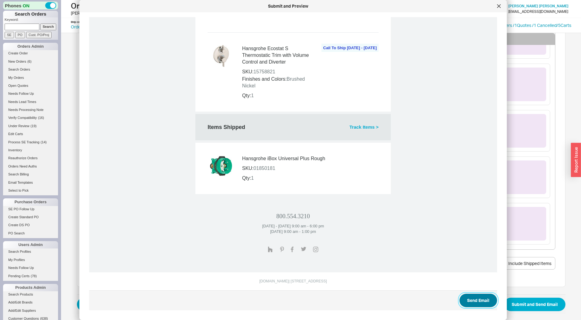
click at [473, 296] on button "Send Email" at bounding box center [479, 300] width 38 height 13
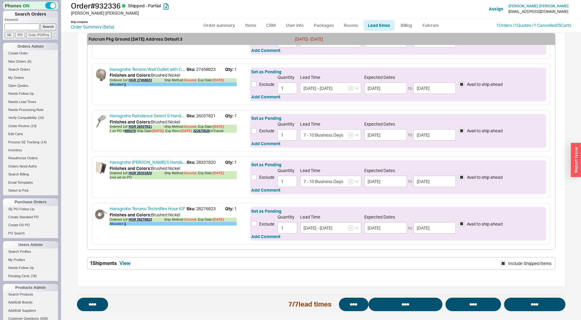
select select "*"
select select "LOW"
select select "3"
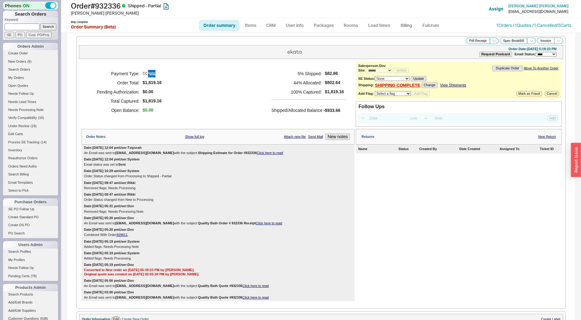
select select "*"
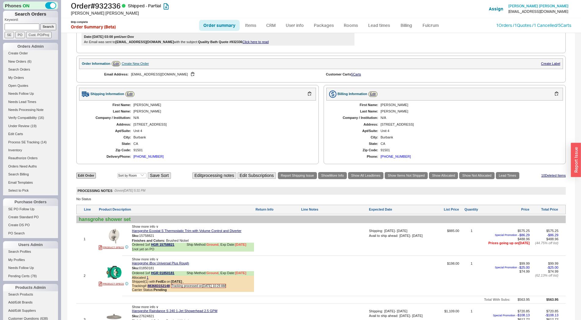
scroll to position [249, 0]
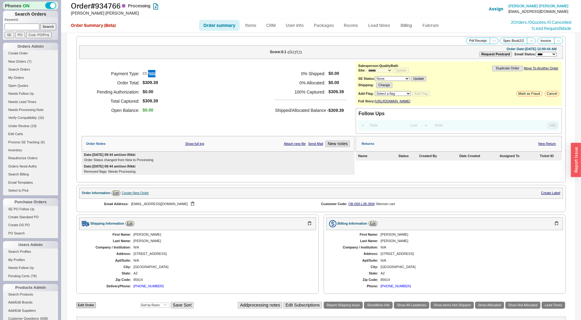
select select "*"
select select "LOW"
select select "3"
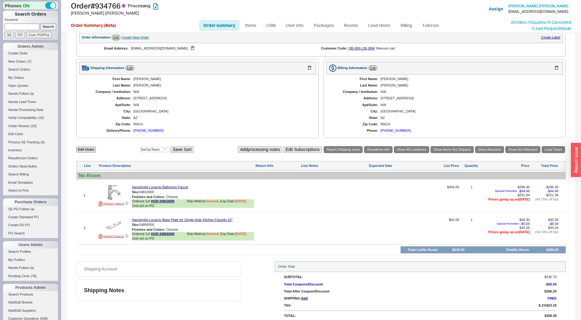
scroll to position [165, 0]
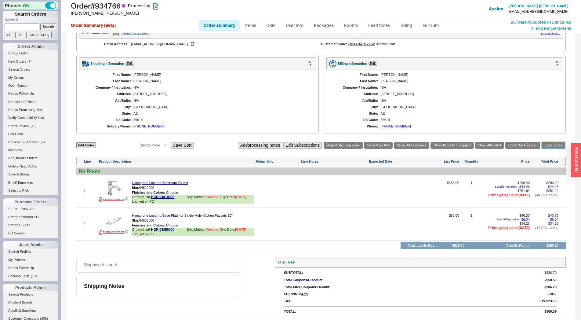
click at [552, 144] on link "Lead Times" at bounding box center [554, 145] width 24 height 7
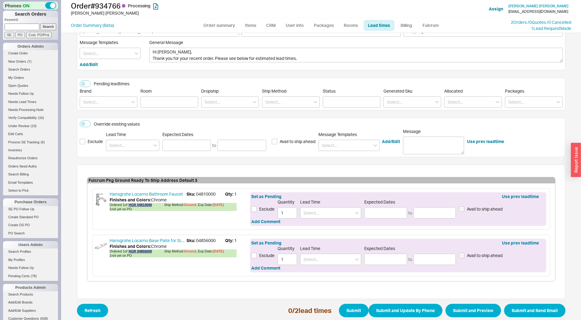
scroll to position [42, 0]
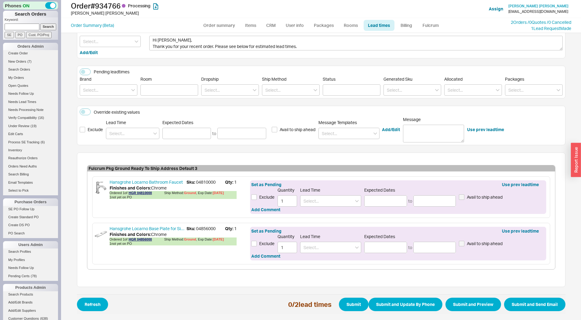
click at [200, 181] on span "Sku: 04810000" at bounding box center [206, 182] width 38 height 6
copy span "04810000"
click at [193, 229] on span "Sku: 04856000" at bounding box center [206, 228] width 38 height 6
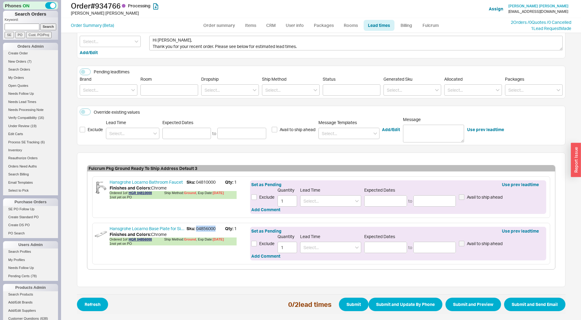
copy span "04856000"
click at [305, 200] on input at bounding box center [330, 200] width 61 height 11
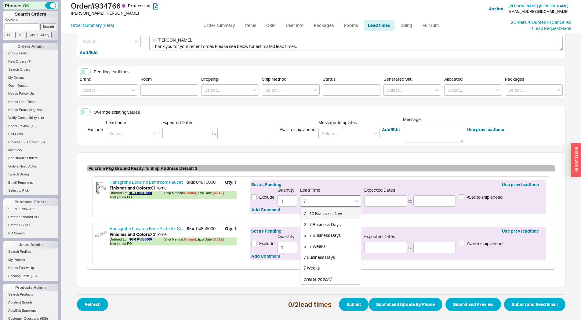
click at [319, 212] on div "7 - 10 Business Days" at bounding box center [331, 213] width 60 height 11
type input "7 - 10 Business Days"
type input "08/28/2025"
type input "09/03/2025"
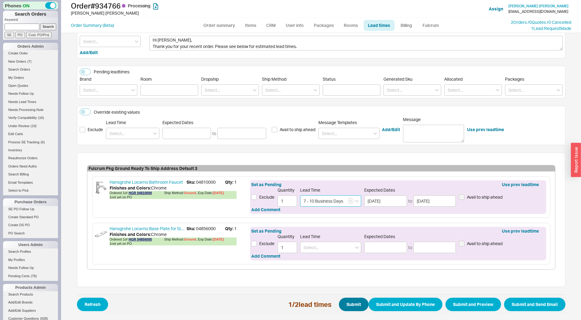
type input "7 - 10 Business Days"
click at [352, 301] on button "Submit" at bounding box center [354, 304] width 30 height 13
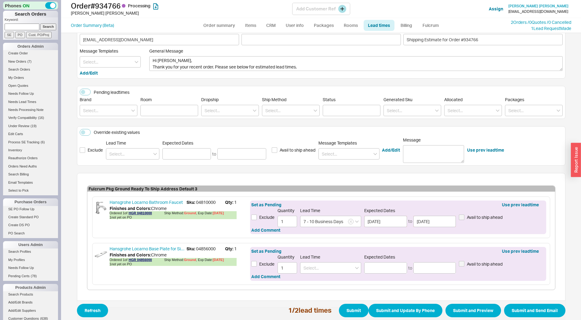
scroll to position [62, 0]
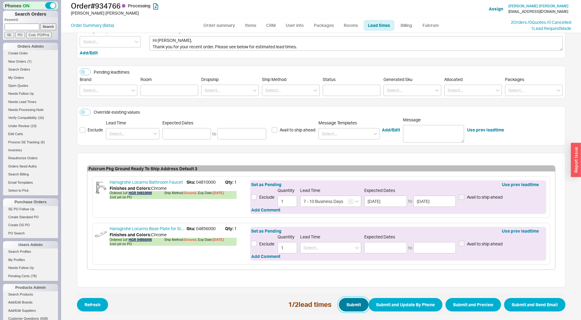
click at [345, 307] on button "Submit" at bounding box center [354, 304] width 30 height 13
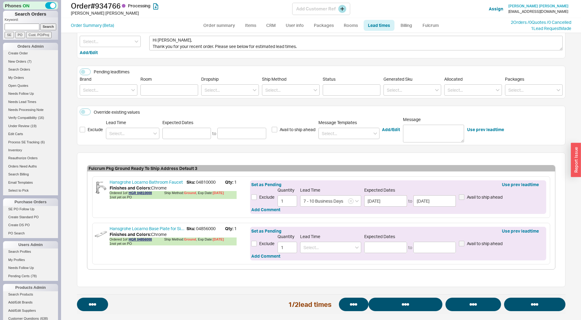
select select "*"
select select "LOW"
select select "3"
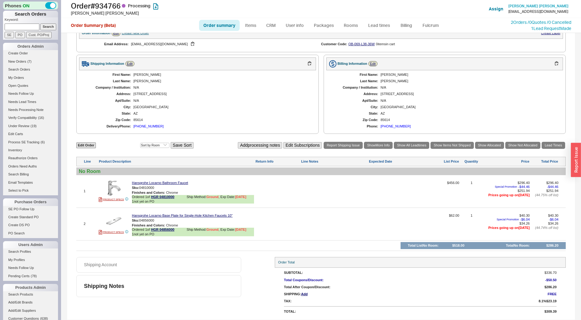
scroll to position [169, 0]
click at [334, 225] on div at bounding box center [334, 226] width 67 height 25
type textarea "1 in stock"
click at [310, 230] on div "1 in stock SAVE OR CANCEL" at bounding box center [334, 226] width 67 height 25
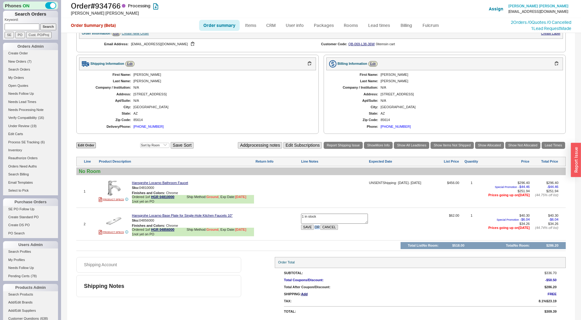
click at [310, 230] on div "1 in stock SAVE OR CANCEL" at bounding box center [334, 226] width 67 height 25
click at [305, 228] on button "SAVE" at bounding box center [307, 227] width 13 height 5
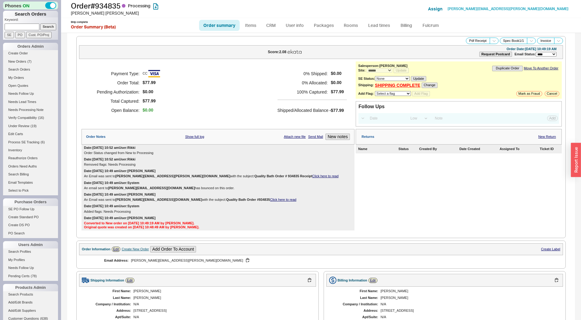
select select "*"
select select "LOW"
select select "3"
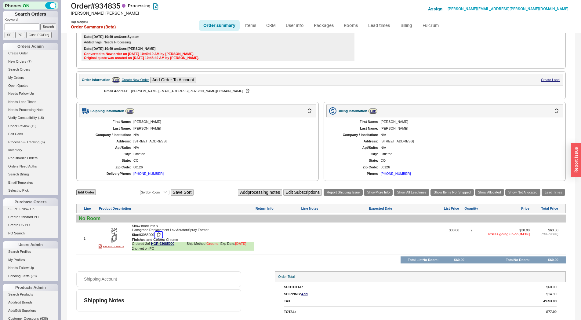
click at [158, 235] on button "button" at bounding box center [158, 235] width 7 height 6
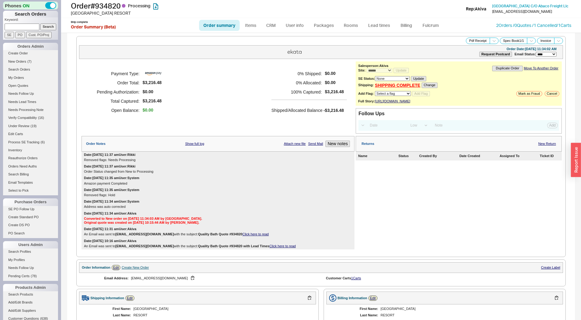
select select "*"
select select "LOW"
select select "3"
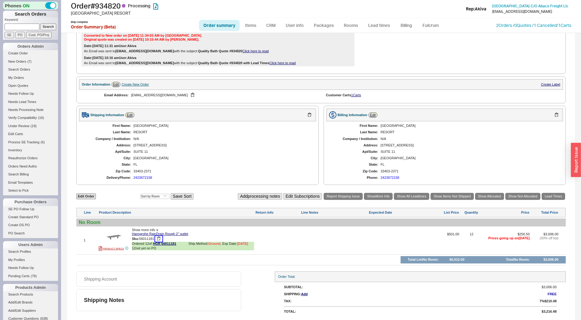
click at [159, 239] on button "button" at bounding box center [158, 239] width 7 height 6
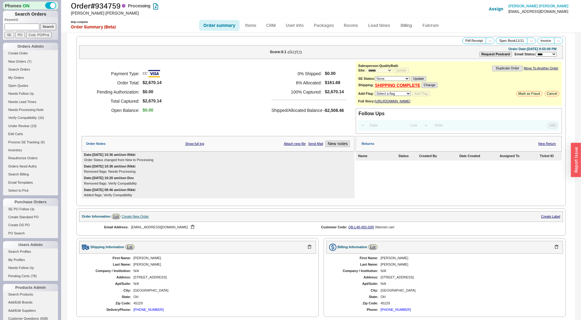
select select "*"
select select "LOW"
select select "3"
click at [378, 24] on link "Lead times" at bounding box center [379, 25] width 31 height 11
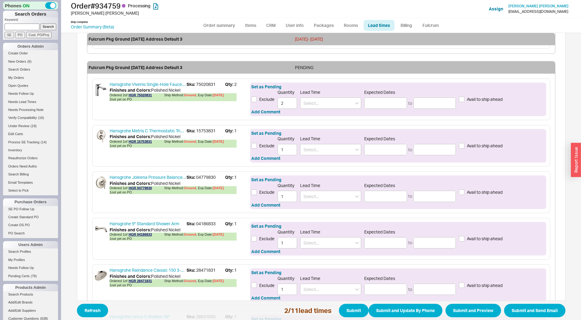
scroll to position [498, 0]
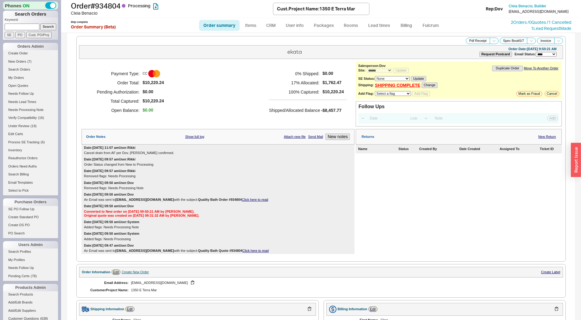
select select "*"
select select "LOW"
select select "3"
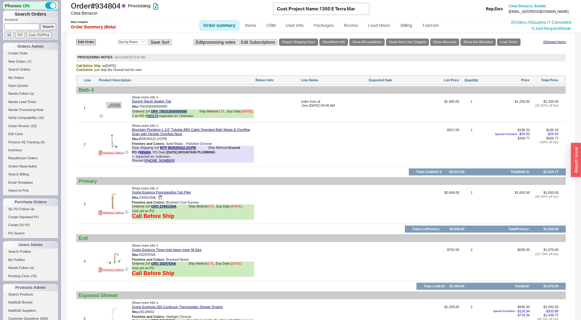
scroll to position [293, 0]
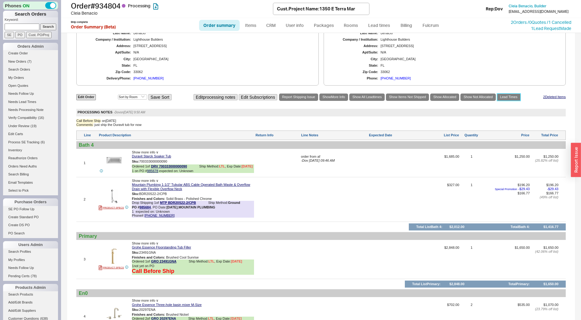
click at [507, 100] on link "Lead Times" at bounding box center [509, 96] width 24 height 7
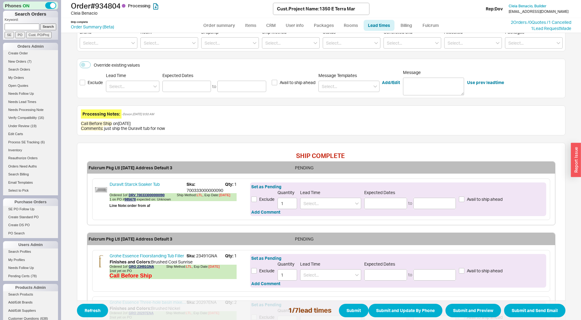
scroll to position [135, 0]
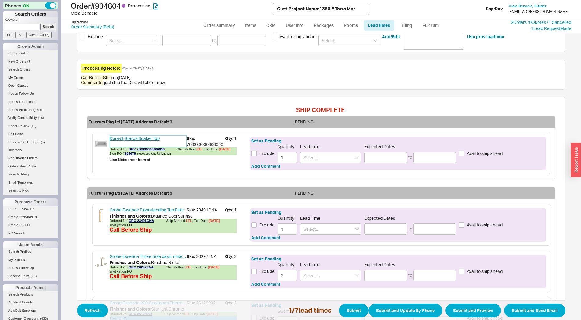
click at [146, 137] on link "Duravit Starck Soaker Tub" at bounding box center [148, 141] width 77 height 12
click at [198, 145] on span "Sku: 700333000000090" at bounding box center [206, 141] width 38 height 12
copy span "700333000000090"
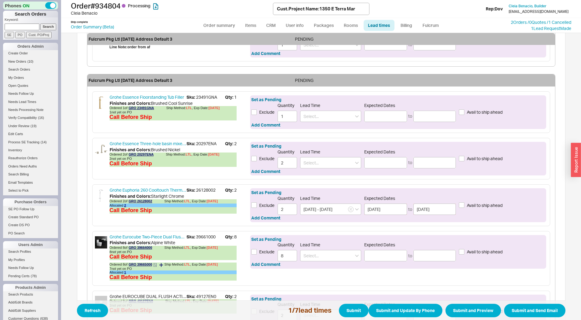
scroll to position [113, 0]
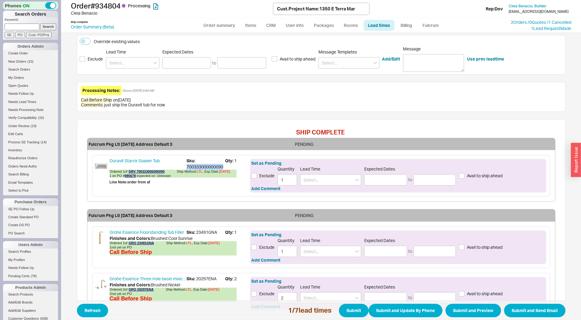
click at [199, 166] on span "Sku: 700333000000090" at bounding box center [206, 164] width 38 height 12
copy span "700333000000090"
click at [139, 171] on link "DRV 700333000000090" at bounding box center [147, 172] width 36 height 4
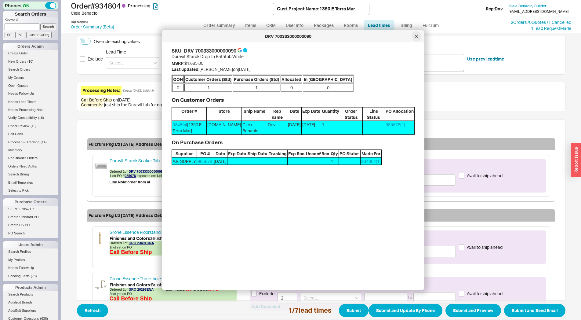
click at [421, 36] on div at bounding box center [417, 36] width 10 height 10
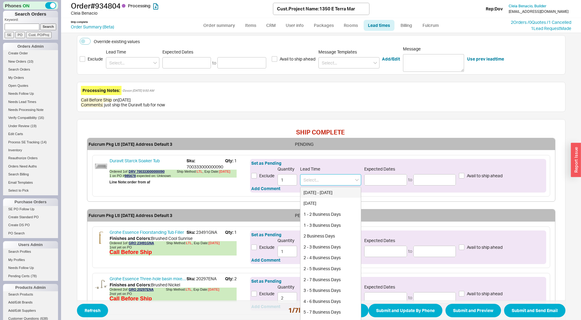
click at [322, 181] on input at bounding box center [330, 179] width 61 height 11
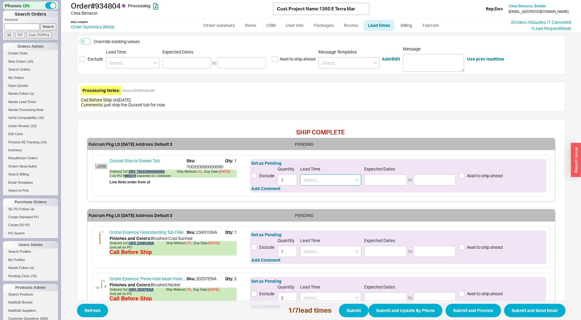
click at [317, 181] on input at bounding box center [330, 179] width 61 height 11
click at [318, 195] on div "3 - 5 Business Days" at bounding box center [331, 192] width 60 height 11
type input "3 - 5 Business Days"
type input "08/22/2025"
type input "08/26/2025"
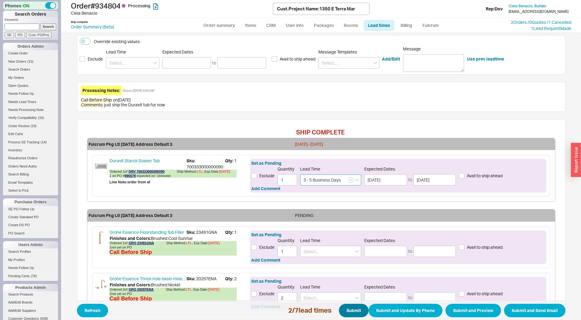
type input "3 - 5 Business Days"
click at [351, 311] on button "Submit" at bounding box center [354, 310] width 30 height 13
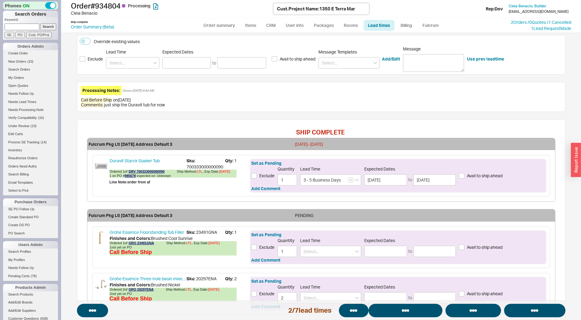
select select "*"
select select "LOW"
select select "3"
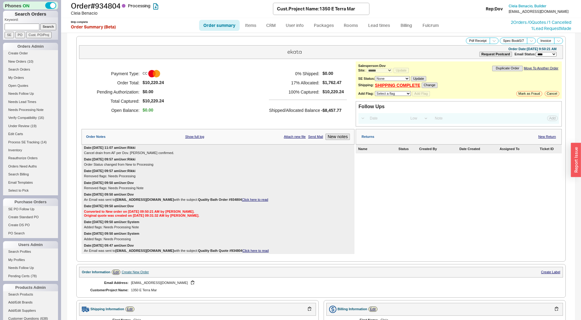
scroll to position [563, 0]
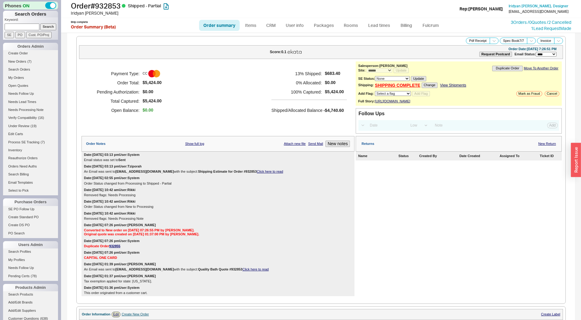
select select "*"
select select "LOW"
select select "3"
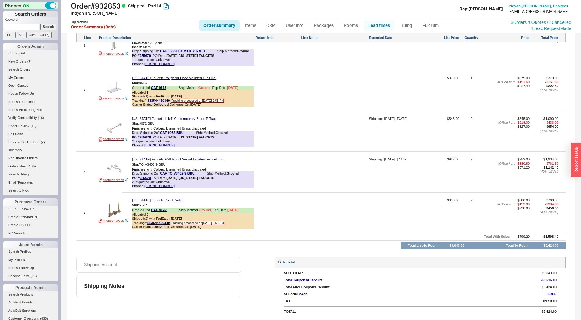
click at [374, 25] on link "Lead times" at bounding box center [379, 25] width 31 height 11
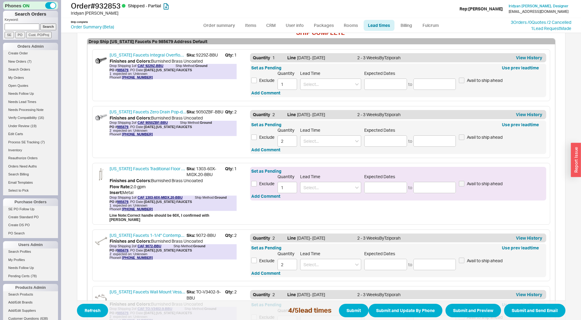
scroll to position [163, 0]
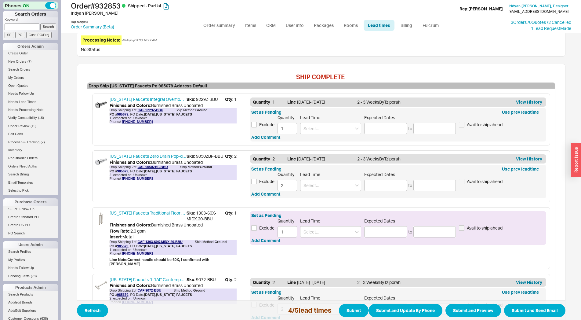
click at [377, 239] on div "Set as Pending Exclude Quantity 1 Lead Time Expected Dates to Avail to ship ahe…" at bounding box center [398, 228] width 296 height 34
click at [378, 234] on input at bounding box center [385, 231] width 43 height 11
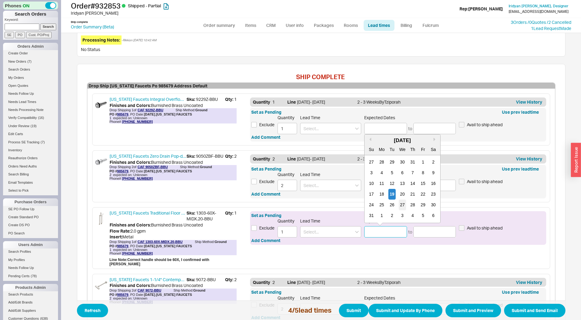
click at [401, 206] on div "27" at bounding box center [402, 204] width 7 height 11
type input "[DATE]"
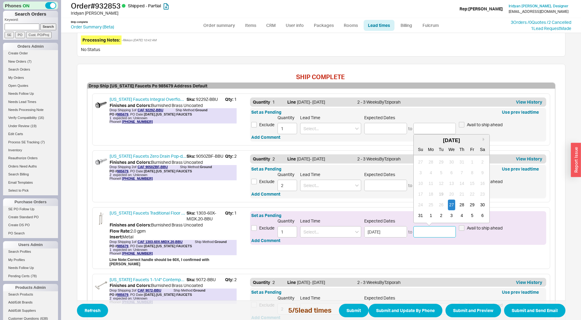
click at [433, 236] on input at bounding box center [435, 231] width 43 height 11
click at [448, 217] on div "3" at bounding box center [451, 215] width 7 height 11
type input "[DATE]"
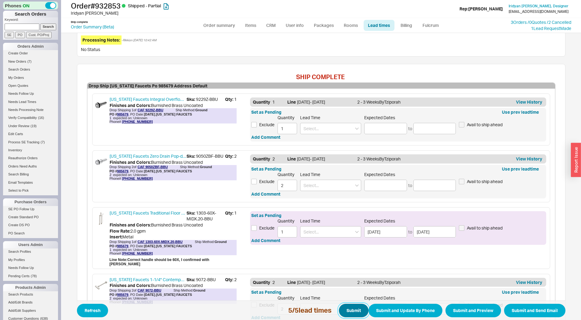
click at [351, 310] on button "Submit" at bounding box center [354, 310] width 30 height 13
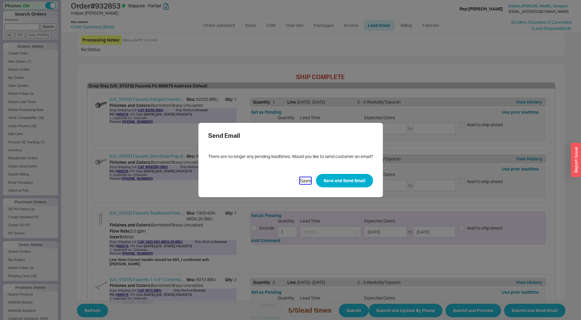
click at [302, 181] on button "Save" at bounding box center [305, 180] width 11 height 7
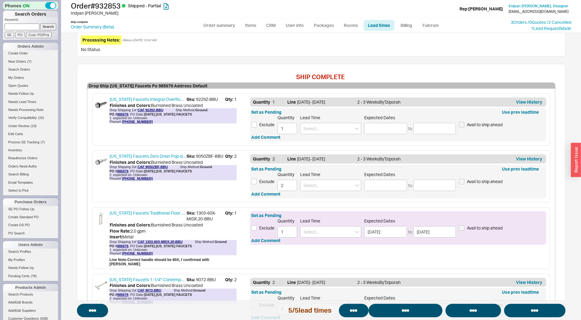
select select "*"
select select "LOW"
select select "3"
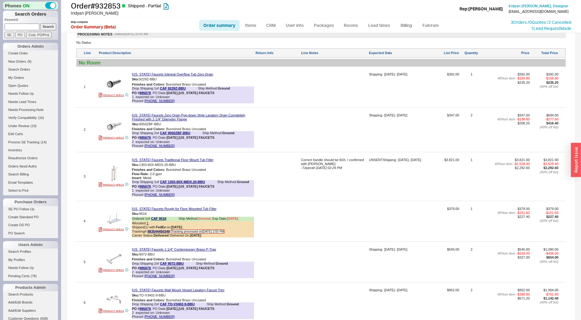
scroll to position [405, 0]
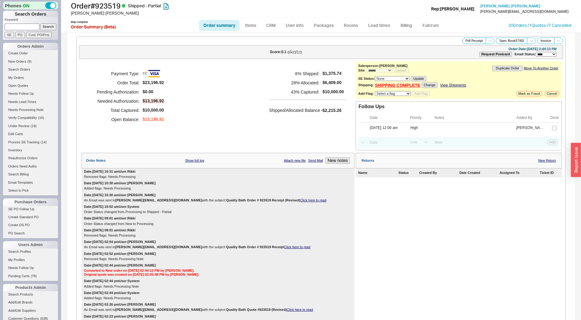
select select "*"
select select "LOW"
select select "3"
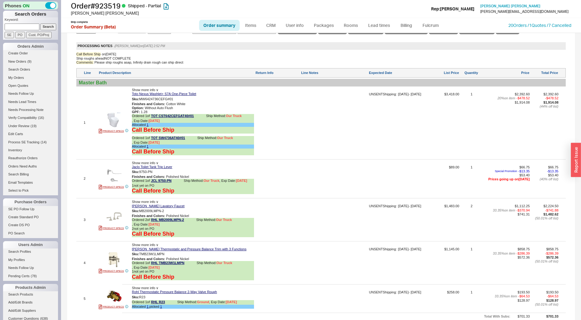
scroll to position [405, 0]
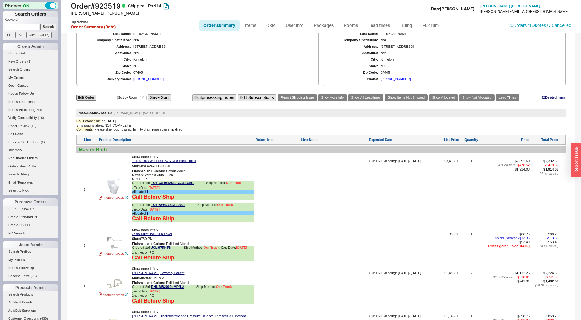
click at [518, 102] on div "Edit Order Select an option Sort by Brand Sort by Room Save Sort Edit processin…" at bounding box center [321, 97] width 490 height 8
click at [508, 101] on link "Lead Times" at bounding box center [508, 97] width 24 height 7
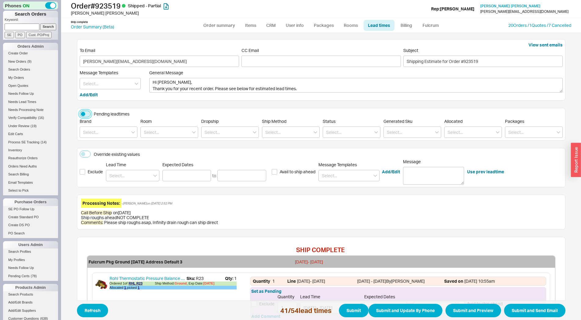
click at [80, 117] on button "Pending leadtimes" at bounding box center [85, 114] width 11 height 7
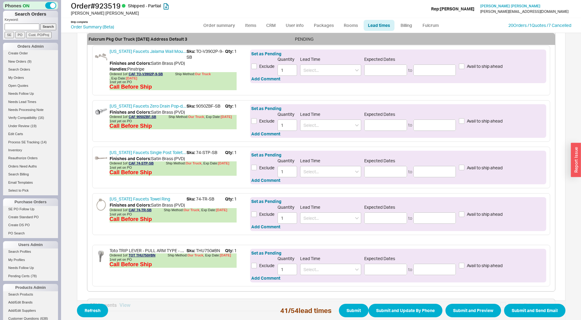
scroll to position [659, 0]
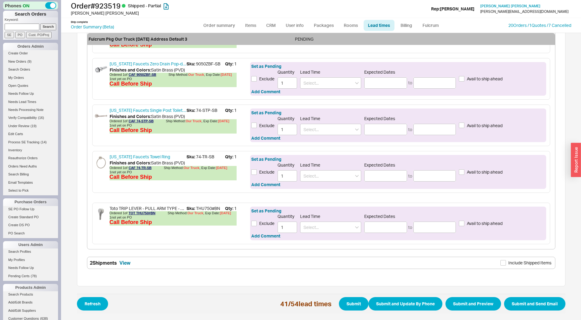
click at [218, 63] on span "Sku: 9050ZBF-SB" at bounding box center [206, 64] width 38 height 6
copy span "SB"
click at [162, 64] on link "California Faucets Zero Drain Pop-down Style Lavatory Drain Completely Finished…" at bounding box center [148, 64] width 77 height 6
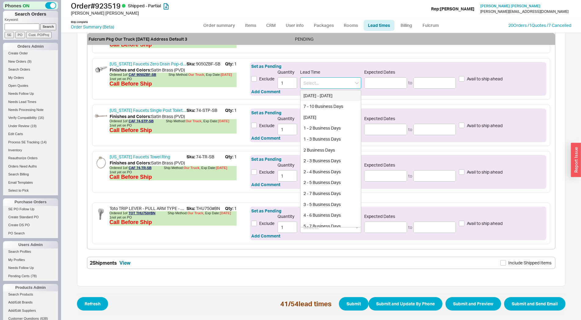
click at [319, 82] on input at bounding box center [330, 82] width 61 height 11
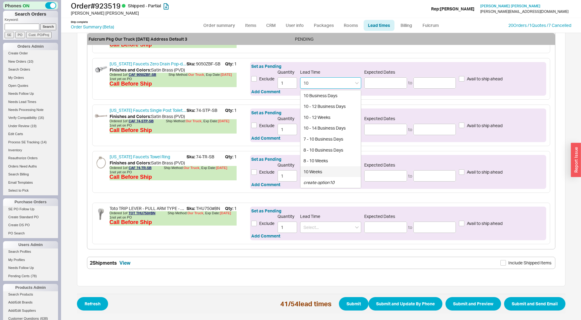
click at [325, 173] on div "10 Weeks" at bounding box center [331, 171] width 60 height 11
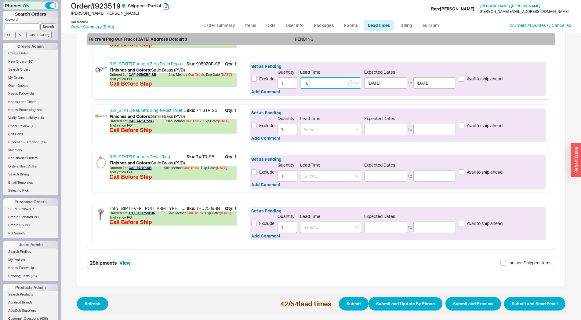
type input "10 Weeks"
type input "10/28/2025"
type input "10/31/2025"
type input "10 Weeks"
click at [351, 301] on button "Submit" at bounding box center [354, 303] width 30 height 13
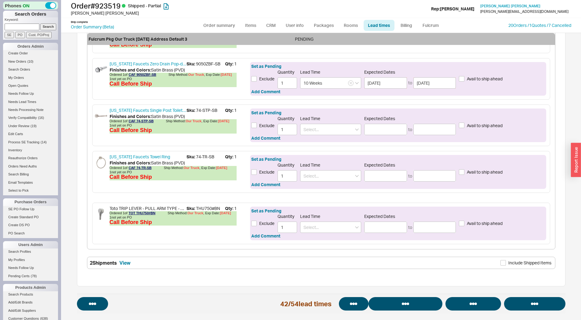
select select "*"
select select "LOW"
select select "3"
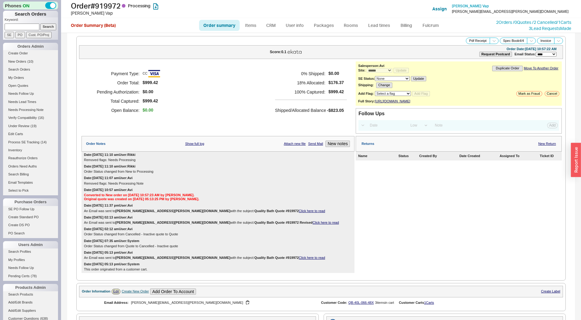
select select "*"
select select "LOW"
select select "3"
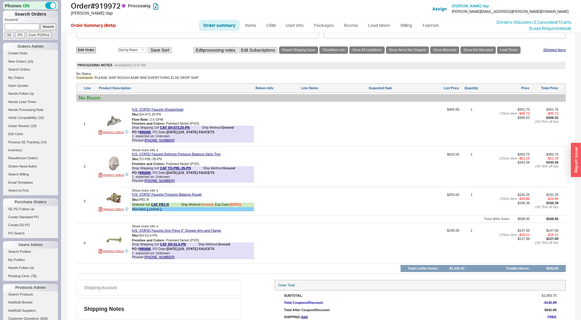
scroll to position [381, 0]
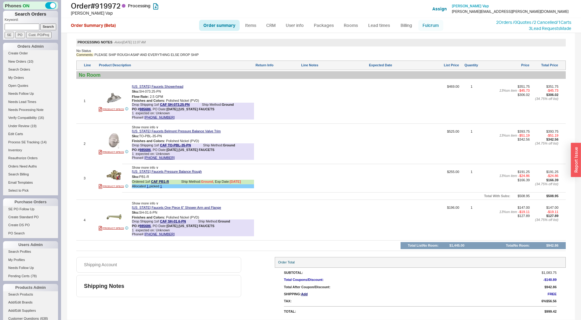
click at [428, 25] on link "Fulcrum" at bounding box center [430, 25] width 25 height 11
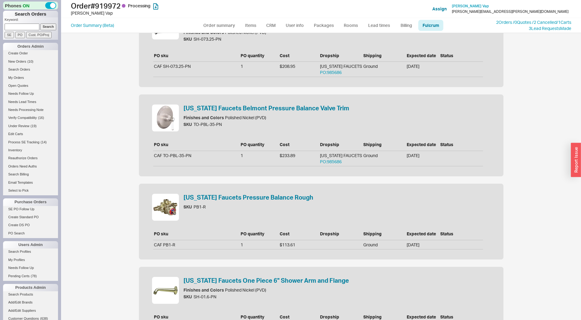
scroll to position [115, 0]
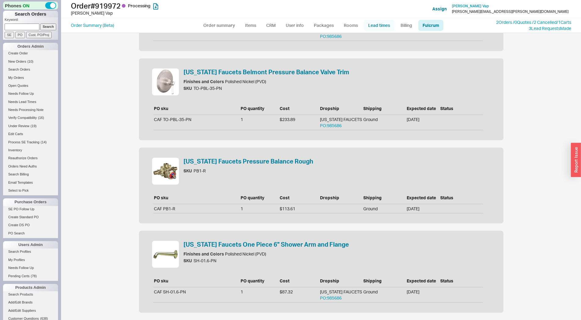
click at [374, 29] on link "Lead times" at bounding box center [379, 25] width 31 height 11
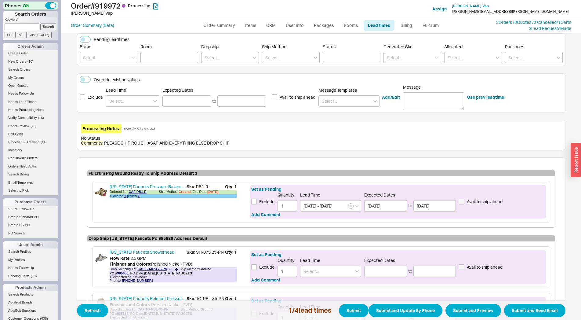
scroll to position [192, 0]
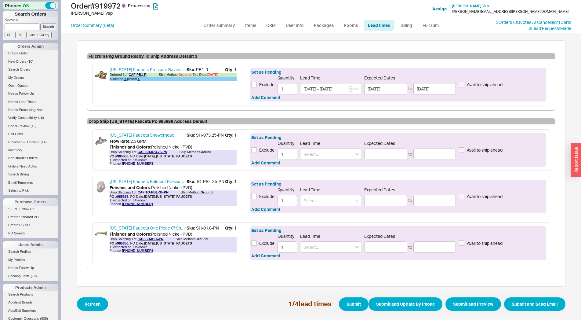
click at [310, 145] on div "Lead Time" at bounding box center [330, 150] width 61 height 19
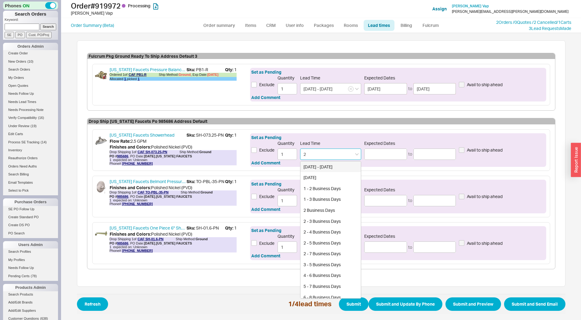
click at [314, 154] on input "2" at bounding box center [330, 153] width 61 height 11
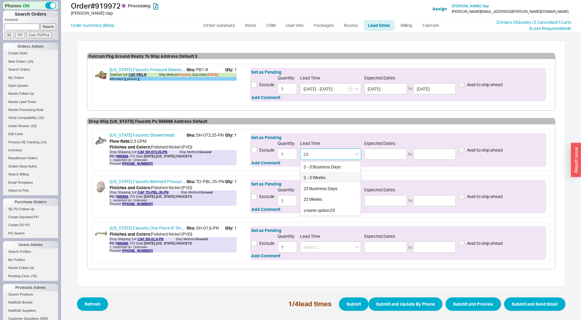
click at [319, 180] on div "2 - 3 Weeks" at bounding box center [331, 177] width 60 height 11
type input "2 - 3 Weeks"
type input "09/02/2025"
type input "09/09/2025"
type input "2 - 3 Weeks"
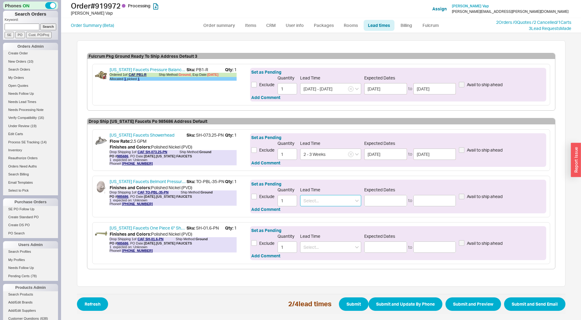
click at [318, 197] on input at bounding box center [330, 200] width 61 height 11
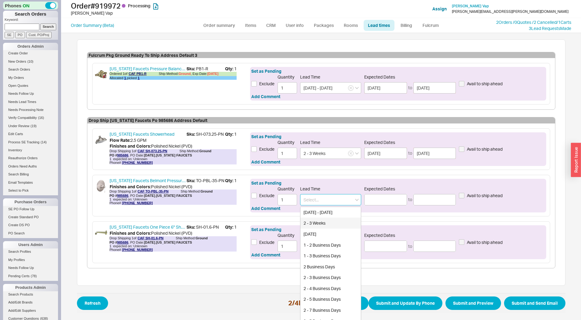
click at [320, 221] on div "2 - 3 Weeks" at bounding box center [331, 222] width 60 height 11
type input "2 - 3 Weeks"
type input "09/02/2025"
type input "09/09/2025"
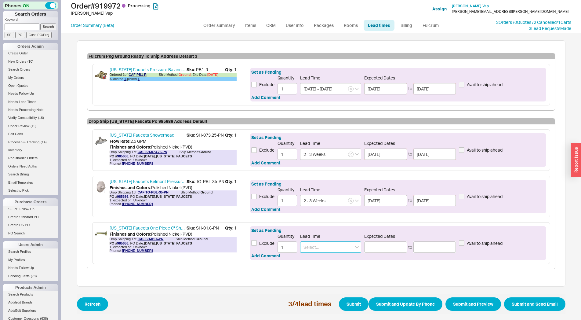
click at [323, 249] on input at bounding box center [330, 246] width 61 height 11
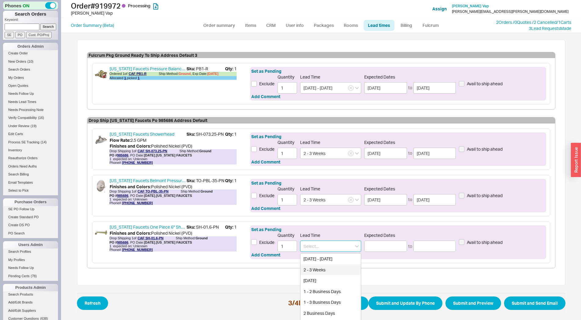
click at [323, 268] on div "2 - 3 Weeks" at bounding box center [331, 269] width 60 height 11
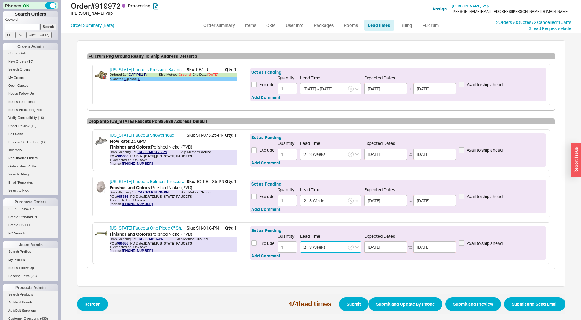
type input "2 - 3 Weeks"
type input "09/02/2025"
type input "09/09/2025"
click at [528, 302] on button "Submit and Send Email" at bounding box center [534, 303] width 61 height 13
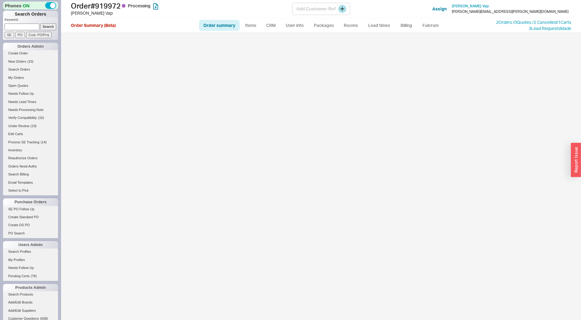
select select "*"
select select "LOW"
select select "3"
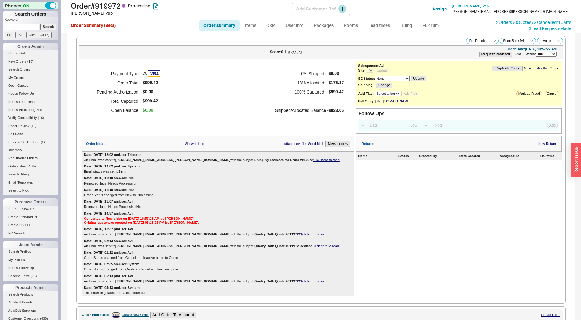
select select "*"
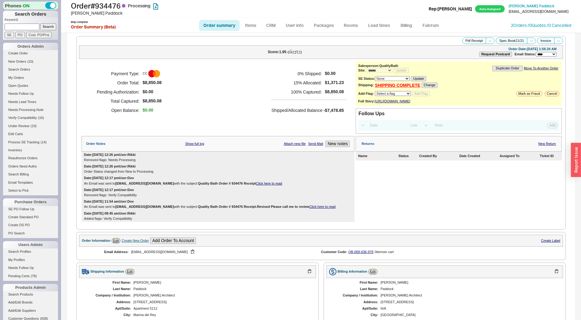
select select "*"
select select "LOW"
select select "3"
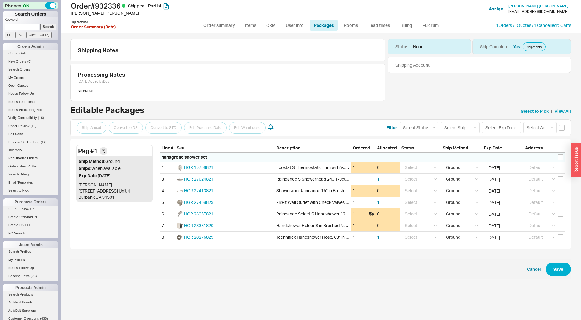
select select "1"
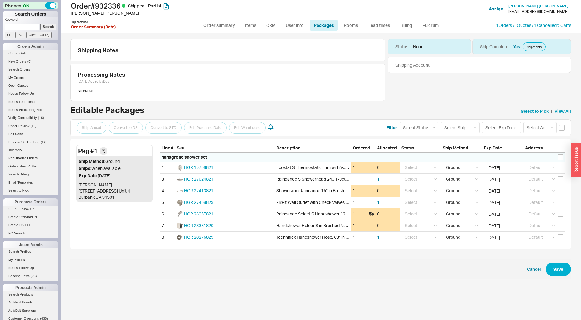
select select "1"
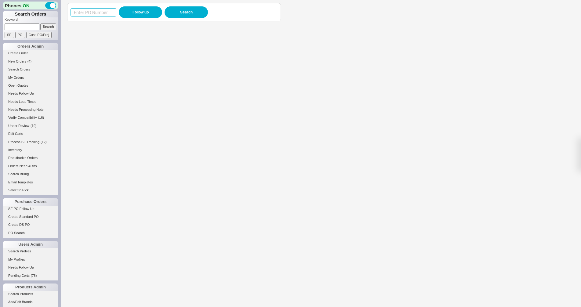
click at [91, 10] on input at bounding box center [94, 12] width 46 height 8
paste input "985690"
type input "985690"
click at [127, 8] on button "Follow up" at bounding box center [140, 12] width 43 height 12
click at [90, 11] on input "985690" at bounding box center [94, 12] width 46 height 8
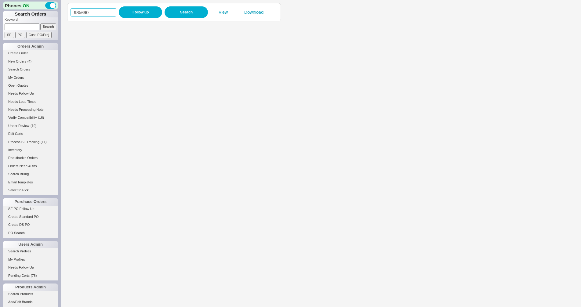
click at [90, 11] on input "985690" at bounding box center [94, 12] width 46 height 8
paste input "317"
type input "985317"
click at [127, 13] on button "Follow up" at bounding box center [140, 12] width 43 height 12
click at [91, 10] on input "985317" at bounding box center [94, 12] width 46 height 8
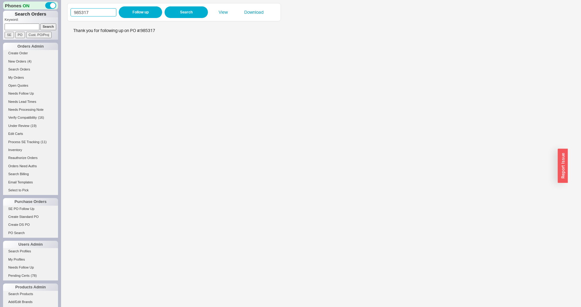
click at [91, 10] on input "985317" at bounding box center [94, 12] width 46 height 8
type input "979736"
click at [128, 10] on button "Follow up" at bounding box center [140, 12] width 43 height 12
click at [102, 15] on input "979736" at bounding box center [94, 12] width 46 height 8
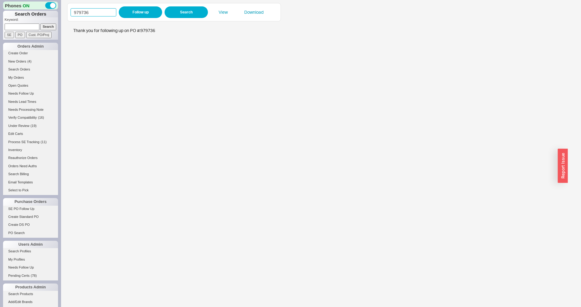
paste input "84919"
type input "984919"
click at [136, 14] on button "Follow up" at bounding box center [140, 12] width 43 height 12
click at [89, 13] on input "984919" at bounding box center [94, 12] width 46 height 8
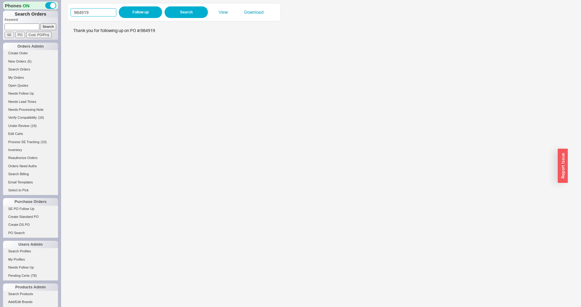
paste input "5571"
type input "985571"
click at [129, 12] on button "Follow up" at bounding box center [140, 12] width 43 height 12
click at [90, 14] on input "985571" at bounding box center [94, 12] width 46 height 8
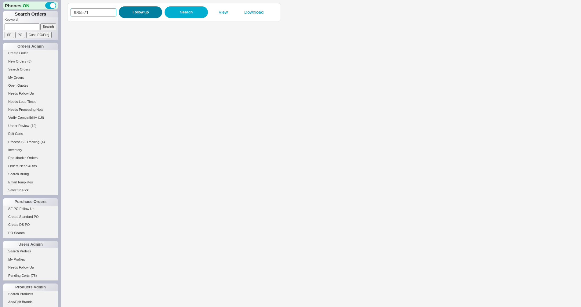
paste input "679"
type input "985679"
click at [129, 14] on button "Follow up" at bounding box center [140, 12] width 43 height 12
click at [91, 12] on input "985679" at bounding box center [94, 12] width 46 height 8
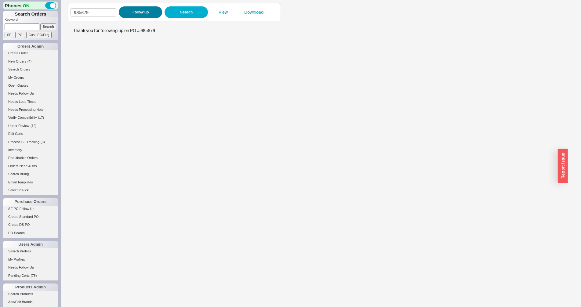
type input "985618"
click at [133, 12] on button "Follow up" at bounding box center [140, 12] width 43 height 12
drag, startPoint x: 575, startPoint y: 248, endPoint x: 199, endPoint y: 153, distance: 387.3
click at [199, 153] on iframe at bounding box center [317, 165] width 501 height 283
click at [84, 14] on input "985618" at bounding box center [94, 12] width 46 height 8
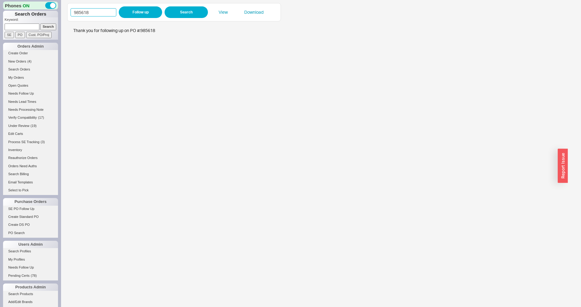
click at [84, 14] on input "985618" at bounding box center [94, 12] width 46 height 8
paste input "701"
type input "985701"
click at [144, 13] on button "Follow up" at bounding box center [140, 12] width 43 height 12
click at [141, 8] on button "Follow up" at bounding box center [140, 12] width 43 height 12
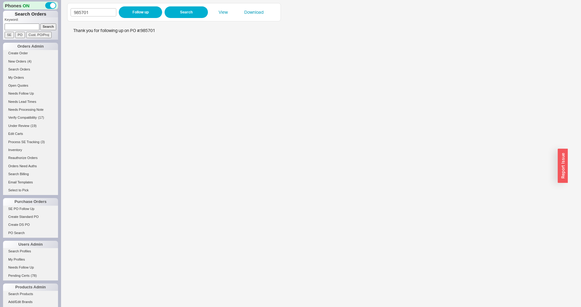
click at [94, 8] on div "985701 Follow up Search View Download" at bounding box center [174, 12] width 207 height 12
click at [94, 12] on input "985701" at bounding box center [94, 12] width 46 height 8
paste input "606"
type input "985606"
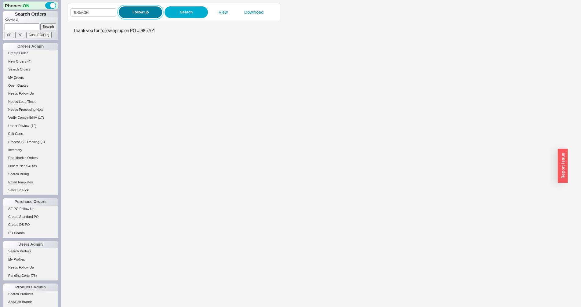
click at [122, 13] on button "Follow up" at bounding box center [140, 12] width 43 height 12
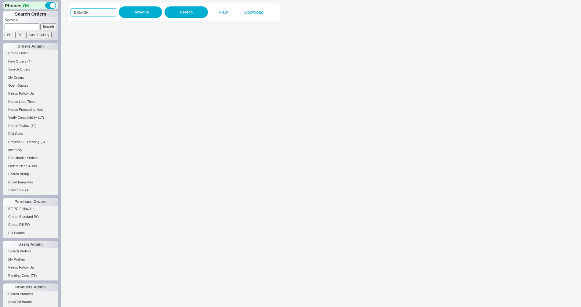
click at [92, 10] on input "985606" at bounding box center [94, 12] width 46 height 8
paste input "985501"
click at [93, 12] on input "985606985501" at bounding box center [94, 12] width 46 height 8
paste input
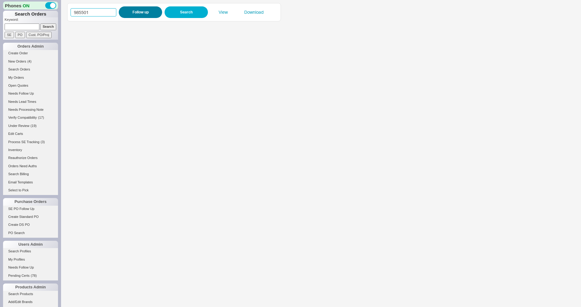
type input "985501"
click at [147, 8] on button "Follow up" at bounding box center [140, 12] width 43 height 12
click at [21, 28] on input at bounding box center [22, 27] width 35 height 6
paste input "907378"
click at [36, 26] on input "907378" at bounding box center [22, 27] width 35 height 6
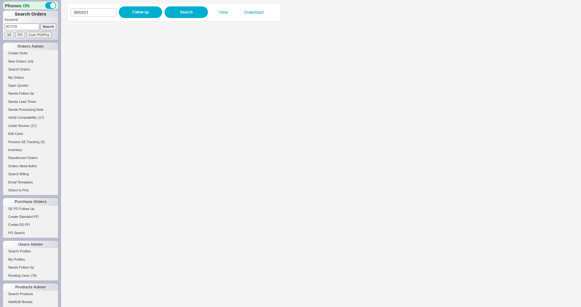
type input "907378"
click at [41, 26] on input "Search" at bounding box center [48, 27] width 16 height 6
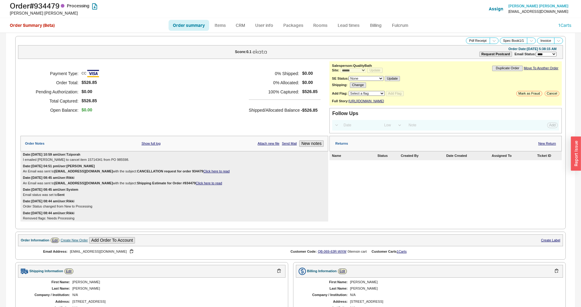
select select "*"
select select "LOW"
select select "3"
click at [546, 96] on button "Cancel" at bounding box center [552, 93] width 15 height 5
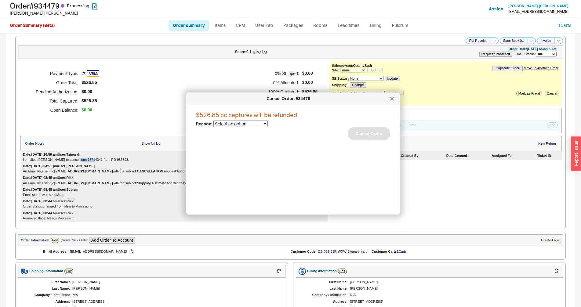
click at [214, 121] on select "Select an option Cancelled Return Combined Lead time Discontinued Sales rep/Web…" at bounding box center [241, 124] width 54 height 6
select select "25"
click option "Lead time" at bounding box center [0, 0] width 0 height 0
click at [358, 134] on button "Cancel Order" at bounding box center [369, 133] width 42 height 13
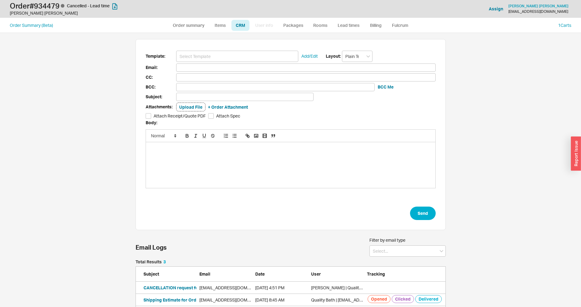
scroll to position [269, 571]
click at [230, 52] on input at bounding box center [237, 56] width 122 height 11
type input "ca"
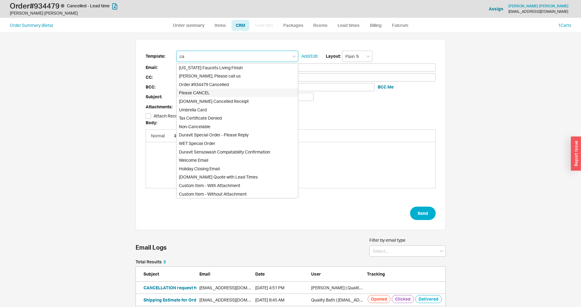
click at [231, 102] on div "[DOMAIN_NAME] Cancelled Receipt" at bounding box center [238, 101] width 122 height 9
type input "Receipt"
type input "[EMAIL_ADDRESS][DOMAIN_NAME]"
type input "Quality Bath Order # 934479 has been Cancelled"
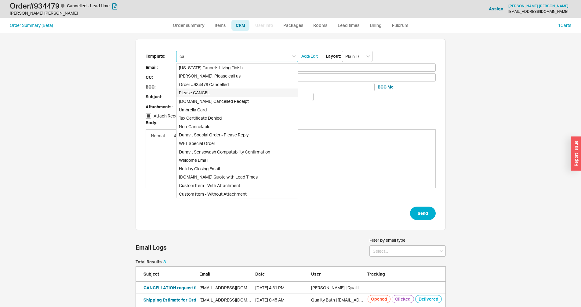
checkbox input "true"
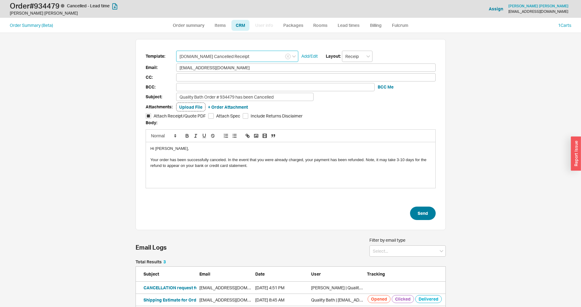
type input "[DOMAIN_NAME] Cancelled Receipt"
click at [429, 212] on button "Send" at bounding box center [423, 213] width 26 height 13
select select "*"
select select "LOW"
select select "3"
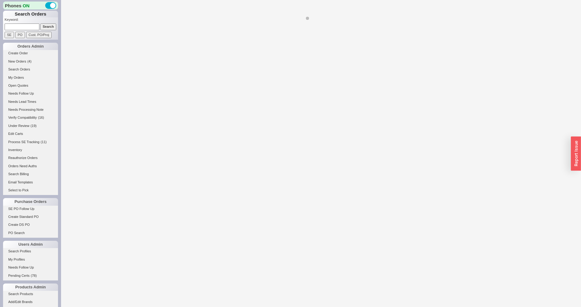
select select "LOW"
select select "3"
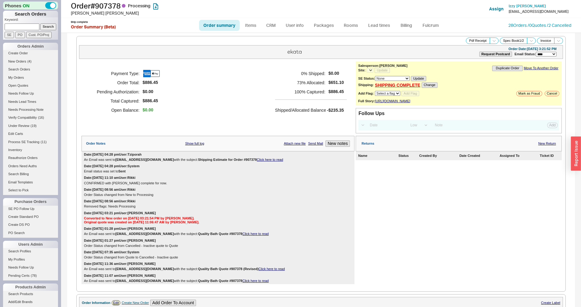
select select "*"
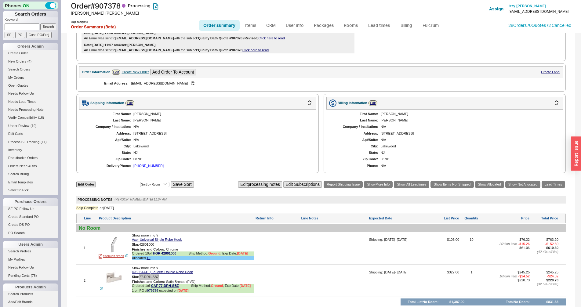
scroll to position [305, 0]
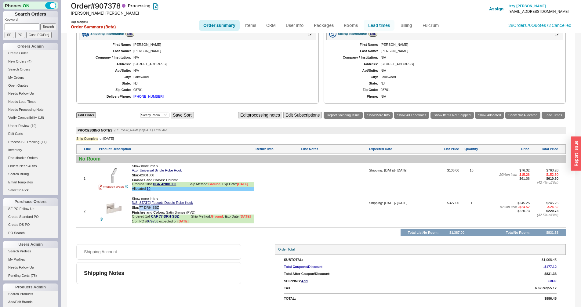
click at [383, 27] on link "Lead times" at bounding box center [379, 25] width 31 height 11
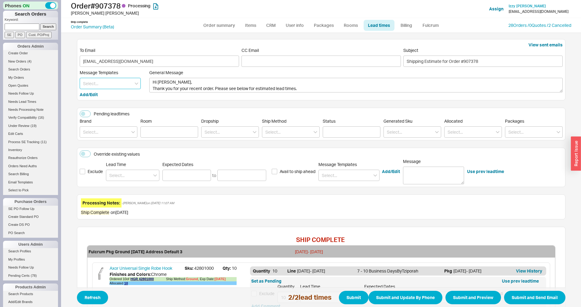
click at [108, 88] on input at bounding box center [110, 83] width 61 height 11
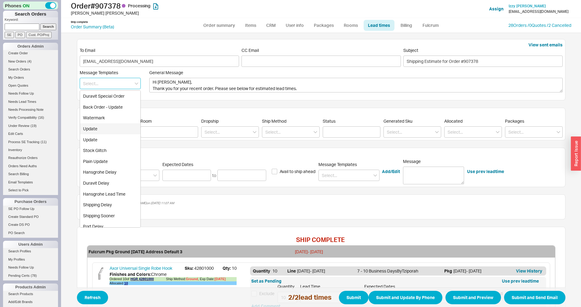
click at [106, 126] on div "Update" at bounding box center [110, 128] width 60 height 11
type textarea "Hi [PERSON_NAME], Please see below for an update on your order. We sincerely ap…"
type input "Update"
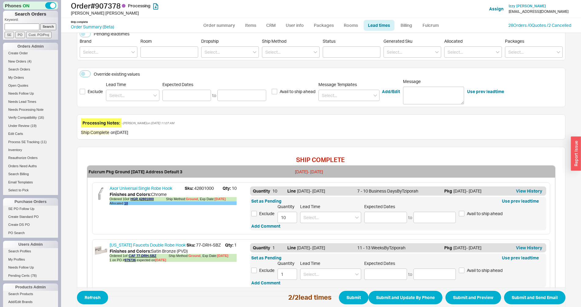
scroll to position [120, 0]
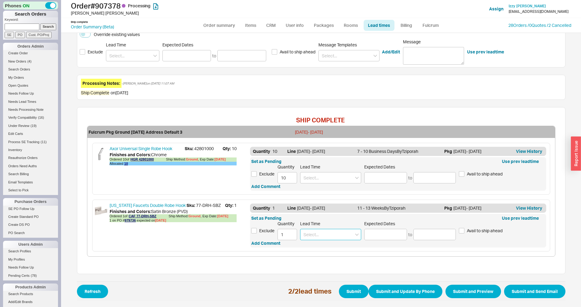
click at [344, 240] on input at bounding box center [330, 234] width 61 height 11
click at [331, 248] on div "4 Weeks" at bounding box center [331, 247] width 60 height 11
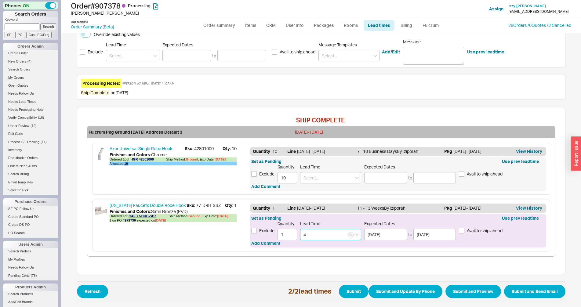
type input "4 Weeks"
type input "[DATE]"
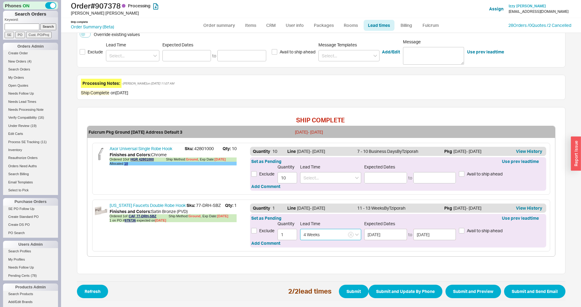
type input "4 Weeks"
click at [482, 174] on span "Avail to ship ahead" at bounding box center [485, 174] width 36 height 6
click at [465, 174] on input "Avail to ship ahead" at bounding box center [461, 173] width 5 height 5
checkbox input "true"
click at [460, 290] on button "Submit and Preview" at bounding box center [474, 291] width 56 height 13
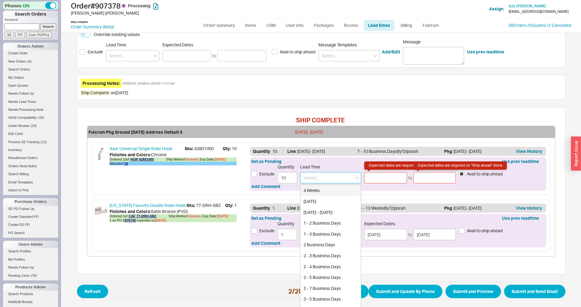
click at [329, 182] on input at bounding box center [330, 177] width 61 height 11
click at [317, 211] on div "Today - Tomorrow" at bounding box center [331, 212] width 60 height 11
type input "Today - Tomorrow"
type input "08/19/2025"
type input "08/20/2025"
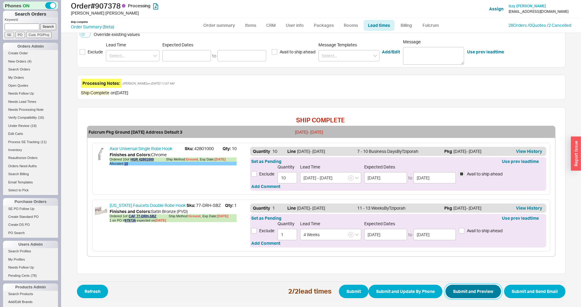
click at [460, 287] on button "Submit and Preview" at bounding box center [474, 291] width 56 height 13
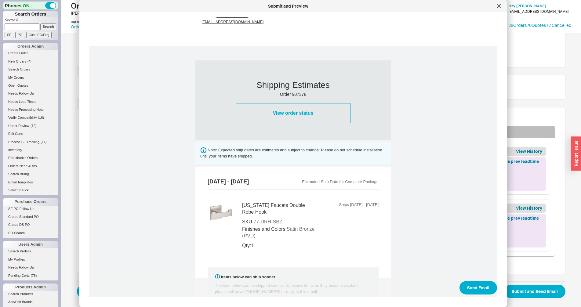
scroll to position [270, 0]
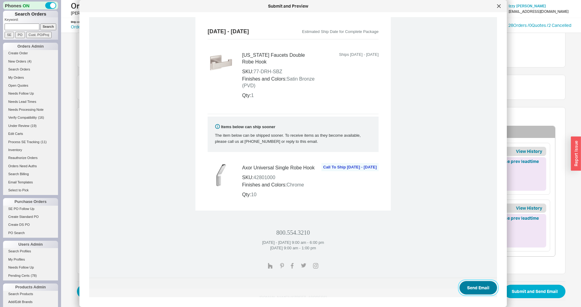
click at [466, 283] on button "Send Email" at bounding box center [479, 287] width 38 height 13
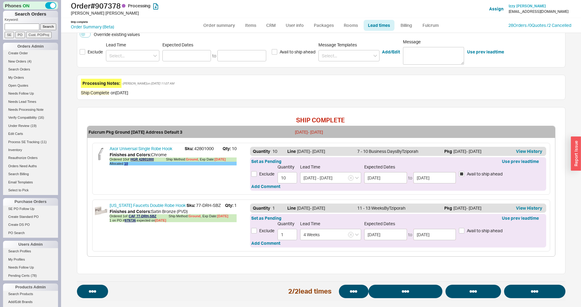
select select "*"
select select "LOW"
select select "3"
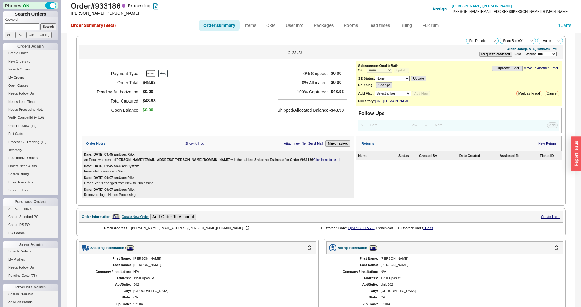
select select "*"
select select "LOW"
select select "3"
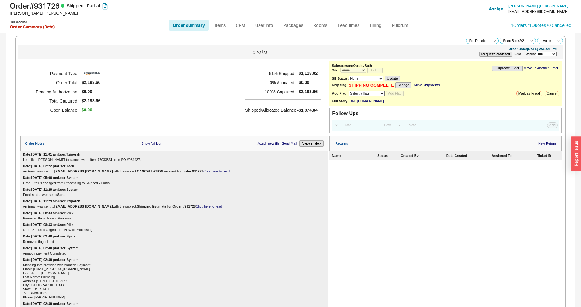
select select "*"
select select "LOW"
select select "3"
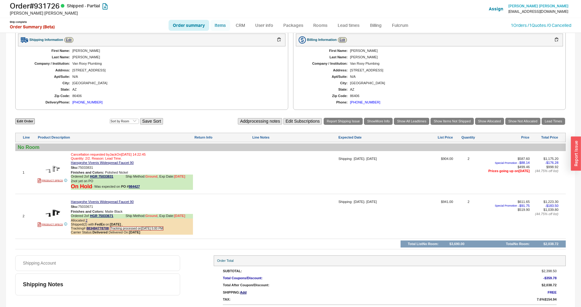
click at [218, 25] on link "Items" at bounding box center [220, 25] width 20 height 11
select select "3"
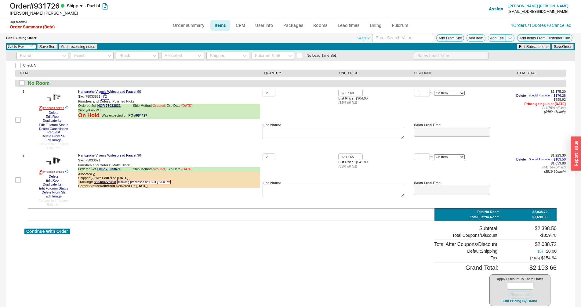
click at [106, 97] on button "button" at bounding box center [104, 97] width 7 height 6
click at [53, 113] on button "Delete" at bounding box center [53, 113] width 13 height 4
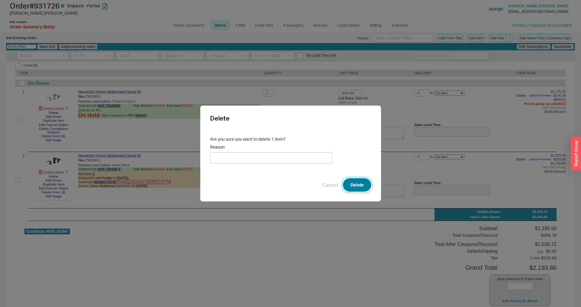
click at [357, 187] on button "Delete" at bounding box center [357, 184] width 28 height 13
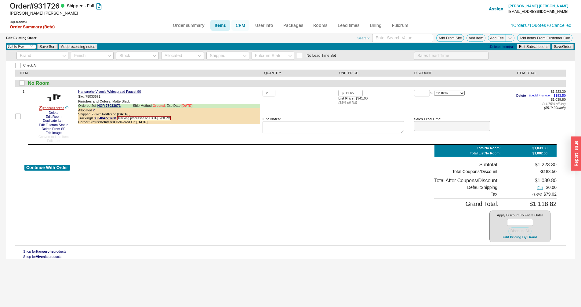
click at [246, 26] on link "CRM" at bounding box center [241, 25] width 18 height 11
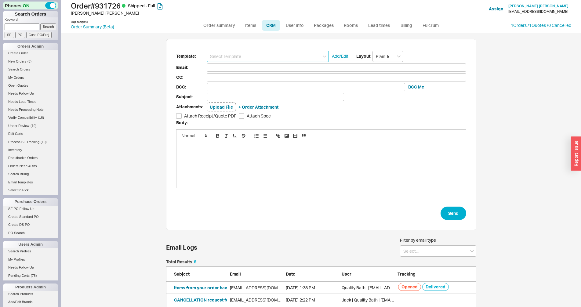
scroll to position [269, 510]
click at [266, 56] on input at bounding box center [268, 56] width 122 height 11
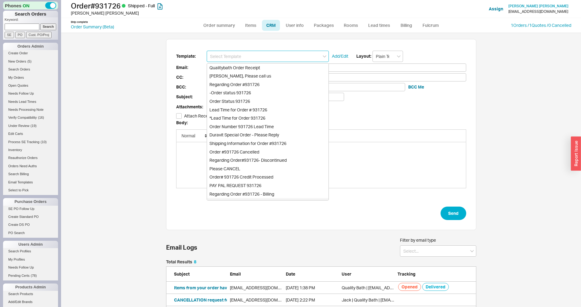
scroll to position [310, 0]
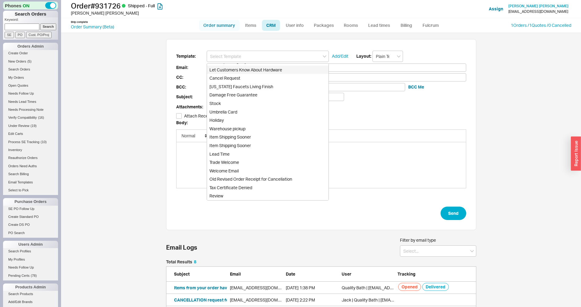
click at [215, 26] on link "Order summary" at bounding box center [219, 25] width 41 height 11
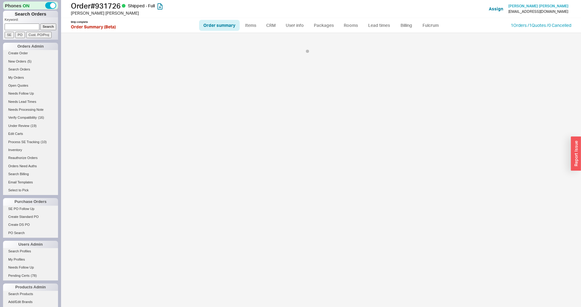
select select "*"
select select "LOW"
select select "3"
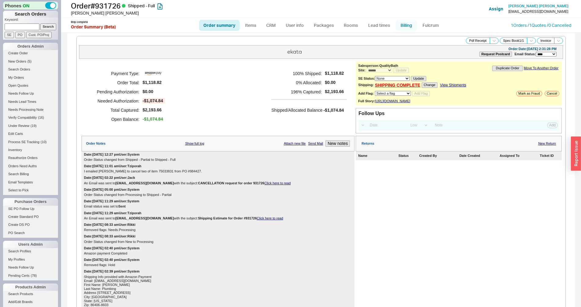
click at [405, 26] on link "Billing" at bounding box center [406, 25] width 21 height 11
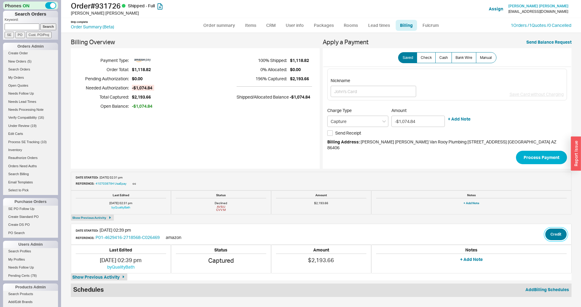
click at [546, 229] on button "Credit" at bounding box center [556, 235] width 21 height 12
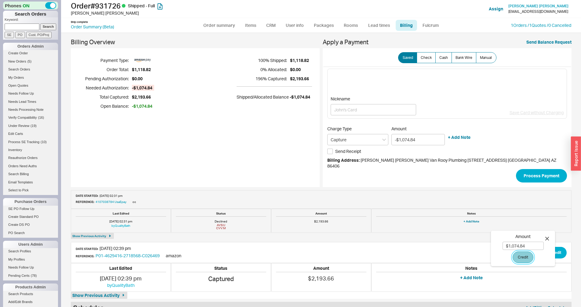
click at [522, 261] on button "Credit" at bounding box center [523, 258] width 21 height 12
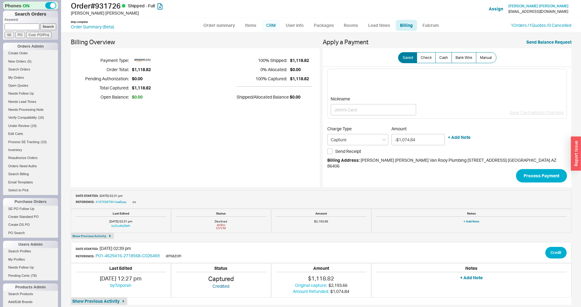
click at [267, 23] on link "CRM" at bounding box center [271, 25] width 18 height 11
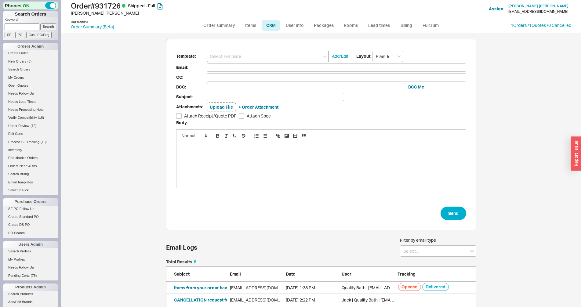
scroll to position [115, 305]
click at [269, 51] on input at bounding box center [268, 56] width 122 height 11
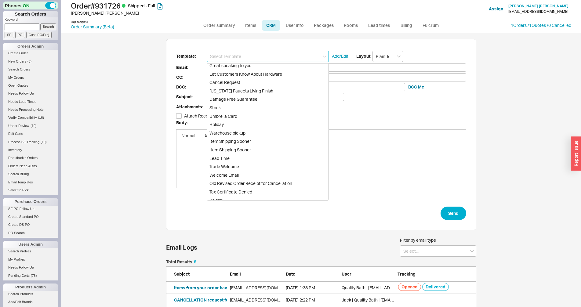
scroll to position [310, 0]
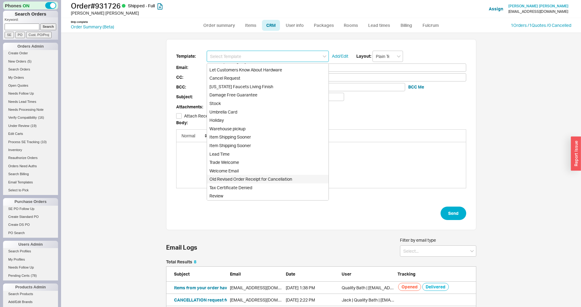
click at [260, 183] on div "Old Revised Order Receipt for Cancellation" at bounding box center [268, 179] width 122 height 9
type input "Receipt"
type input "vanrooyplumbing@yahoo.com"
type input "Quality Bath Order # 931726 Receipt - REVISED"
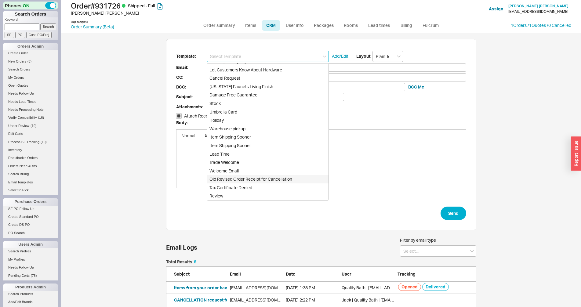
checkbox input "true"
type input "Old Revised Order Receipt for Cancellation"
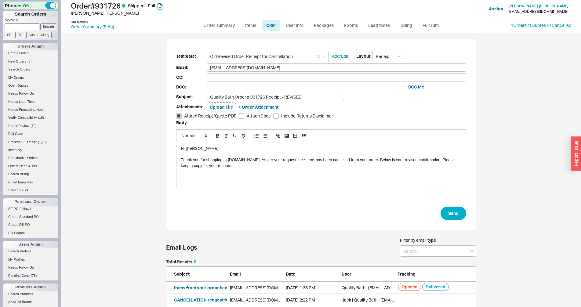
click at [303, 164] on div "Thank you for shopping at QualityBath.com. As per your request the *item* has b…" at bounding box center [321, 162] width 280 height 11
click at [304, 159] on div "Thank you for shopping at QualityBath.com. As per your request the *item* has b…" at bounding box center [321, 162] width 280 height 11
click at [455, 215] on button "Send" at bounding box center [454, 213] width 26 height 13
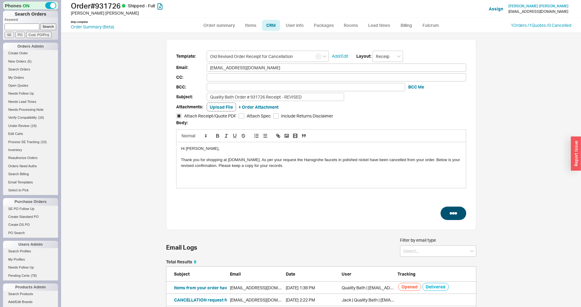
select select "*"
select select "LOW"
select select "3"
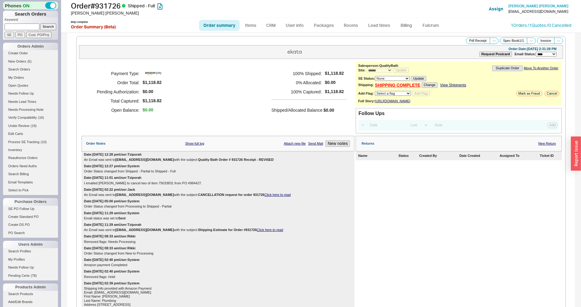
scroll to position [389, 0]
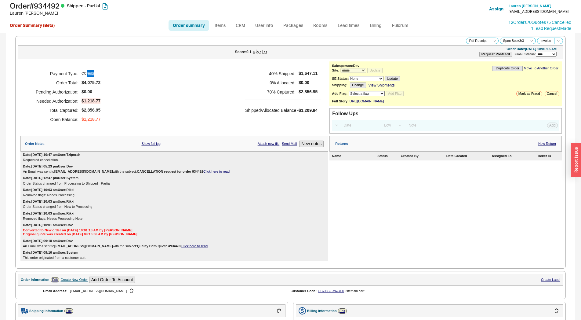
select select "*"
select select "LOW"
select select "3"
click at [203, 173] on link "Click here to read" at bounding box center [216, 172] width 26 height 4
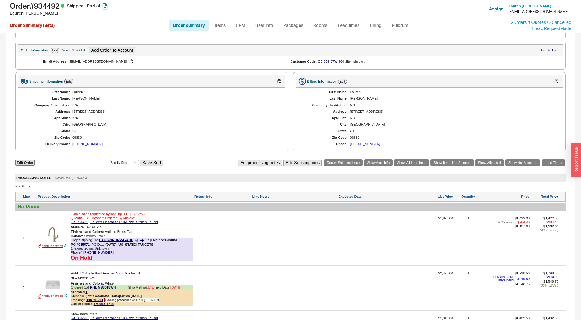
scroll to position [342, 0]
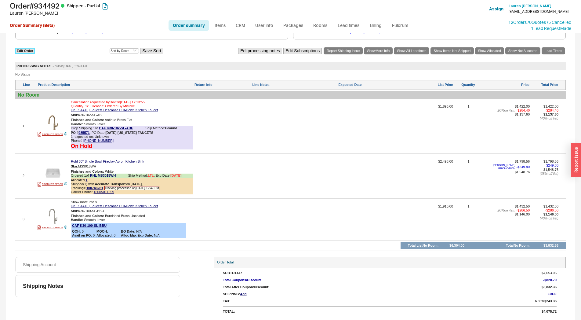
click at [23, 52] on link "Edit Order" at bounding box center [25, 51] width 20 height 6
select select "3"
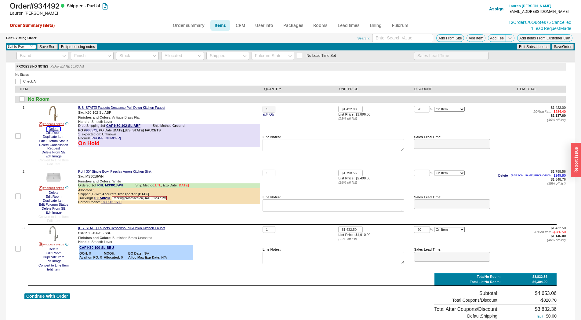
click at [49, 128] on button "Delete" at bounding box center [53, 129] width 13 height 4
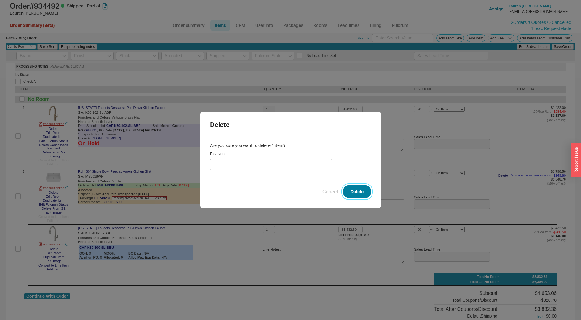
click at [343, 188] on button "Delete" at bounding box center [357, 191] width 28 height 13
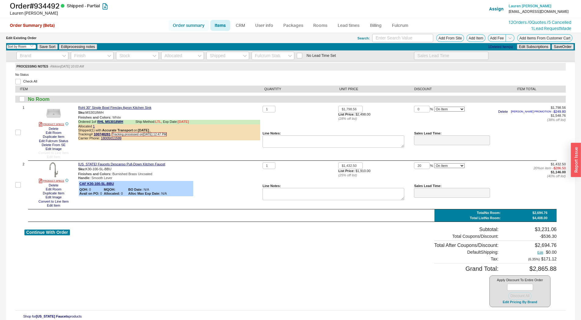
click at [199, 26] on link "Order summary" at bounding box center [189, 25] width 41 height 11
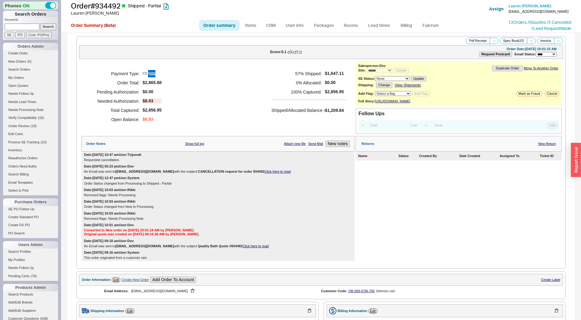
select select "*"
select select "LOW"
select select "3"
click at [109, 7] on h1 "Order # 934492 Shipped - Partial" at bounding box center [181, 6] width 221 height 9
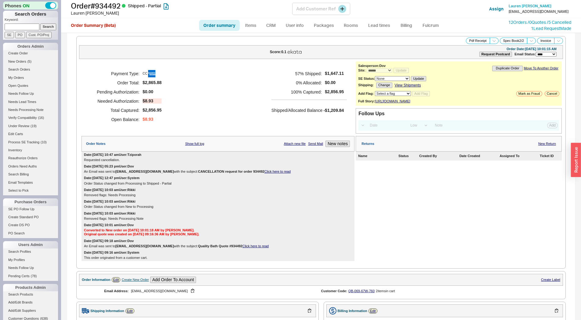
click at [109, 7] on h1 "Order # 934492 Shipped - Partial" at bounding box center [181, 6] width 221 height 9
copy h1 "934492"
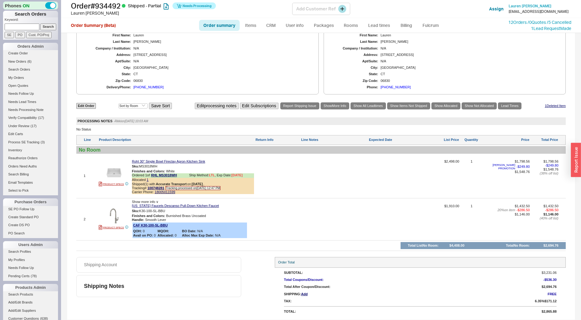
scroll to position [291, 0]
click at [215, 23] on link "Order summary" at bounding box center [219, 25] width 41 height 11
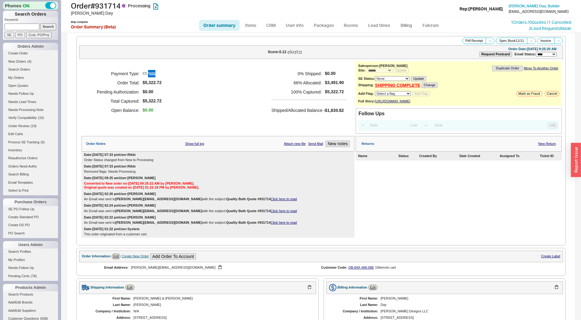
select select "*"
select select "LOW"
select select "3"
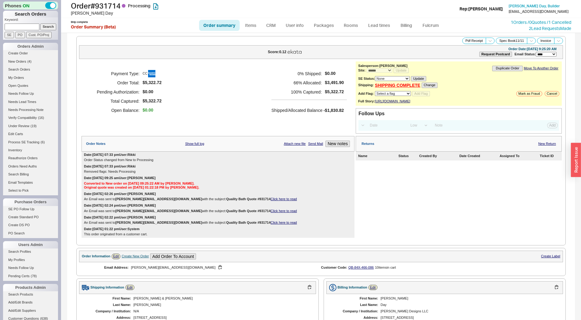
select select "*"
select select "LOW"
select select "3"
click at [108, 8] on h1 "Order # 931714 Processing" at bounding box center [181, 6] width 221 height 9
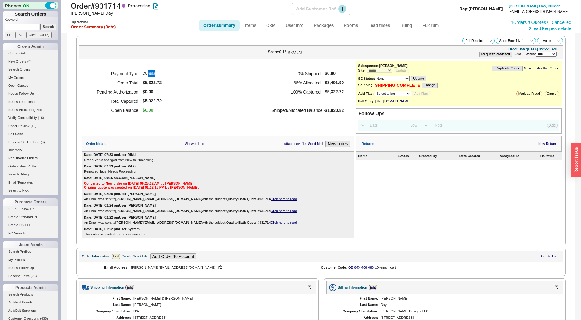
click at [108, 8] on h1 "Order # 931714 Processing" at bounding box center [181, 6] width 221 height 9
copy h1 "931714"
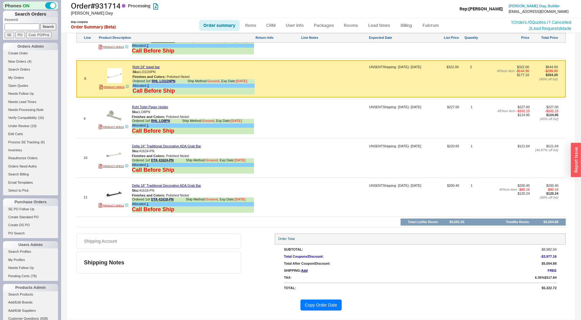
click at [318, 307] on button "Copy Order Date" at bounding box center [322, 304] width 42 height 11
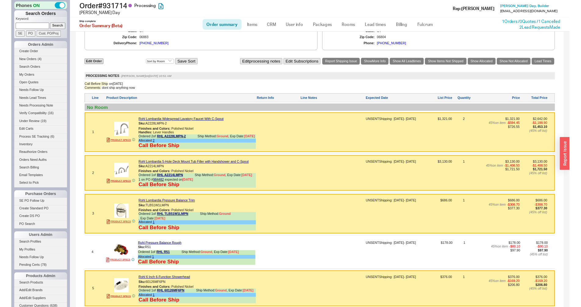
scroll to position [382, 0]
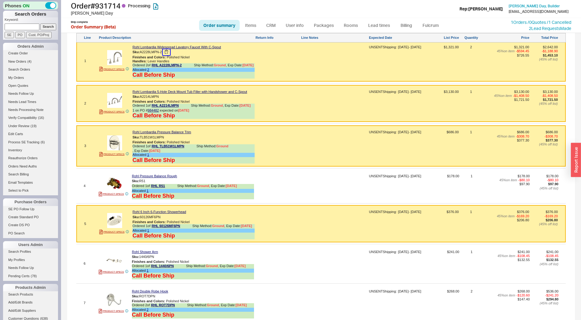
click at [169, 55] on button "button" at bounding box center [166, 52] width 7 height 6
click at [166, 100] on button "button" at bounding box center [163, 97] width 7 height 6
click at [170, 140] on button "button" at bounding box center [168, 137] width 7 height 6
click at [167, 220] on button "button" at bounding box center [165, 217] width 7 height 6
click at [291, 166] on div at bounding box center [278, 148] width 44 height 36
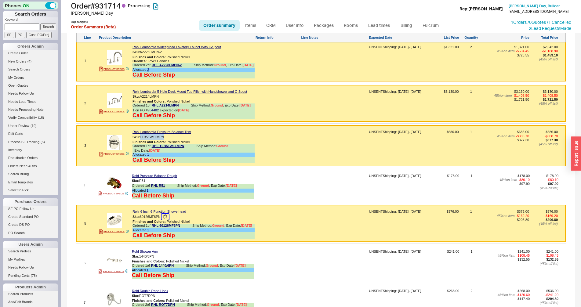
click at [168, 220] on button "button" at bounding box center [165, 217] width 7 height 6
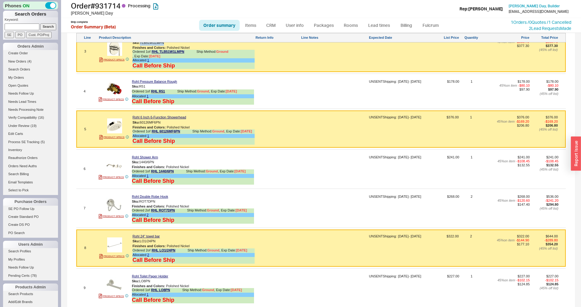
scroll to position [517, 0]
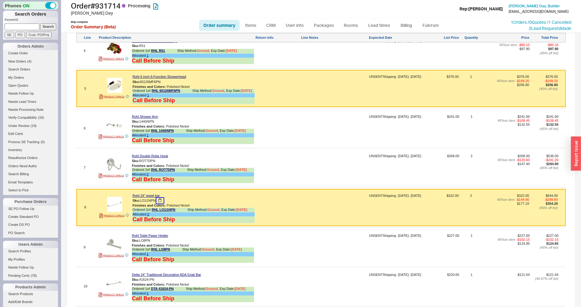
click at [162, 204] on button "button" at bounding box center [159, 201] width 7 height 6
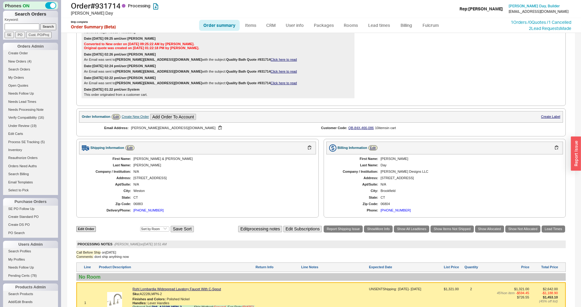
scroll to position [111, 0]
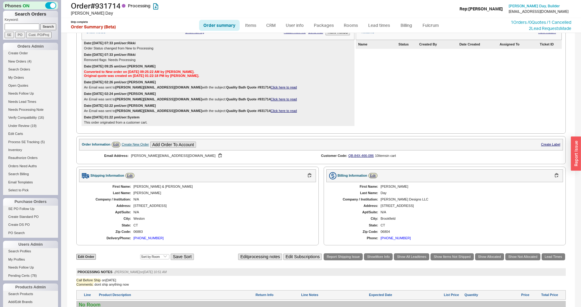
click at [137, 196] on div "First Name: Linda & Rob Last Name: Roth Company / Institution: N/A Address: 31 …" at bounding box center [197, 212] width 237 height 61
click at [136, 195] on div "Roth" at bounding box center [221, 193] width 177 height 4
copy div "Roth"
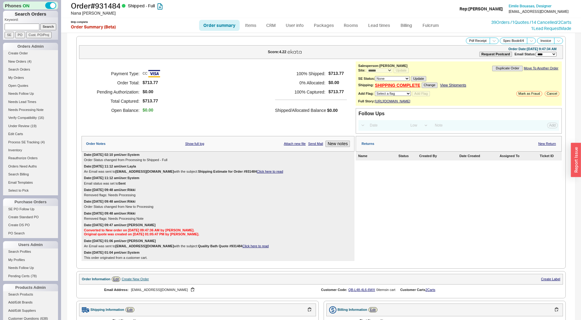
select select "*"
select select "LOW"
select select "3"
click at [106, 8] on h1 "Order # 931484 Shipped - Full" at bounding box center [181, 6] width 221 height 9
click at [106, 7] on h1 "Order # 931484 Shipped - Full" at bounding box center [181, 6] width 221 height 9
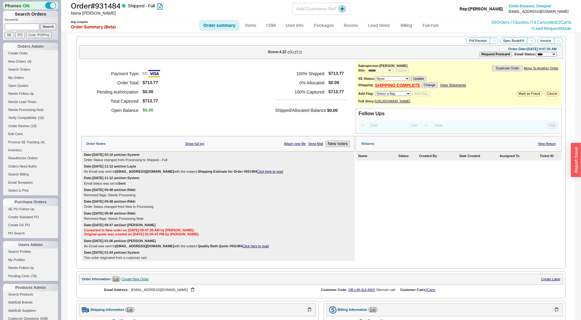
copy h1 "931484"
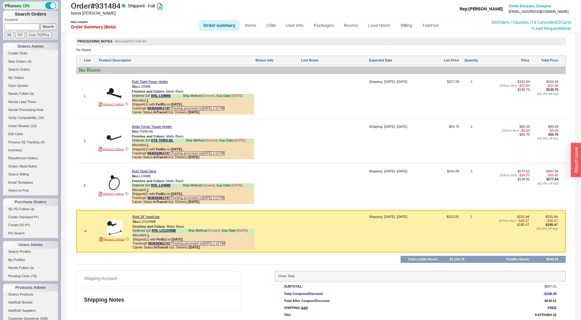
scroll to position [405, 0]
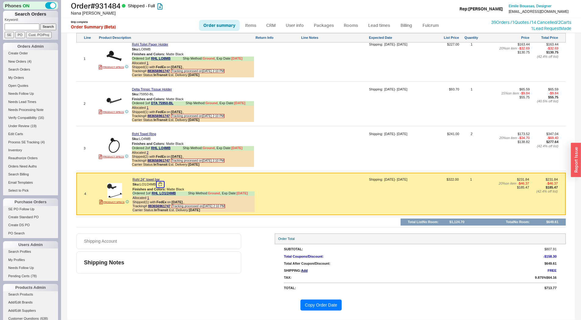
click at [159, 186] on button "button" at bounding box center [160, 184] width 7 height 6
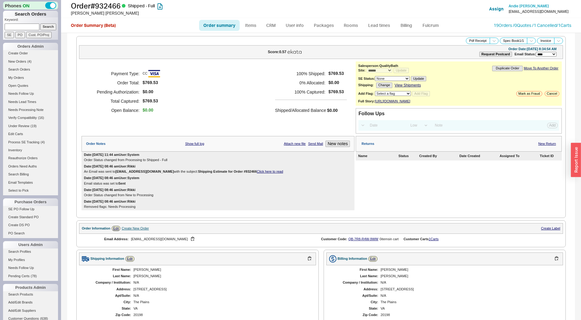
select select "*"
select select "LOW"
select select "3"
click at [106, 8] on h1 "Order # 932466 Shipped - Full" at bounding box center [181, 6] width 221 height 9
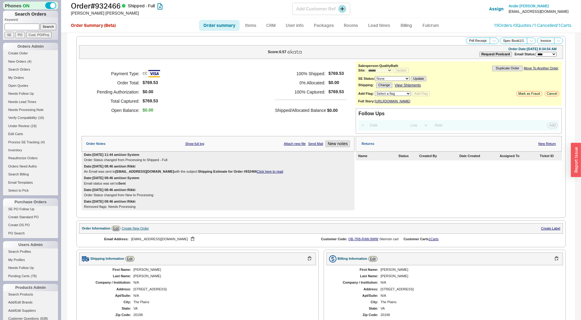
copy h1 "932466"
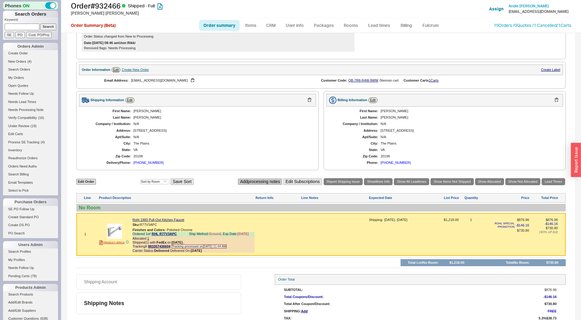
scroll to position [205, 0]
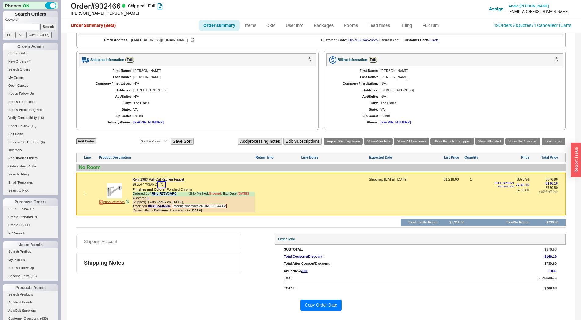
click at [163, 184] on button "button" at bounding box center [161, 184] width 7 height 6
click at [315, 305] on button "Copy Order Date" at bounding box center [322, 304] width 42 height 11
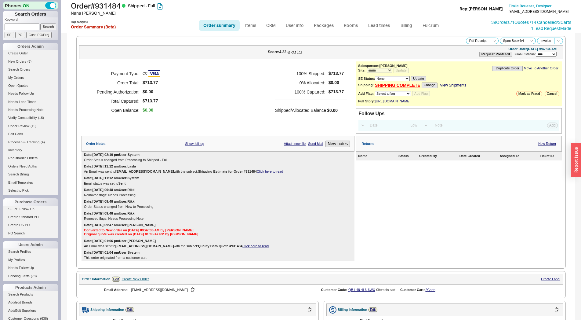
select select "*"
select select "LOW"
select select "3"
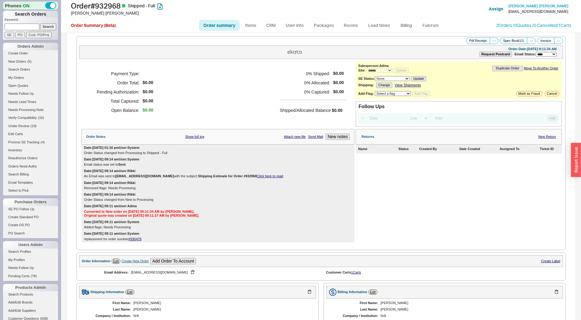
select select "*"
select select "LOW"
select select "3"
click at [101, 5] on h1 "Order # 932968 Shipped - Full" at bounding box center [181, 6] width 221 height 9
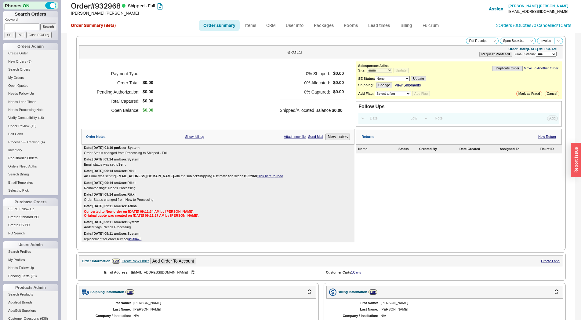
copy h1 "932968"
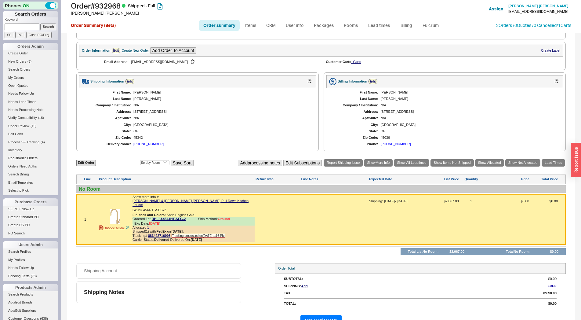
scroll to position [223, 0]
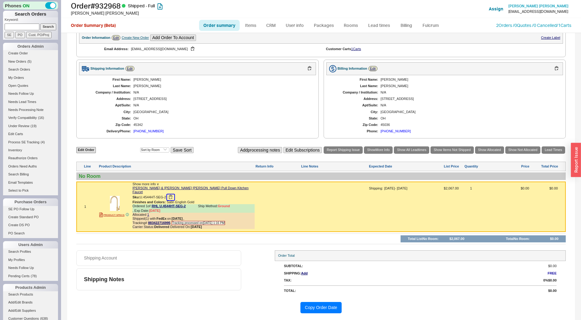
click at [172, 195] on button "button" at bounding box center [170, 197] width 7 height 6
click at [307, 303] on button "Copy Order Date" at bounding box center [322, 307] width 42 height 11
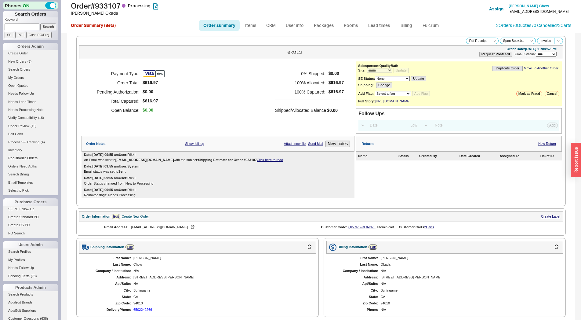
select select "*"
select select "LOW"
select select "3"
click at [105, 6] on h1 "Order # 933107 Processing" at bounding box center [181, 6] width 221 height 9
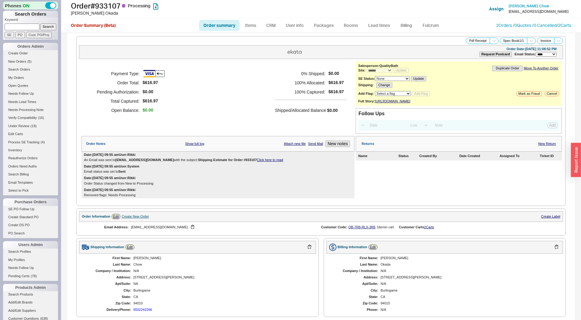
copy h1 "933107"
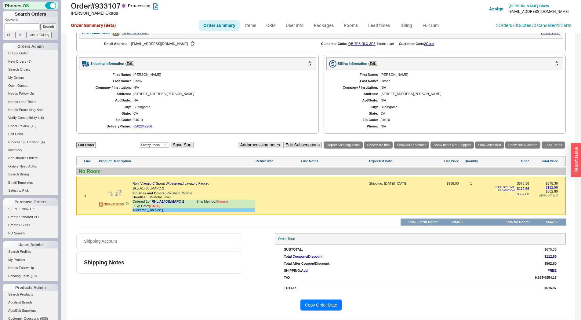
click at [320, 305] on button "Copy Order Date" at bounding box center [322, 304] width 42 height 11
click at [170, 188] on button "button" at bounding box center [168, 188] width 7 height 6
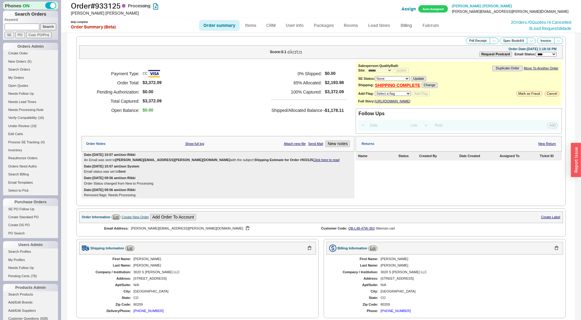
select select "*"
select select "LOW"
select select "3"
click at [111, 3] on h1 "Order # 933125 Processing" at bounding box center [181, 6] width 221 height 9
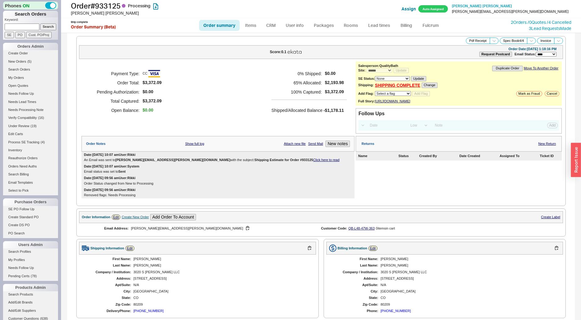
copy h1 "933125"
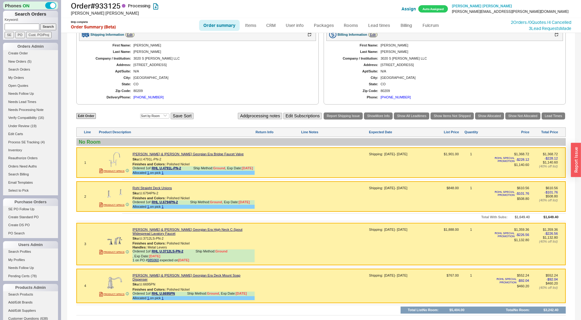
scroll to position [171, 0]
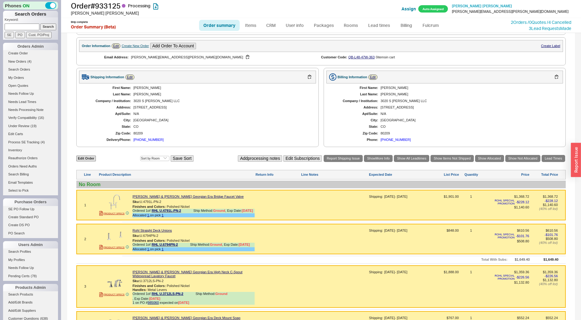
click at [152, 103] on div "3020 S Marion LLC" at bounding box center [221, 101] width 177 height 4
click at [151, 103] on div "3020 S Marion LLC" at bounding box center [221, 101] width 177 height 4
click at [167, 205] on button "button" at bounding box center [165, 202] width 7 height 6
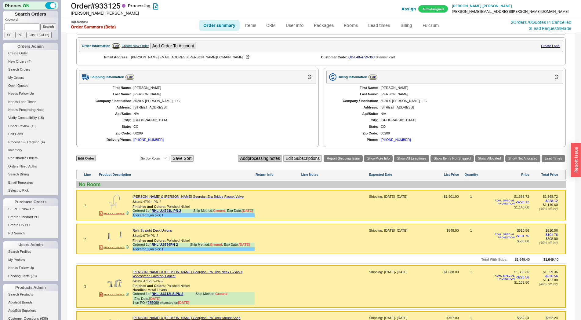
scroll to position [306, 0]
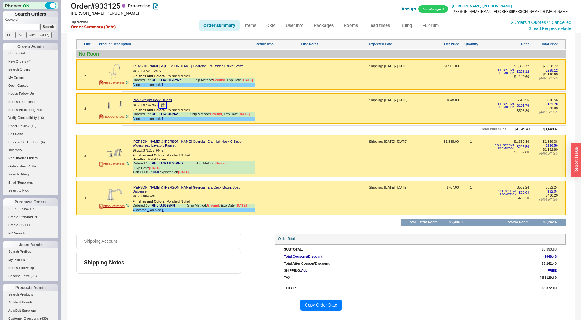
click at [164, 108] on button "button" at bounding box center [162, 105] width 7 height 6
click at [169, 153] on button "button" at bounding box center [168, 151] width 7 height 6
click at [159, 195] on button "button" at bounding box center [159, 196] width 7 height 6
click at [312, 303] on button "Copy Order Date" at bounding box center [322, 304] width 42 height 11
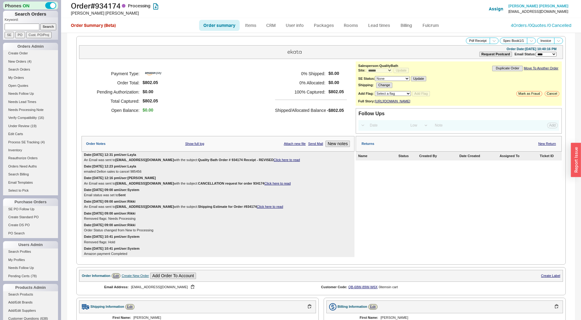
select select "*"
select select "LOW"
select select "3"
click at [109, 5] on h1 "Order # 934174 Processing" at bounding box center [181, 6] width 221 height 9
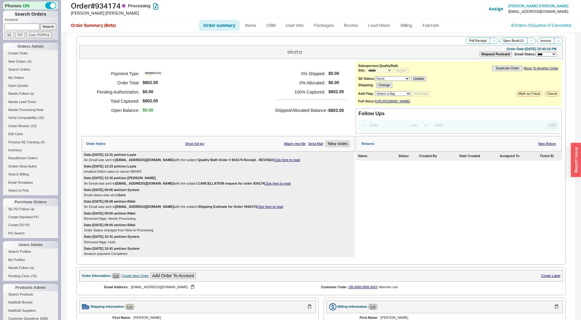
copy h1 "934174"
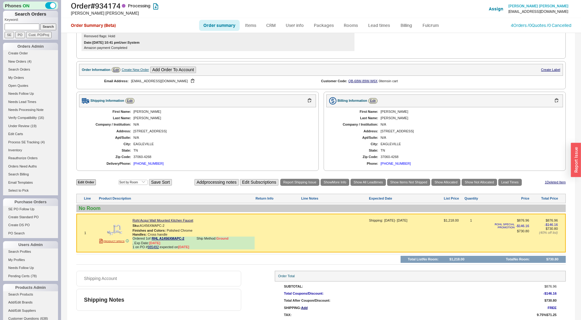
scroll to position [249, 0]
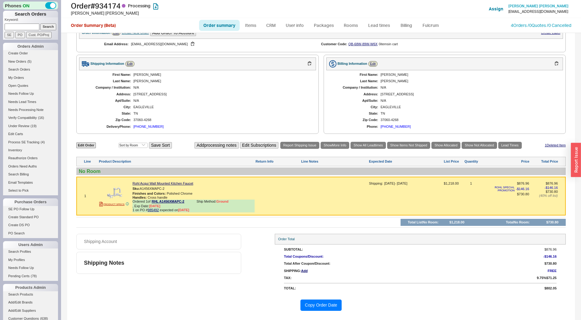
click at [136, 81] on div "[PERSON_NAME]" at bounding box center [221, 81] width 177 height 4
copy div "[PERSON_NAME]"
click at [307, 309] on button "Copy Order Date" at bounding box center [322, 304] width 42 height 11
click at [172, 188] on button "button" at bounding box center [169, 189] width 7 height 6
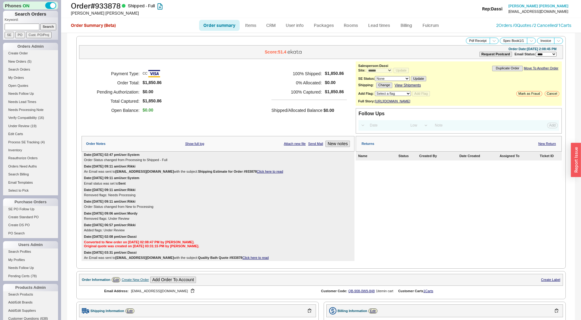
select select "*"
select select "LOW"
select select "3"
click at [113, 3] on h1 "Order # 933878 Shipped - Full" at bounding box center [181, 6] width 221 height 9
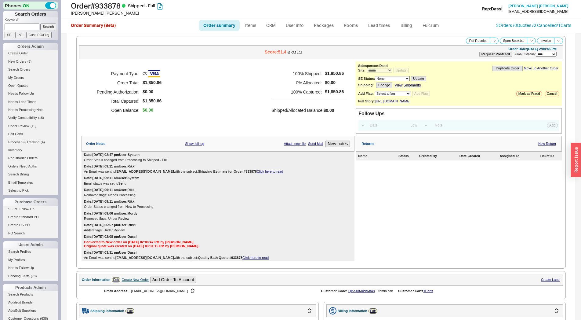
copy h1 "933878"
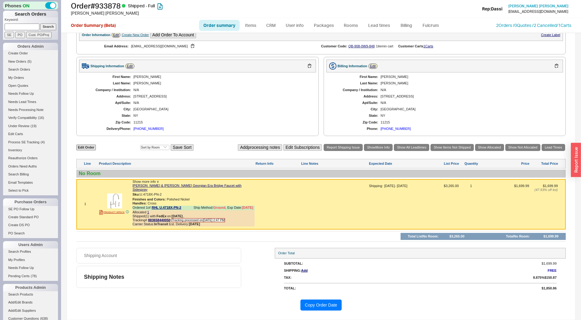
click at [141, 84] on div "Chen" at bounding box center [221, 83] width 177 height 4
copy div "Chen"
click at [166, 192] on button "button" at bounding box center [166, 195] width 7 height 6
click at [308, 304] on button "Copy Order Date" at bounding box center [322, 304] width 42 height 11
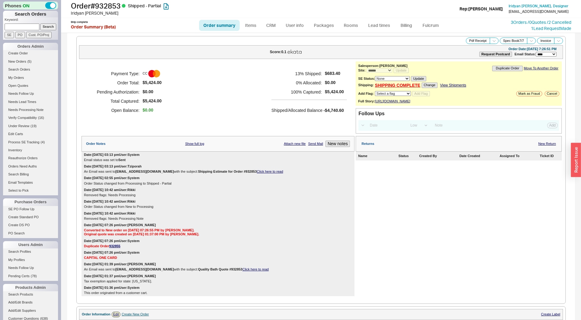
select select "*"
select select "LOW"
select select "3"
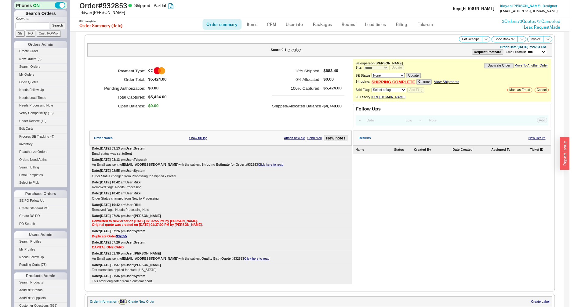
scroll to position [540, 0]
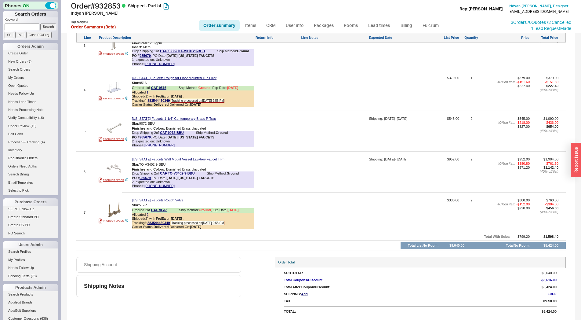
click at [273, 170] on div at bounding box center [277, 173] width 45 height 33
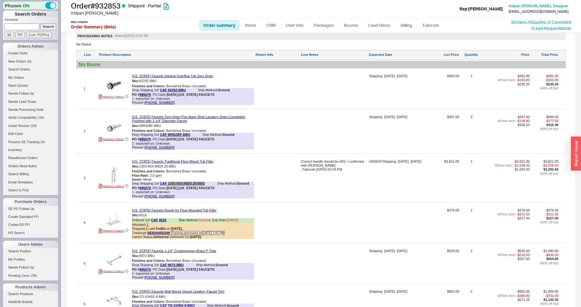
scroll to position [405, 0]
click at [170, 187] on link "CAF 1303-60X-MIDX.20-BBU" at bounding box center [182, 184] width 45 height 5
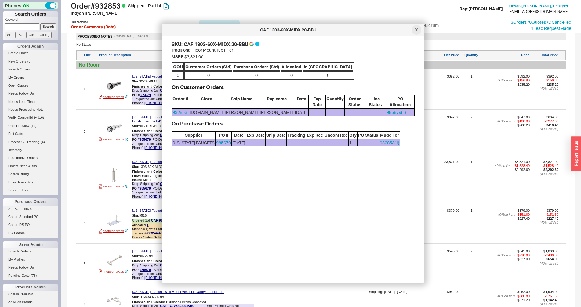
click at [419, 29] on div at bounding box center [417, 30] width 10 height 10
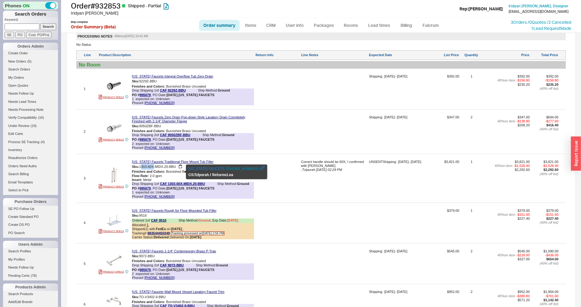
drag, startPoint x: 141, startPoint y: 170, endPoint x: 155, endPoint y: 171, distance: 13.8
click at [155, 169] on span "1303-60X-MIDX.20-BBU" at bounding box center [157, 167] width 37 height 4
click at [149, 169] on span "1303-60X-MIDX.20-BBU" at bounding box center [157, 167] width 37 height 4
drag, startPoint x: 140, startPoint y: 172, endPoint x: 154, endPoint y: 171, distance: 14.7
click at [154, 170] on div "Sku: 1303-60X-MIDX.20-BBU" at bounding box center [193, 167] width 122 height 6
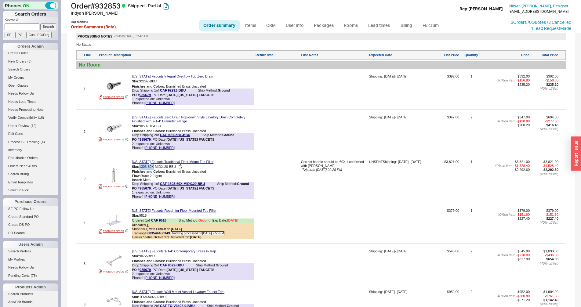
copy div "1303-60X"
click at [147, 190] on link "985679" at bounding box center [145, 189] width 11 height 4
click at [117, 178] on img at bounding box center [114, 175] width 15 height 15
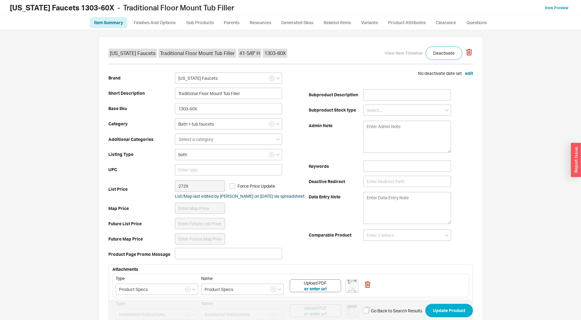
click at [154, 30] on div "[US_STATE] Faucets Traditional Floor Mount Tub Filler 41-5/8" H 1303-60X View I…" at bounding box center [290, 175] width 569 height 290
click at [155, 26] on link "Finishes And Options" at bounding box center [155, 22] width 52 height 11
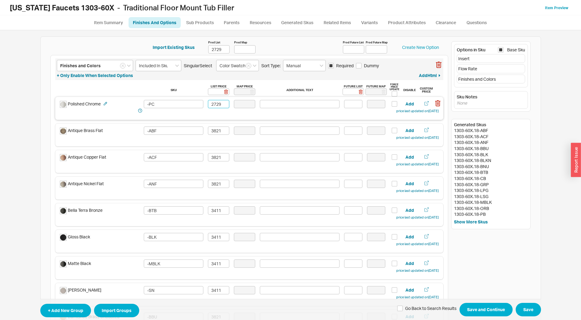
click at [219, 105] on input "2729" at bounding box center [218, 104] width 21 height 8
paste input "944"
type input "2944"
click at [217, 50] on input "2729" at bounding box center [218, 49] width 21 height 8
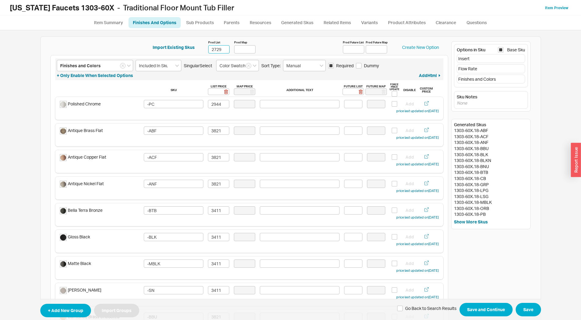
click at [217, 50] on input "2729" at bounding box center [218, 49] width 21 height 8
paste input "944"
type input "2944"
click at [217, 132] on input "3821" at bounding box center [218, 130] width 21 height 8
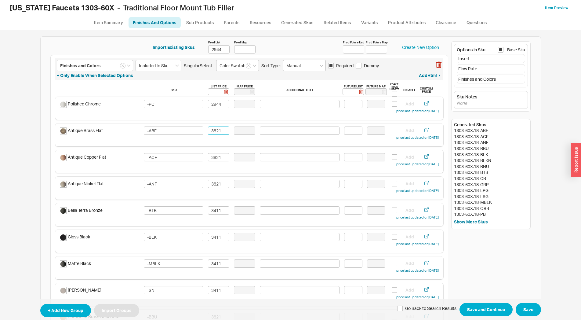
paste input "680"
type input "3680"
click at [218, 160] on input "3821" at bounding box center [218, 157] width 21 height 8
paste input "680"
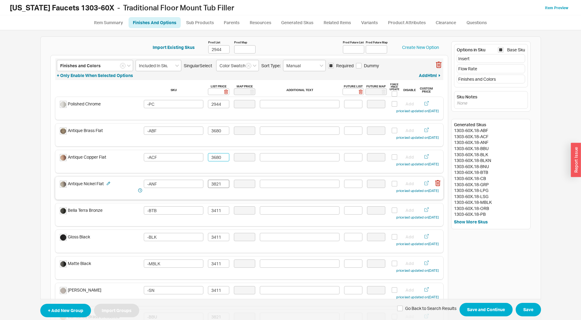
type input "3680"
click at [217, 182] on input "3821" at bounding box center [218, 184] width 21 height 8
paste input "680"
type input "3680"
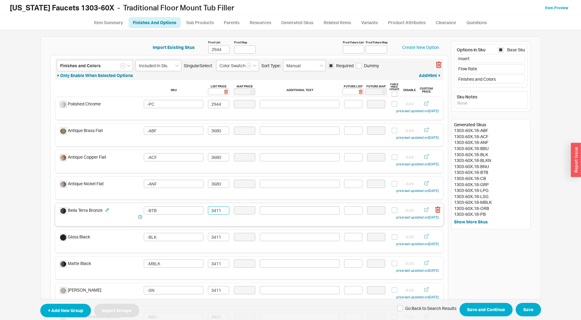
click at [220, 214] on input "3411" at bounding box center [218, 210] width 21 height 8
paste input "4122"
type input "4122"
click at [218, 236] on input "3411" at bounding box center [218, 237] width 21 height 8
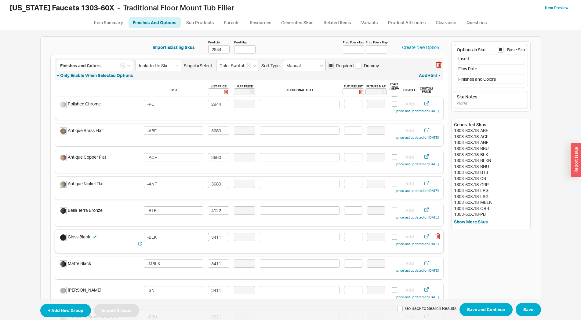
click at [218, 236] on input "3411" at bounding box center [218, 237] width 21 height 8
paste input "4122"
type input "4122"
click at [214, 264] on input "3411" at bounding box center [218, 263] width 21 height 8
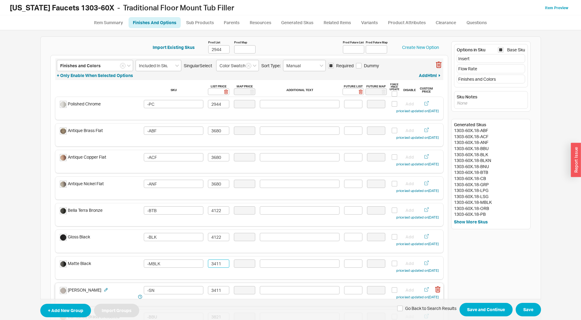
paste input "4122"
type input "4122"
click at [217, 289] on input "3411" at bounding box center [218, 290] width 21 height 8
paste input "4122"
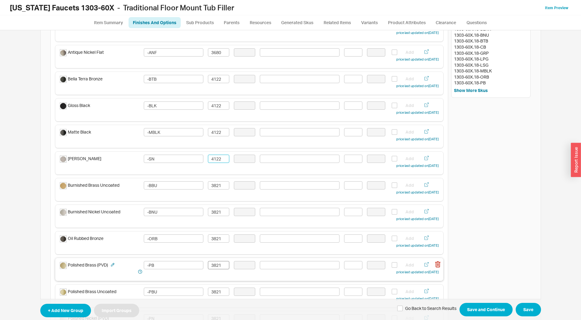
scroll to position [135, 0]
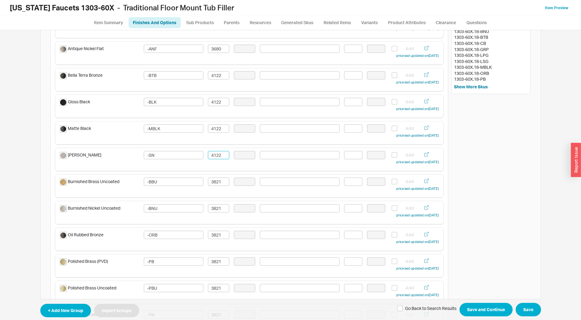
type input "4122"
click at [220, 182] on input "3821" at bounding box center [218, 181] width 21 height 8
paste input "4858"
type input "4858"
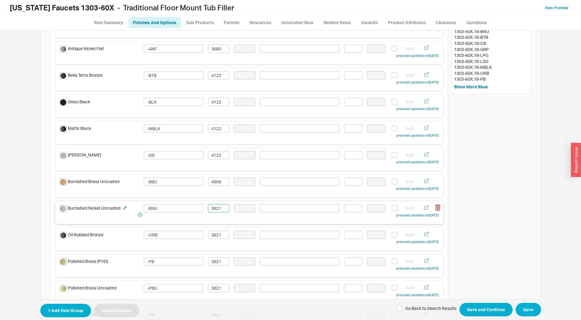
click at [215, 210] on input "3821" at bounding box center [218, 208] width 21 height 8
paste input "4858"
type input "4858"
click at [219, 235] on input "3821" at bounding box center [218, 235] width 21 height 8
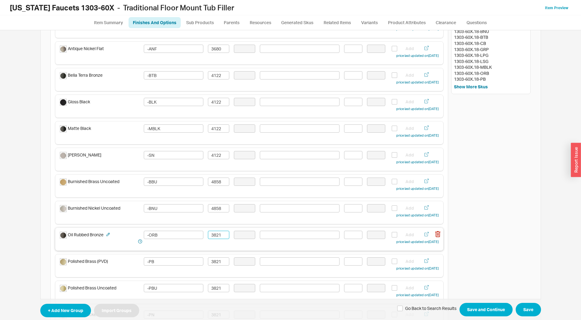
click at [219, 235] on input "3821" at bounding box center [218, 235] width 21 height 8
paste input "4858"
type input "4858"
click at [220, 260] on input "3821" at bounding box center [218, 261] width 21 height 8
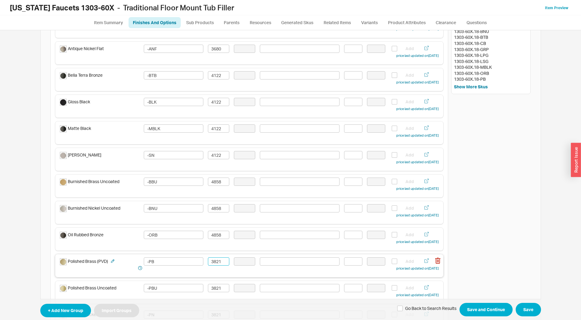
paste input "4858"
type input "4858"
click at [218, 286] on input "3821" at bounding box center [218, 288] width 21 height 8
paste input "4858"
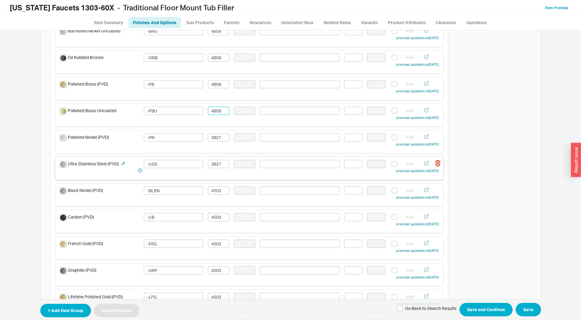
scroll to position [0, 0]
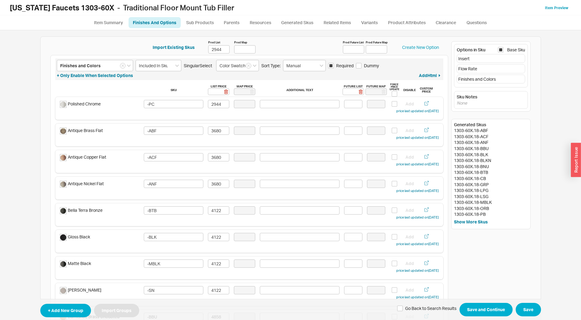
type input "4858"
click at [150, 16] on ul "Item Summary Finishes And Options Sub Products Parents Resources Generated Skus…" at bounding box center [290, 22] width 581 height 15
click at [150, 24] on link "Finishes And Options" at bounding box center [155, 22] width 52 height 11
click at [213, 108] on div "Polished Chrome -PC 2729 Add price last updated on 03/17/2025" at bounding box center [249, 107] width 379 height 14
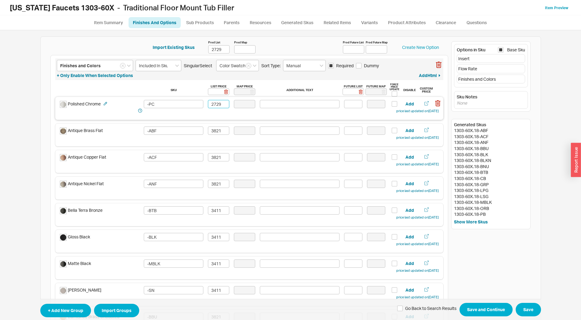
click at [214, 106] on input "2729" at bounding box center [218, 104] width 21 height 8
paste input "944"
click at [214, 106] on input "2729" at bounding box center [218, 104] width 21 height 8
type input "2944"
click at [216, 51] on input "2729" at bounding box center [218, 49] width 21 height 8
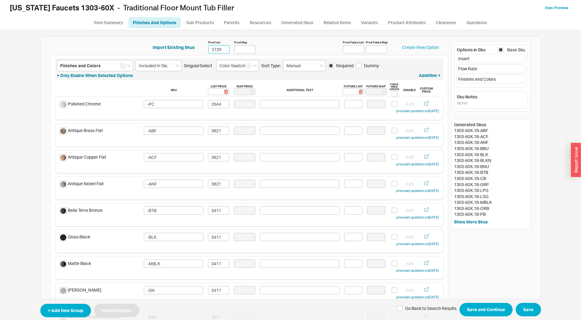
click at [216, 51] on input "2729" at bounding box center [218, 49] width 21 height 8
paste input "944"
type input "2944"
click at [216, 211] on input "3411" at bounding box center [218, 210] width 21 height 8
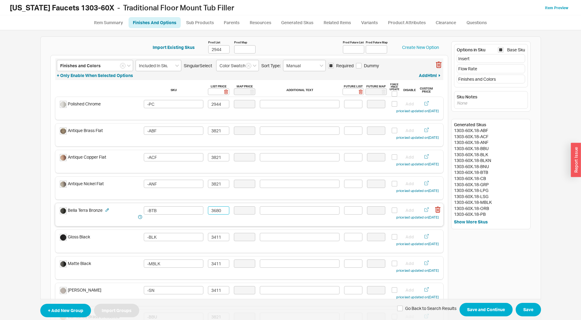
click at [222, 209] on input "3680" at bounding box center [218, 210] width 21 height 8
type input "3680"
click at [216, 237] on input "3411" at bounding box center [218, 237] width 21 height 8
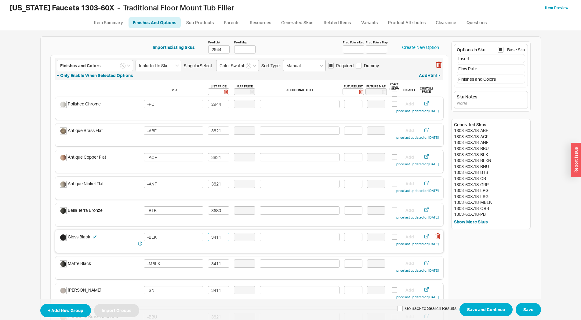
paste input "680"
type input "3680"
click at [219, 265] on input "3411" at bounding box center [218, 263] width 21 height 8
paste input "680"
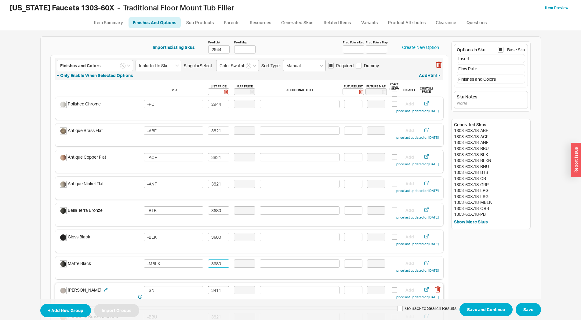
type input "3680"
click at [221, 289] on input "3411" at bounding box center [218, 290] width 21 height 8
paste input "680"
type input "3680"
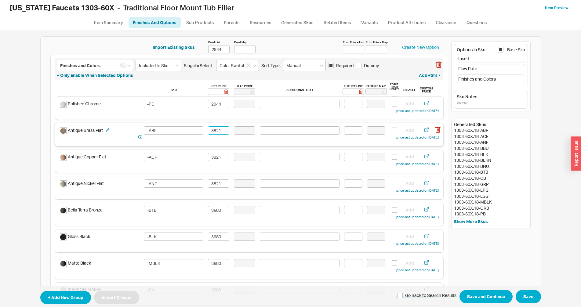
click at [219, 131] on input "3821" at bounding box center [218, 130] width 21 height 8
click at [218, 132] on input "4122" at bounding box center [218, 130] width 21 height 8
type input "4122"
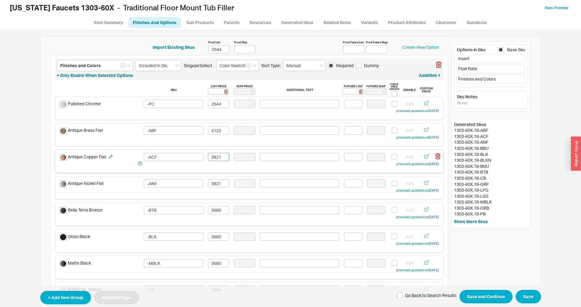
click at [215, 160] on input "3821" at bounding box center [218, 157] width 21 height 8
paste input "4122"
type input "4122"
click at [222, 182] on input "3821" at bounding box center [218, 184] width 21 height 8
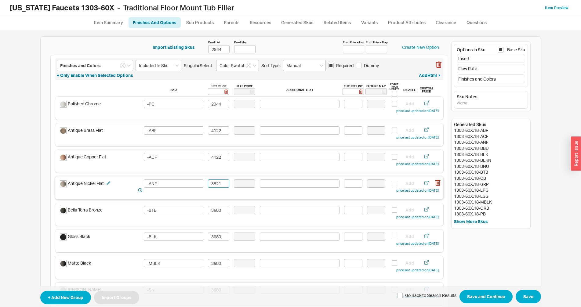
click at [222, 182] on input "3821" at bounding box center [218, 184] width 21 height 8
paste input "4122"
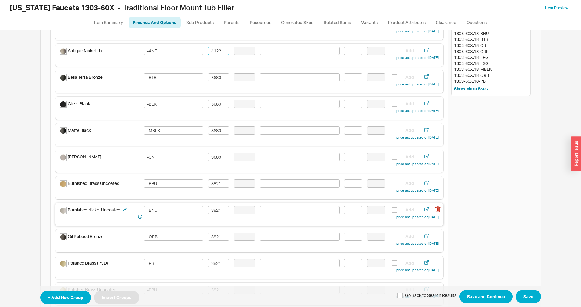
scroll to position [135, 0]
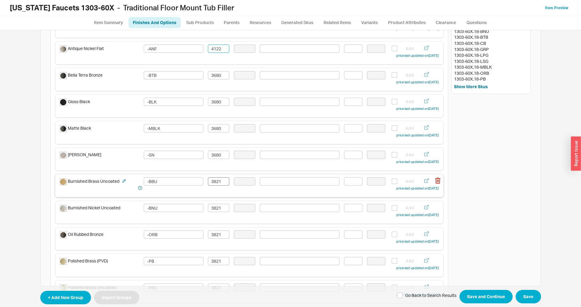
type input "4122"
click at [221, 182] on input "3821" at bounding box center [218, 181] width 21 height 8
paste input "4122"
type input "4122"
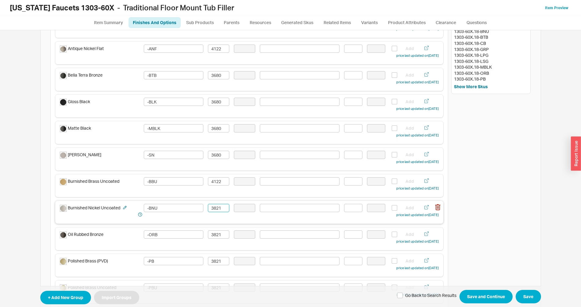
click at [222, 211] on input "3821" at bounding box center [218, 208] width 21 height 8
paste input "4122"
type input "4122"
click at [216, 235] on input "3821" at bounding box center [218, 235] width 21 height 8
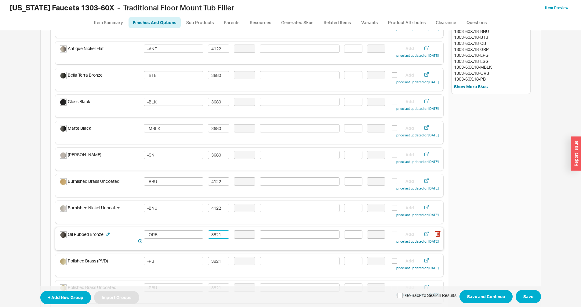
click at [216, 235] on input "3821" at bounding box center [218, 235] width 21 height 8
paste input "4122"
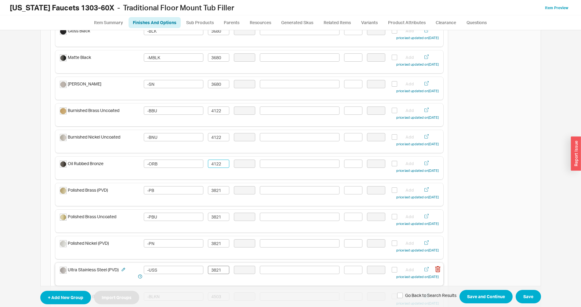
scroll to position [270, 0]
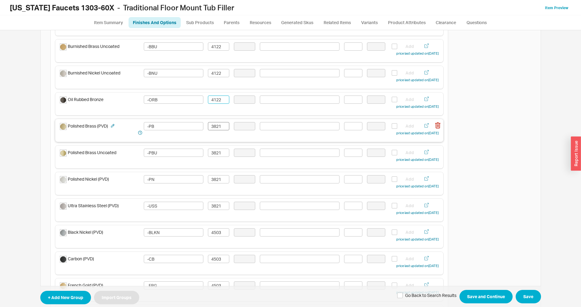
type input "4122"
click at [215, 129] on input "3821" at bounding box center [218, 126] width 21 height 8
paste input "4122"
type input "4122"
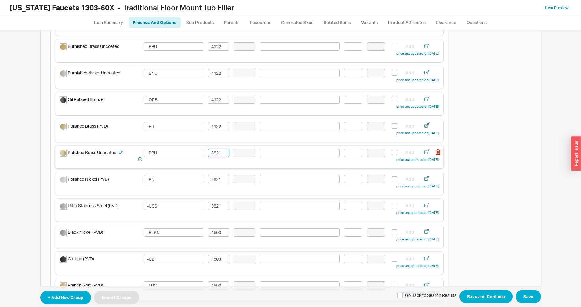
click at [220, 154] on input "3821" at bounding box center [218, 153] width 21 height 8
paste input "4122"
type input "4122"
click at [219, 181] on input "3821" at bounding box center [218, 179] width 21 height 8
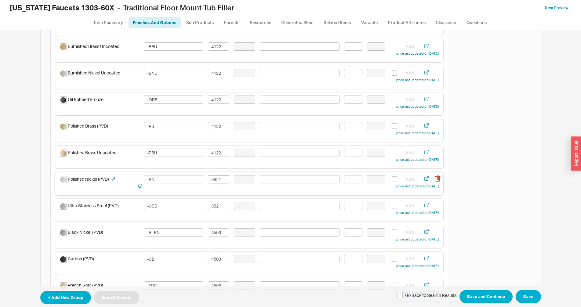
click at [219, 181] on input "3821" at bounding box center [218, 179] width 21 height 8
paste input "4122"
type input "4122"
click at [217, 202] on input "3821" at bounding box center [218, 206] width 21 height 8
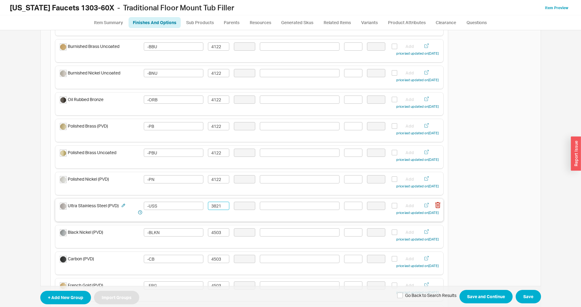
paste input "4122"
click at [217, 205] on input "38241221" at bounding box center [218, 206] width 21 height 8
paste input "4122"
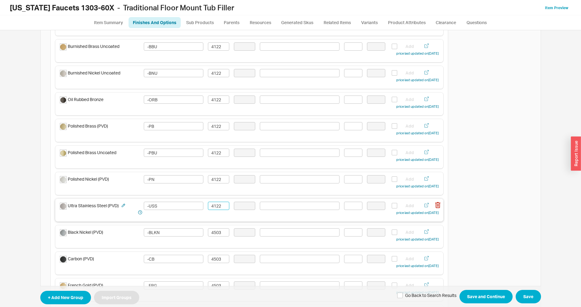
scroll to position [405, 0]
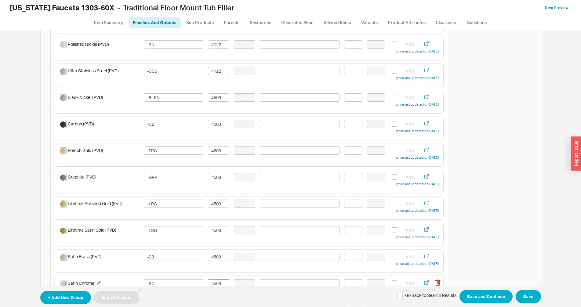
type input "4122"
click at [217, 285] on input "4503" at bounding box center [218, 283] width 21 height 8
paste input "122"
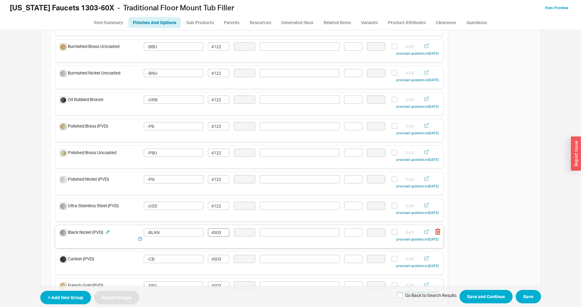
type input "4122"
click at [208, 233] on input "4503" at bounding box center [218, 232] width 21 height 8
click at [208, 232] on input "4503" at bounding box center [218, 232] width 21 height 8
drag, startPoint x: 219, startPoint y: 234, endPoint x: 193, endPoint y: 234, distance: 26.3
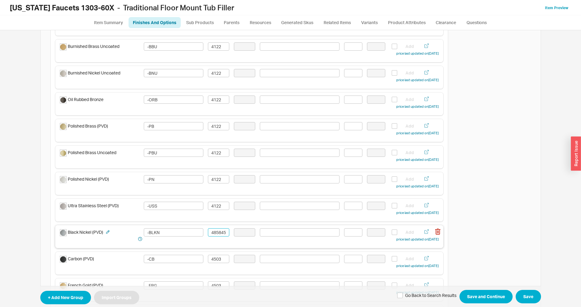
click at [208, 234] on input "48584503" at bounding box center [218, 232] width 21 height 8
click at [214, 234] on input "4503" at bounding box center [218, 232] width 21 height 8
paste input "858"
click at [220, 263] on div "Carbon (PVD) -CB 4503 Add price last updated on 03/17/2025" at bounding box center [249, 262] width 379 height 14
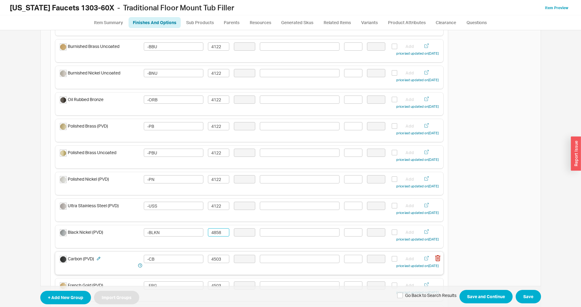
click at [220, 263] on div "Carbon (PVD) -CB 4503 Add price last updated on 03/17/2025" at bounding box center [249, 262] width 379 height 14
paste input "4858"
type input "4858"
click at [220, 260] on input "4503" at bounding box center [218, 259] width 21 height 8
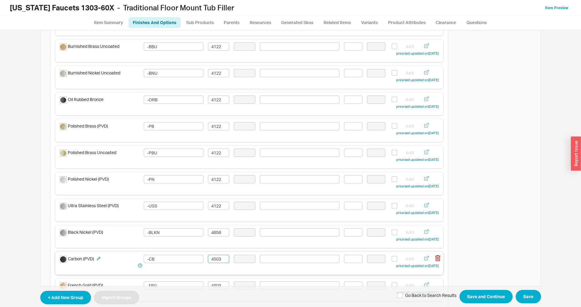
click at [220, 260] on input "4503" at bounding box center [218, 259] width 21 height 8
paste input "858"
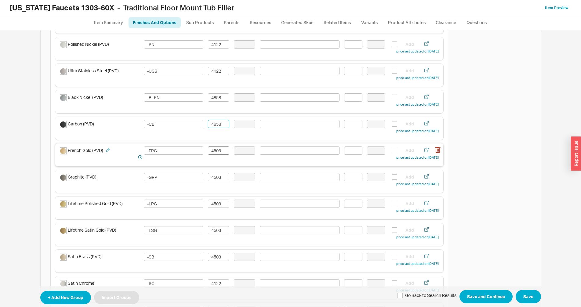
type input "4858"
click at [219, 153] on input "4503" at bounding box center [218, 151] width 21 height 8
paste input "858"
type input "4858"
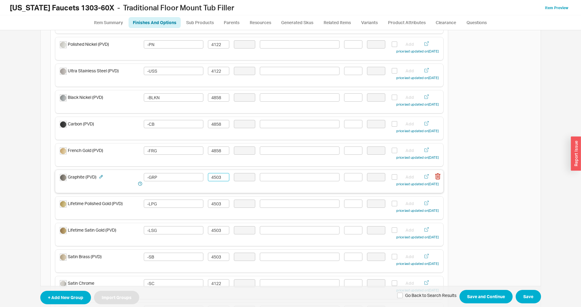
click at [217, 180] on input "4503" at bounding box center [218, 177] width 21 height 8
paste input "858"
type input "4858"
click at [218, 207] on input "4503" at bounding box center [218, 204] width 21 height 8
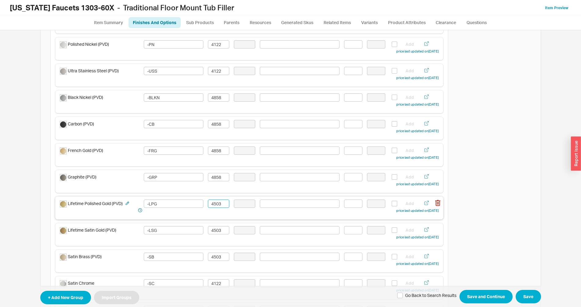
click at [218, 207] on input "4503" at bounding box center [218, 204] width 21 height 8
paste input "858"
type input "4858"
click at [216, 232] on input "4503" at bounding box center [218, 230] width 21 height 8
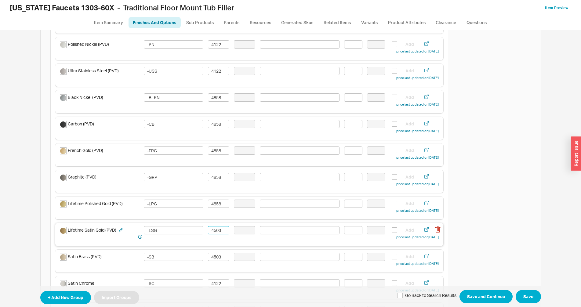
paste input "858"
type input "4858"
click at [217, 259] on input "4503" at bounding box center [218, 257] width 21 height 8
paste input "858"
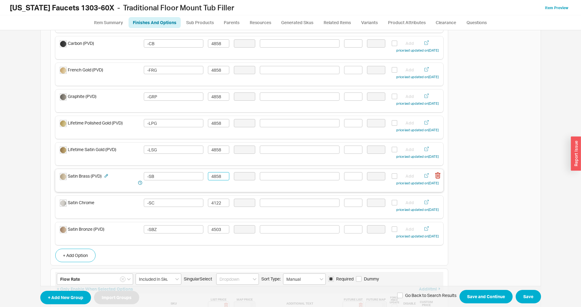
scroll to position [540, 0]
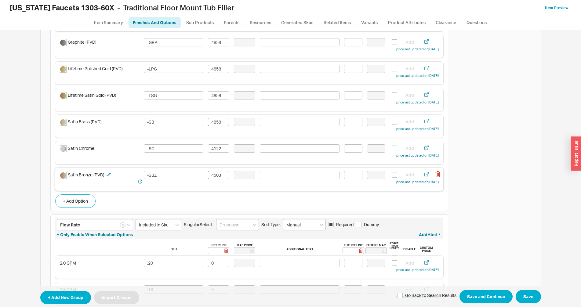
type input "4858"
click at [219, 175] on input "4503" at bounding box center [218, 175] width 21 height 8
paste input "858"
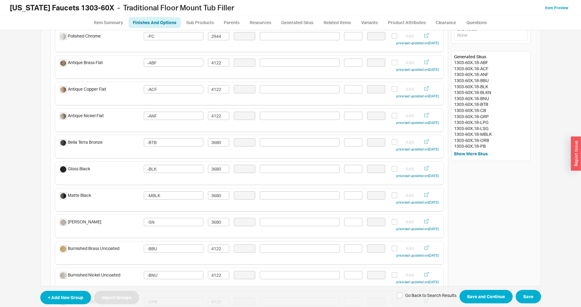
scroll to position [0, 0]
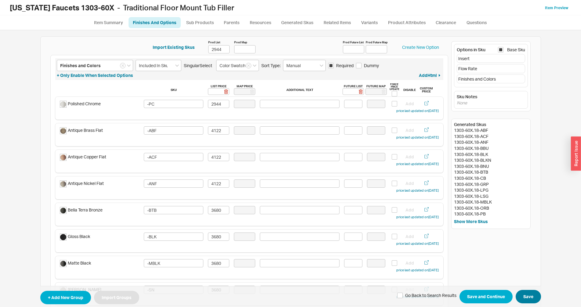
type input "4858"
click at [533, 296] on button "Save" at bounding box center [528, 296] width 25 height 13
click at [298, 61] on input "Manual" at bounding box center [304, 65] width 43 height 11
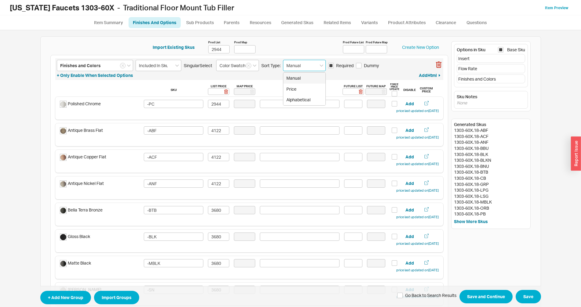
click at [297, 87] on div "Price" at bounding box center [304, 89] width 42 height 11
type input "Price"
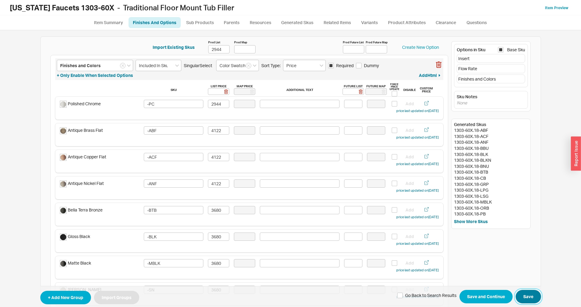
click at [527, 294] on button "Save" at bounding box center [528, 296] width 25 height 13
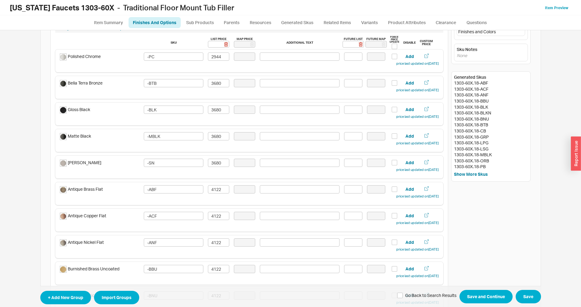
scroll to position [722, 0]
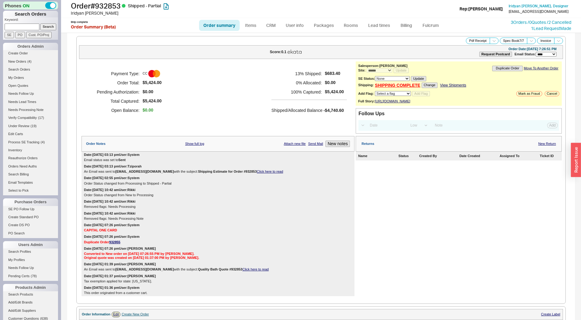
select select "*"
select select "LOW"
select select "3"
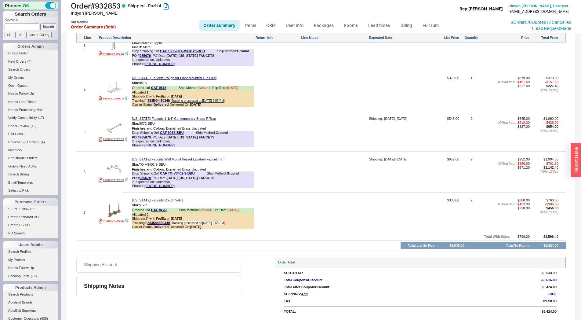
scroll to position [407, 0]
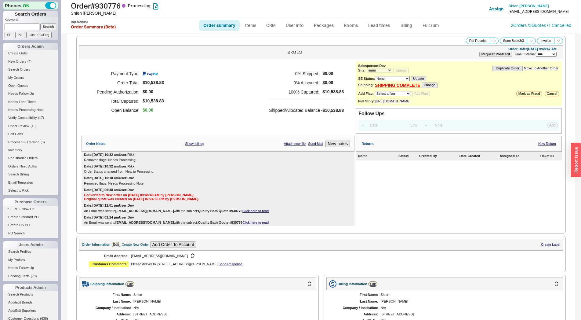
select select "*"
select select "LOW"
select select "3"
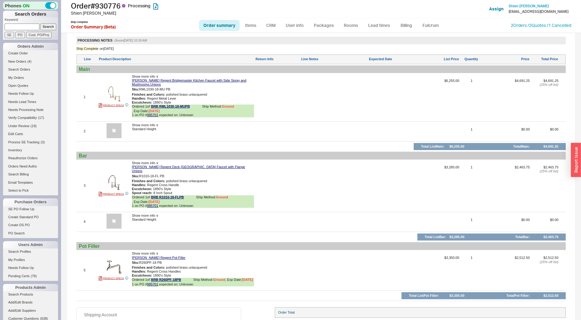
scroll to position [381, 0]
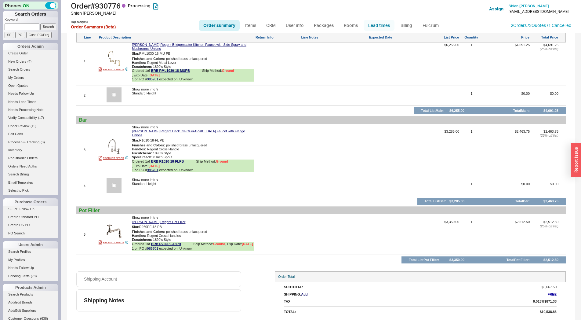
click at [379, 23] on link "Lead times" at bounding box center [379, 25] width 31 height 11
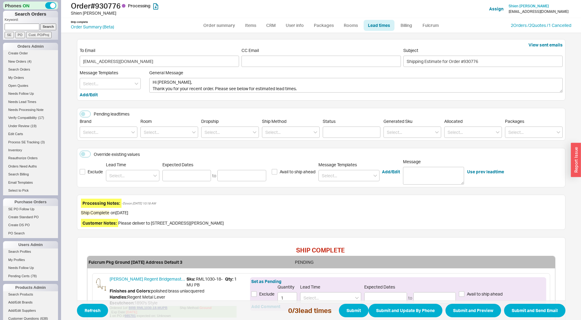
click at [109, 169] on div "Lead Time" at bounding box center [132, 171] width 53 height 19
click at [109, 170] on div "Lead Time" at bounding box center [132, 171] width 53 height 19
click at [111, 173] on input at bounding box center [132, 175] width 53 height 11
click at [117, 195] on div "12 - 14 Weeks" at bounding box center [132, 199] width 53 height 11
type input "12 - 14 Weeks"
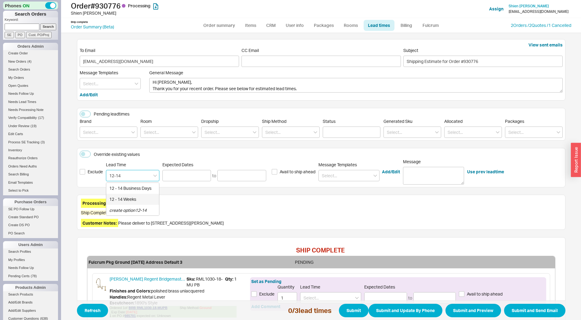
type input "12 - 14 Weeks"
type input "11/12/2025"
type input "11/25/2025"
type input "12 - 14 Weeks"
type input "11/12/2025"
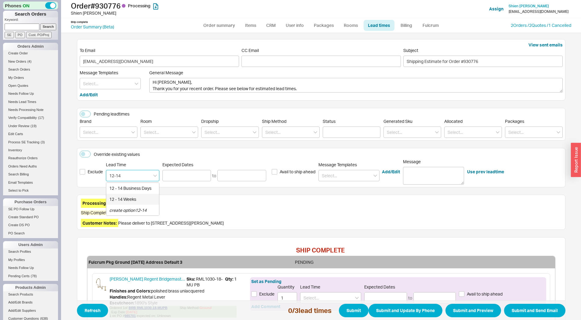
type input "11/25/2025"
type input "12 - 14 Weeks"
type input "11/12/2025"
type input "11/25/2025"
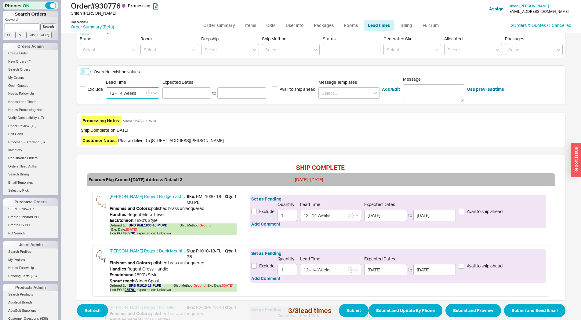
scroll to position [135, 0]
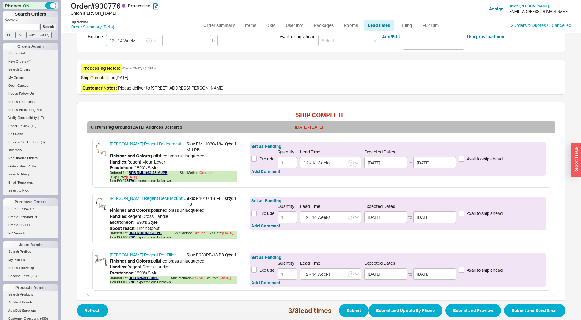
type input "12 - 14 Weeks"
click at [279, 174] on div "Set as Pending Exclude Quantity 1 Lead Time 12 - 14 Weeks Expected Dates 11/12/…" at bounding box center [398, 159] width 296 height 34
click at [269, 174] on button "Add Comment" at bounding box center [265, 171] width 29 height 6
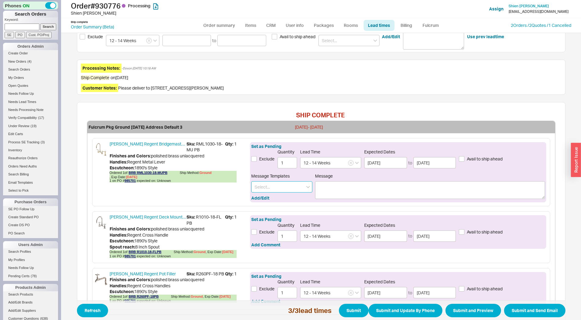
click at [272, 184] on input at bounding box center [281, 186] width 61 height 11
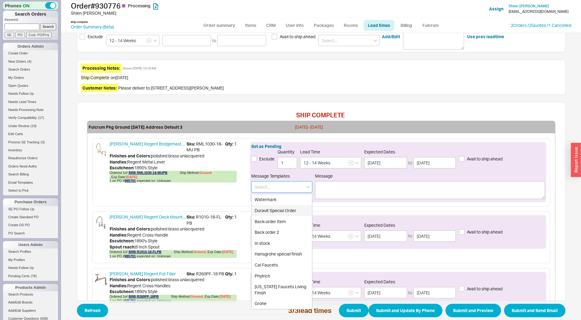
click at [271, 205] on div "Duravit Special Order" at bounding box center [282, 210] width 60 height 11
type input "Duravit Special Order"
type textarea "Please note this item is special order. It cannot be cancelled or returned."
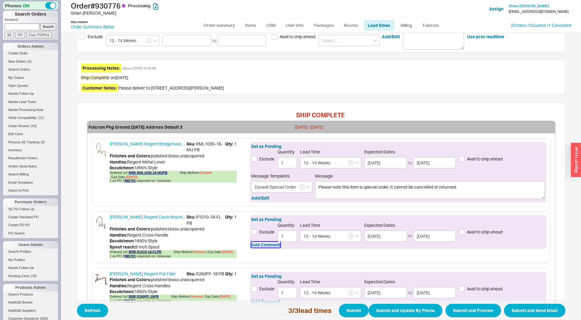
click at [272, 245] on button "Add Comment" at bounding box center [265, 245] width 29 height 6
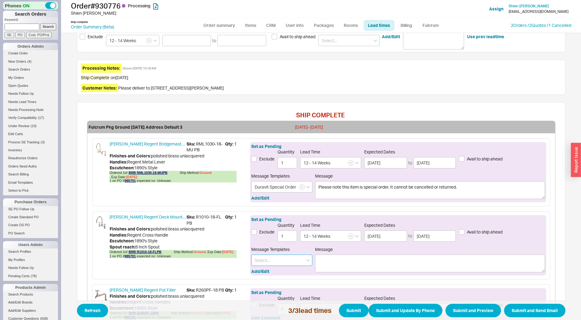
click at [271, 258] on input at bounding box center [281, 259] width 61 height 11
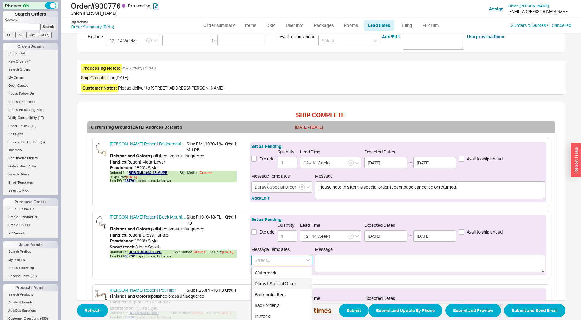
click at [271, 282] on div "Duravit Special Order" at bounding box center [282, 283] width 60 height 11
type input "Duravit Special Order"
type textarea "Please note this item is special order. It cannot be cancelled or returned."
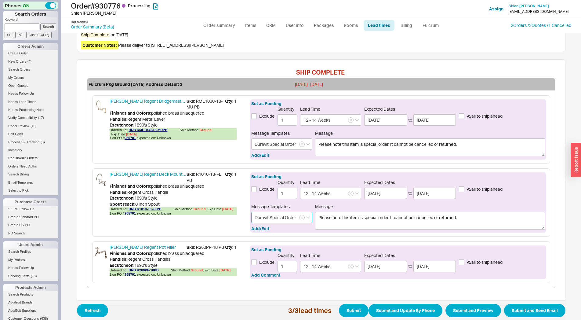
scroll to position [197, 0]
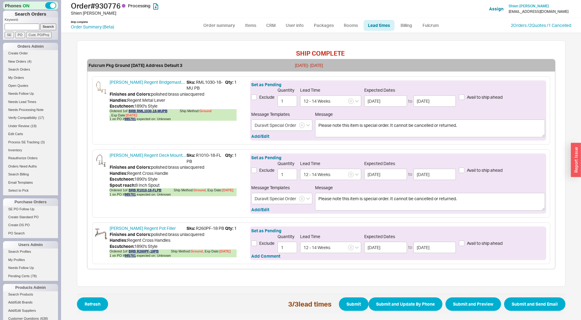
click at [263, 262] on div "Barber Wilsons Regent Pot Filler Sku: R260PF-18 PB Qty: 1 Finishes and Colors :…" at bounding box center [321, 243] width 458 height 42
click at [265, 258] on button "Add Comment" at bounding box center [265, 256] width 29 height 6
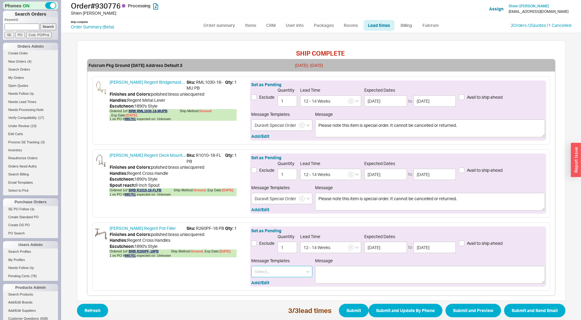
drag, startPoint x: 264, startPoint y: 270, endPoint x: 270, endPoint y: 275, distance: 7.4
click at [265, 271] on input at bounding box center [281, 271] width 61 height 11
click at [274, 292] on div "Duravit Special Order" at bounding box center [282, 294] width 60 height 11
type input "Duravit Special Order"
type textarea "Please note this item is special order. It cannot be cancelled or returned."
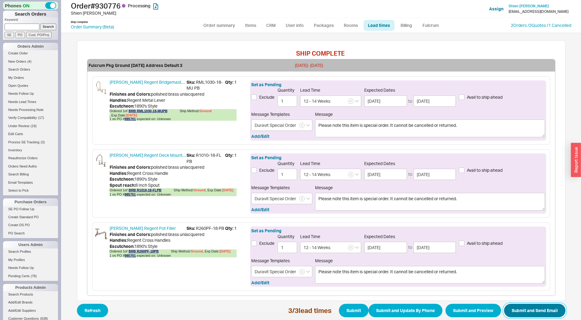
click at [529, 314] on button "Submit and Send Email" at bounding box center [534, 310] width 61 height 13
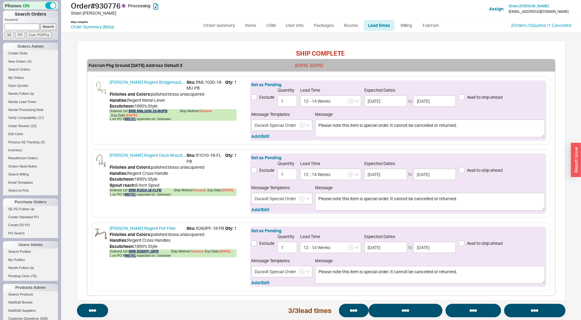
select select "*"
select select "LOW"
select select "3"
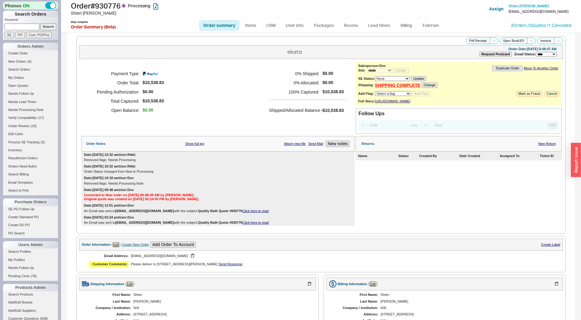
select select "*"
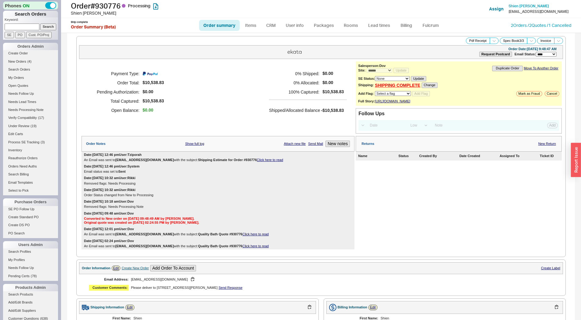
scroll to position [270, 0]
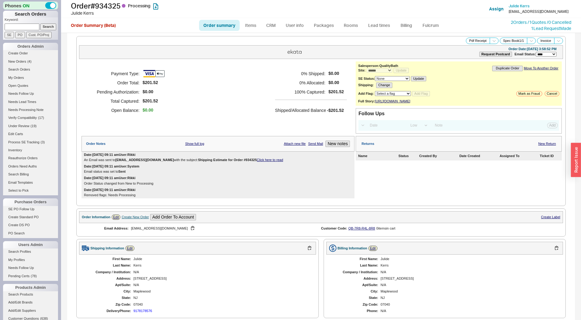
select select "*"
select select "LOW"
select select "3"
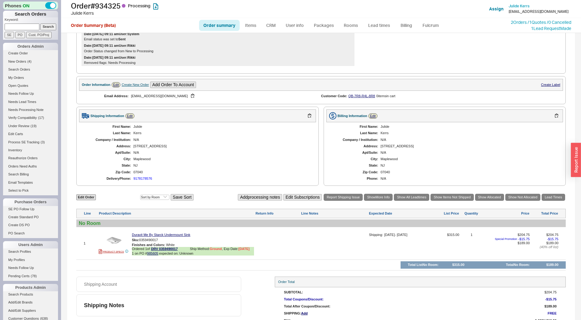
scroll to position [157, 0]
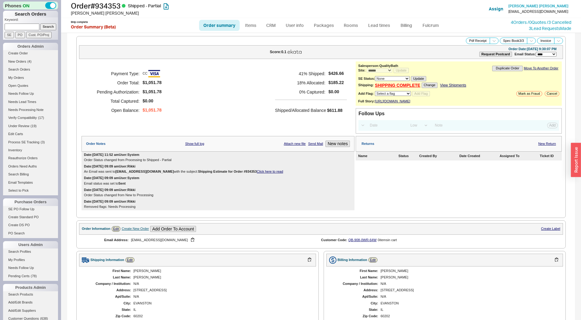
select select "*"
select select "LOW"
select select "3"
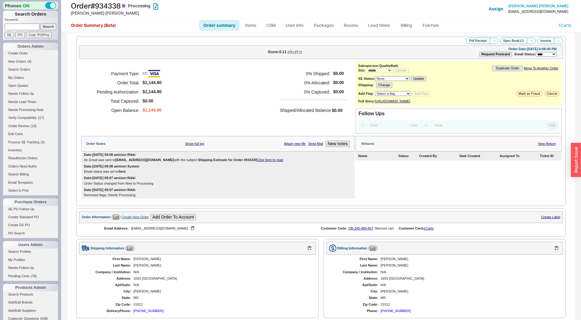
select select "*"
select select "LOW"
select select "3"
